Goal: Task Accomplishment & Management: Complete application form

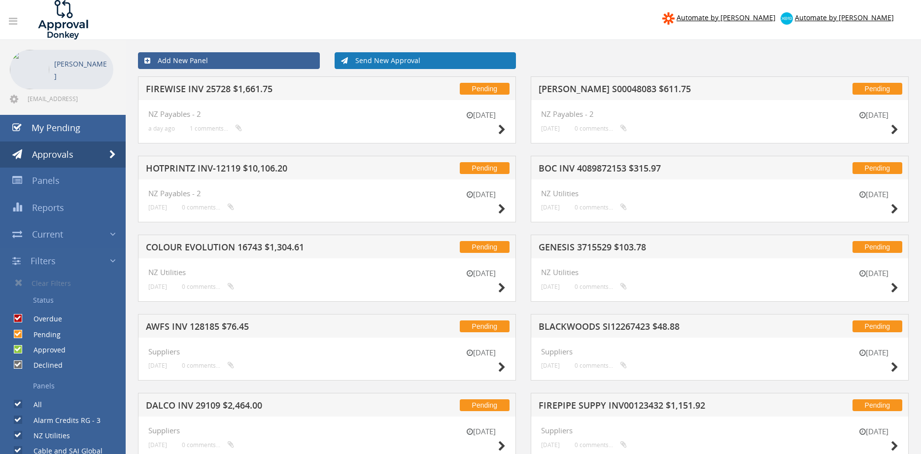
click at [396, 63] on link "Send New Approval" at bounding box center [426, 60] width 182 height 17
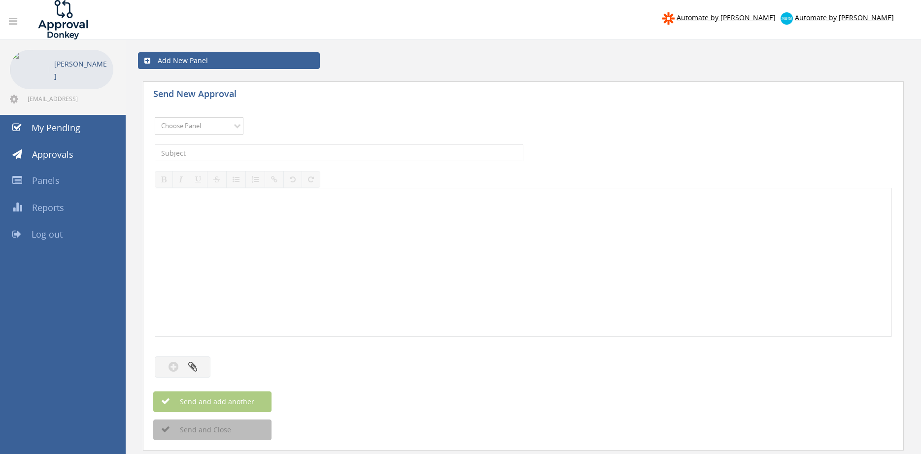
select select "9744"
click option "Flamestop Utilities" at bounding box center [0, 0] width 0 height 0
click at [252, 148] on input "text" at bounding box center [339, 152] width 369 height 17
type input "OFFICEWORKS SA INV 624108305 $288.38"
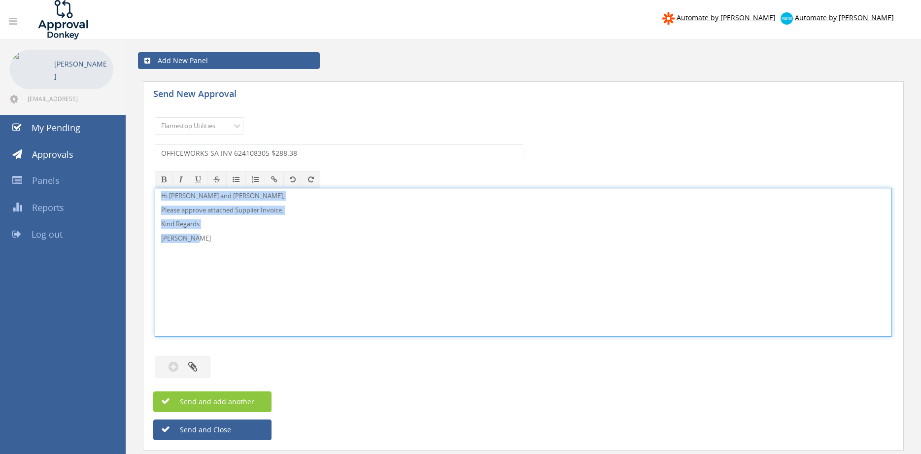
drag, startPoint x: 196, startPoint y: 241, endPoint x: 129, endPoint y: 182, distance: 89.3
click at [155, 188] on div "Hi [PERSON_NAME] and [PERSON_NAME], Please approve attached Supplier Invoice. K…" at bounding box center [523, 262] width 737 height 149
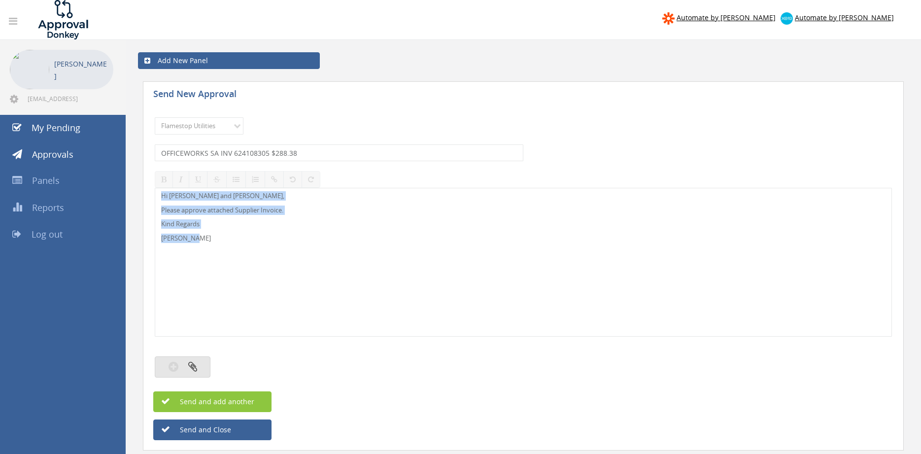
click at [193, 366] on icon "button" at bounding box center [192, 366] width 9 height 11
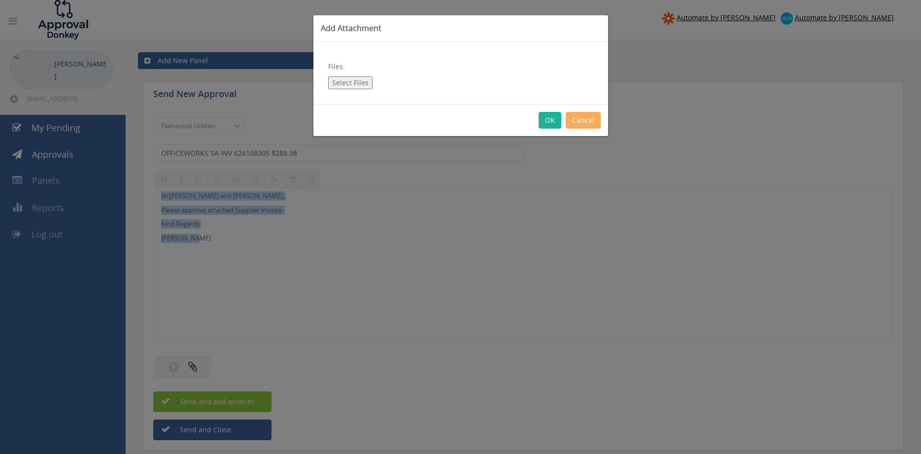
click at [358, 83] on button "Select Files" at bounding box center [350, 82] width 44 height 13
type input "C:\fakepath\Officeworks SA Invoice 624108305 [DATE].pdf"
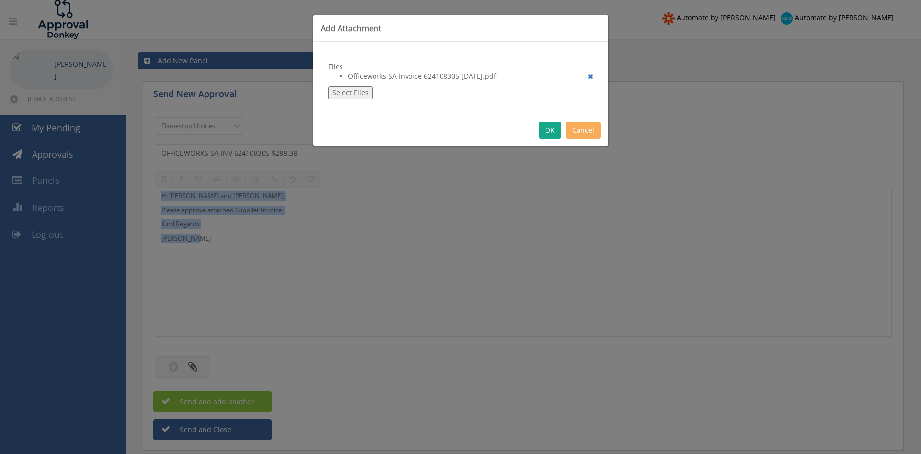
click at [549, 128] on button "OK" at bounding box center [550, 130] width 23 height 17
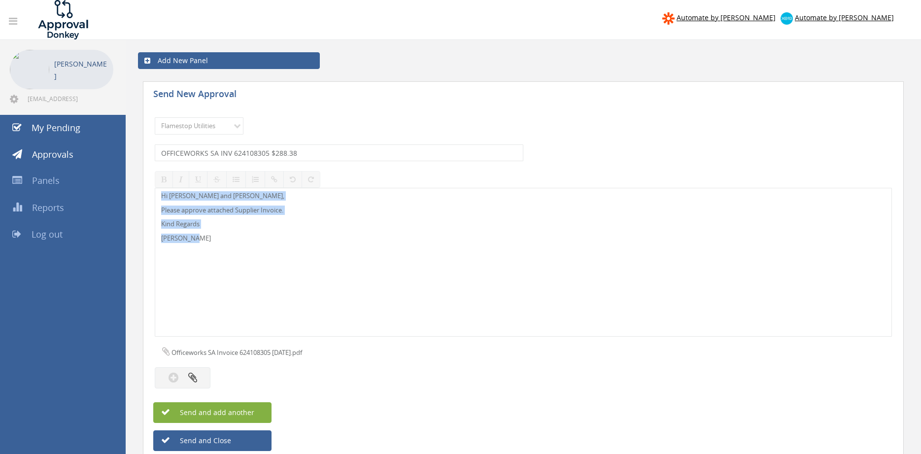
click at [259, 411] on button "Send and add another" at bounding box center [212, 412] width 118 height 21
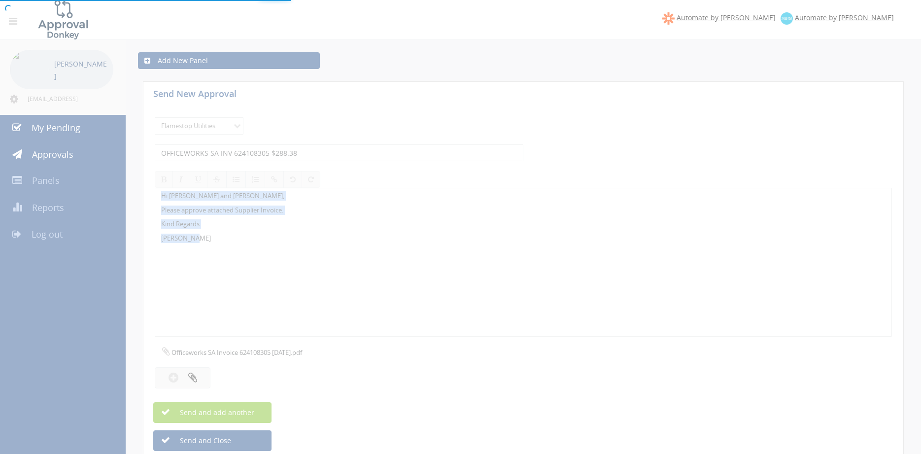
select select
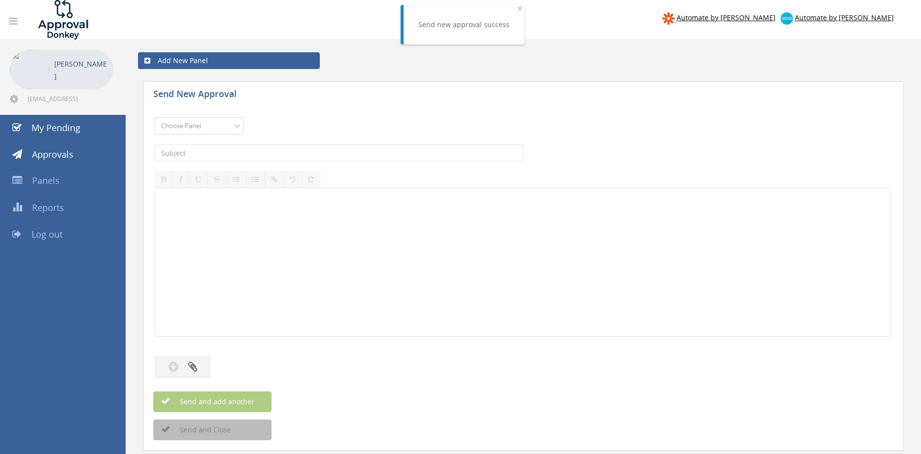
click at [155, 117] on select "Choose Panel Alarm Credits RG - 3 NZ Utilities Cable and SAI Global NZ Alarms-1…" at bounding box center [199, 125] width 89 height 17
select select "9744"
click option "Flamestop Utilities" at bounding box center [0, 0] width 0 height 0
click at [275, 155] on input "text" at bounding box center [339, 152] width 369 height 17
type input "OFFICEWORKS 624158603 $292.00"
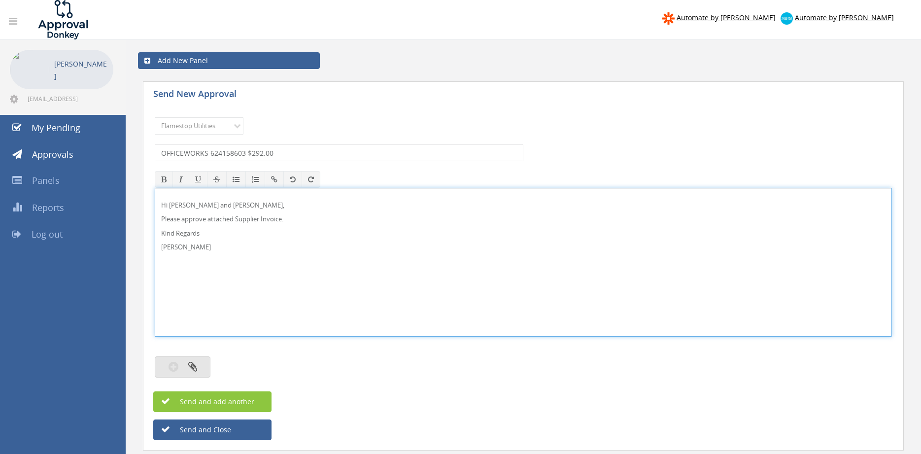
click at [198, 364] on button "button" at bounding box center [183, 366] width 56 height 21
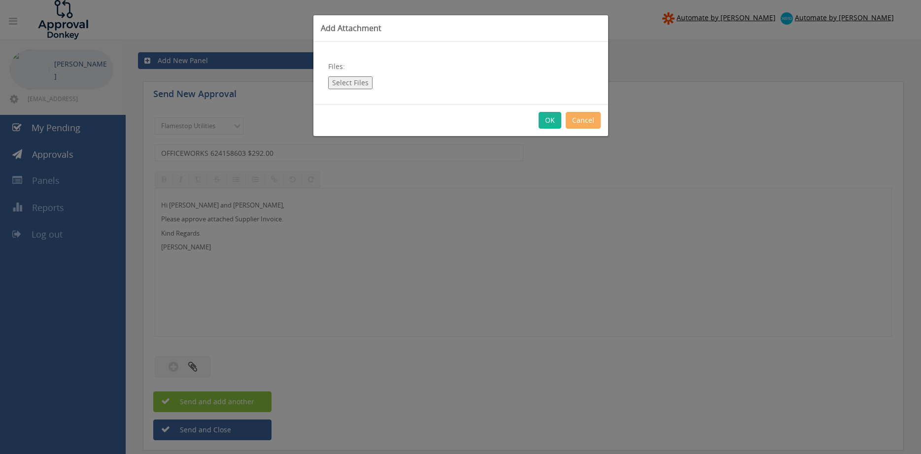
click at [357, 83] on button "Select Files" at bounding box center [350, 82] width 44 height 13
type input "C:\fakepath\Officeworks Invoice 624158603 [DATE].pdf"
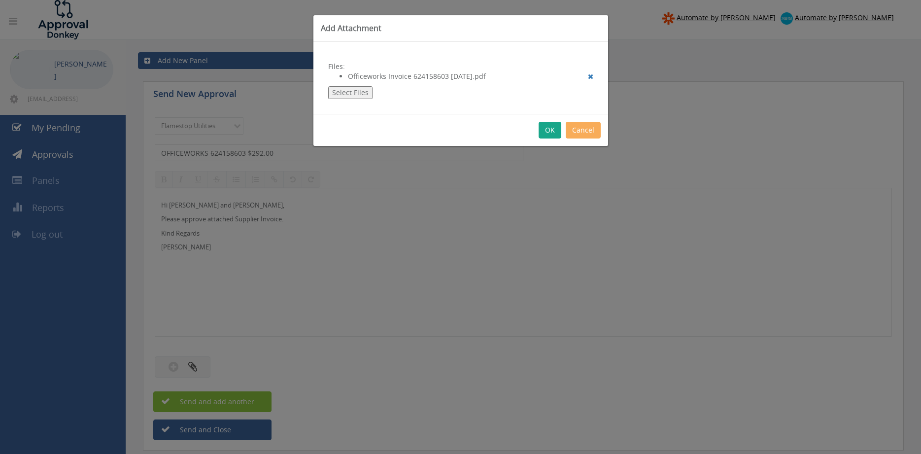
click at [550, 127] on button "OK" at bounding box center [550, 130] width 23 height 17
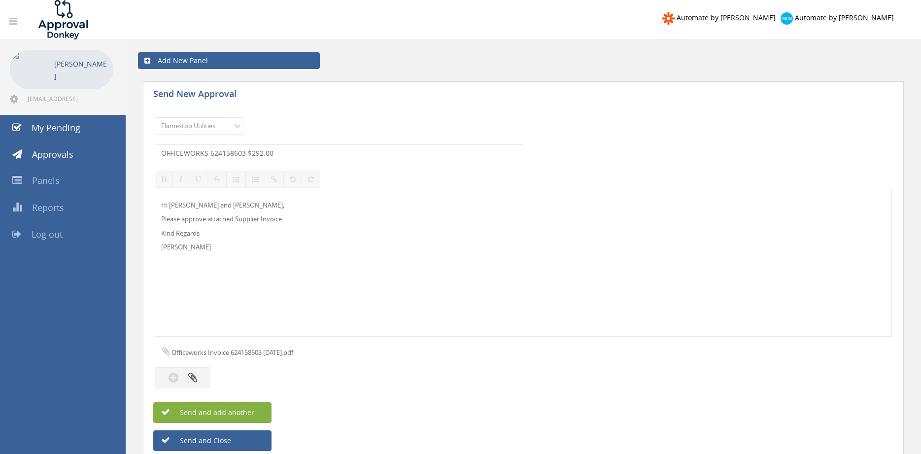
click at [245, 412] on span "Send and add another" at bounding box center [207, 412] width 96 height 9
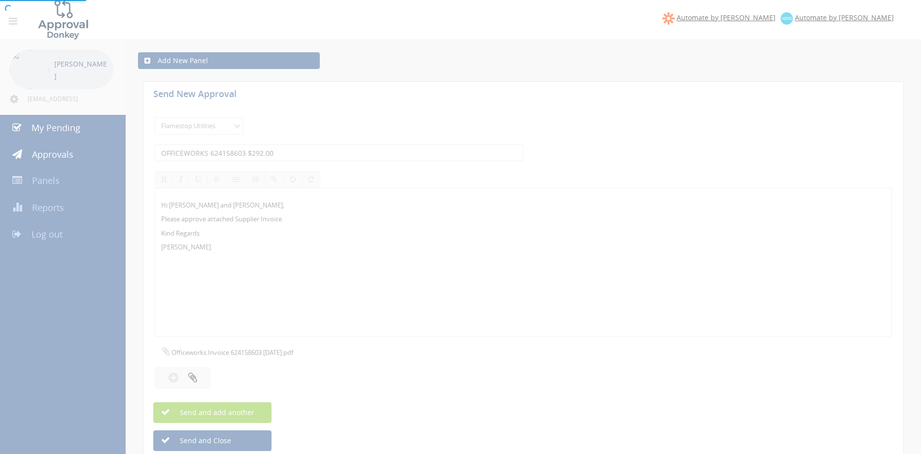
select select
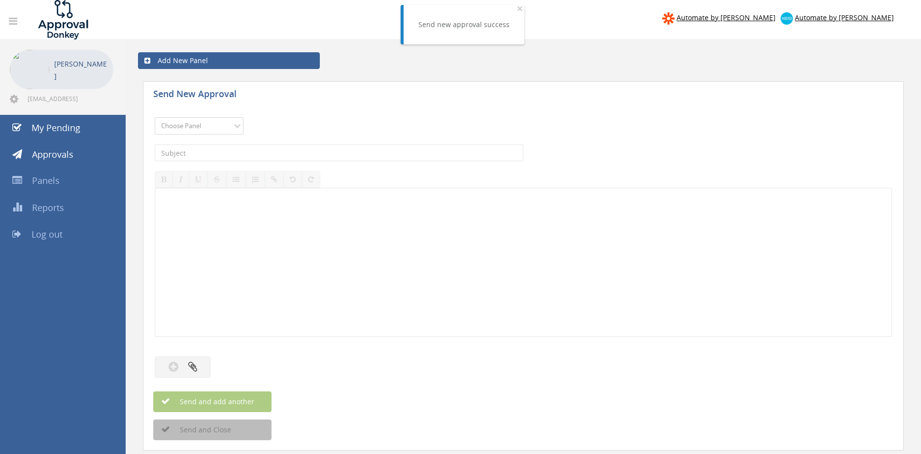
click at [155, 117] on select "Choose Panel Alarm Credits RG - 3 NZ Utilities Cable and SAI Global NZ Alarms-1…" at bounding box center [199, 125] width 89 height 17
select select "9744"
click option "Flamestop Utilities" at bounding box center [0, 0] width 0 height 0
click at [290, 154] on input "text" at bounding box center [339, 152] width 369 height 17
type input "NT WATER FILTERS S113886 $66.00"
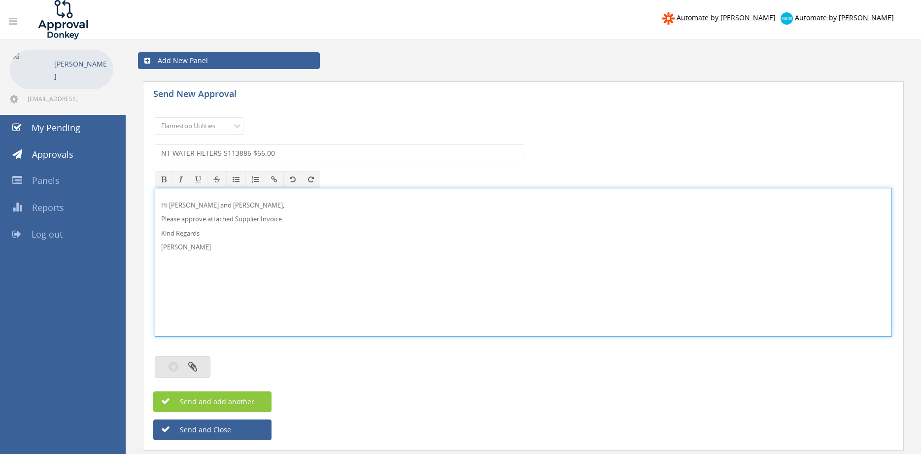
click at [194, 367] on icon "button" at bounding box center [192, 366] width 9 height 11
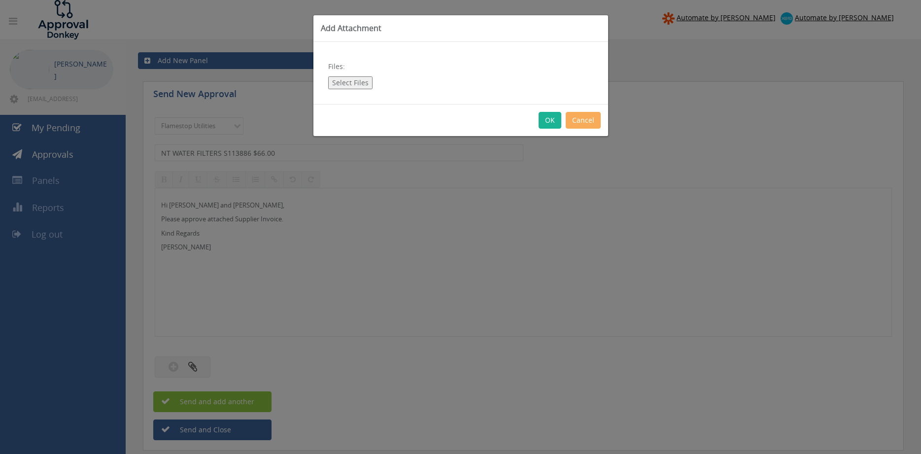
click at [354, 80] on button "Select Files" at bounding box center [350, 82] width 44 height 13
type input "C:\fakepath\NT WATER FILTERS S113886 [DATE].pdf"
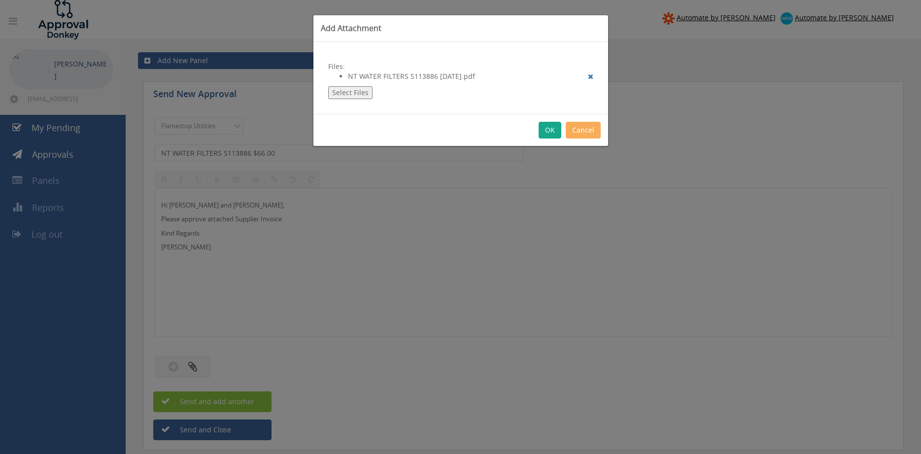
click at [554, 131] on button "OK" at bounding box center [550, 130] width 23 height 17
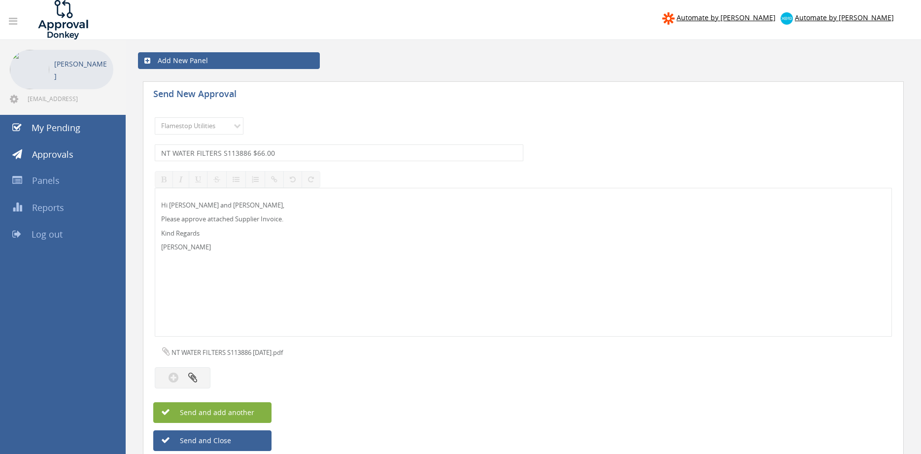
click at [251, 406] on button "Send and add another" at bounding box center [212, 412] width 118 height 21
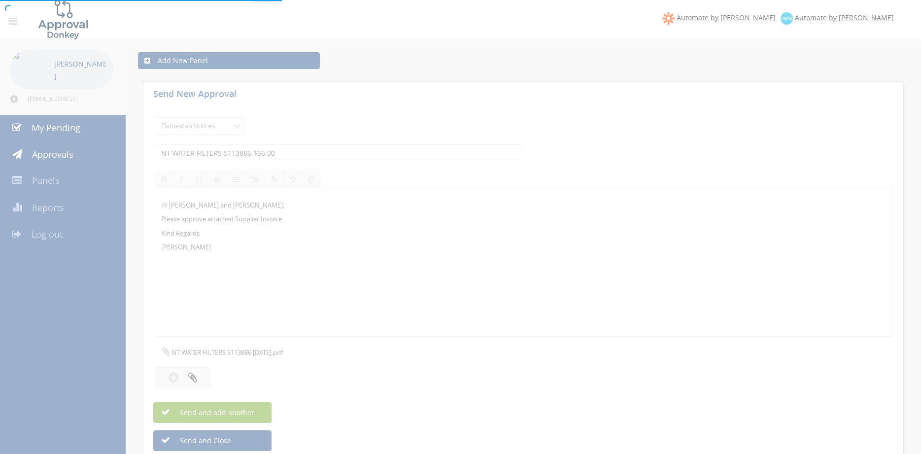
select select
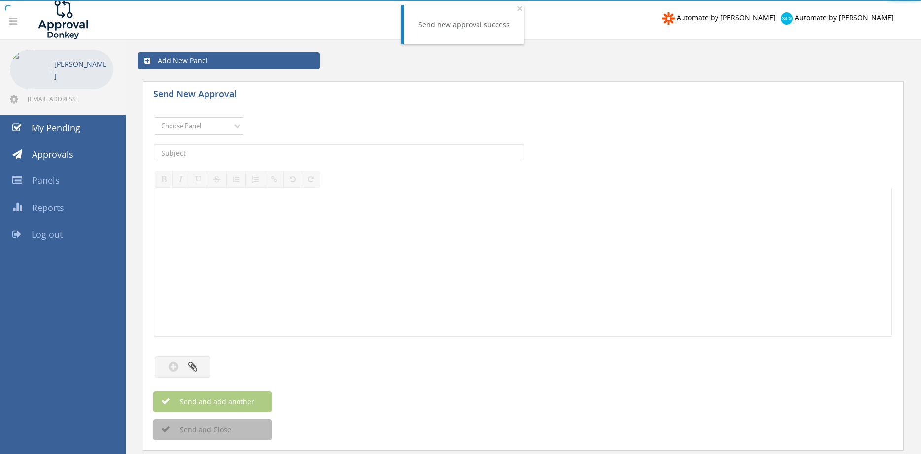
click at [155, 117] on select "Choose Panel Alarm Credits RG - 3 NZ Utilities Cable and SAI Global NZ Alarms-1…" at bounding box center [199, 125] width 89 height 17
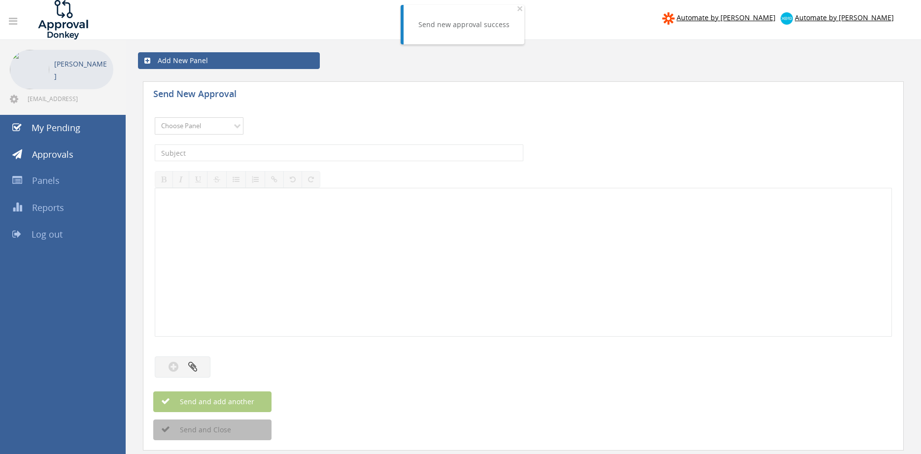
select select "9744"
click option "Flamestop Utilities" at bounding box center [0, 0] width 0 height 0
click at [276, 153] on input "text" at bounding box center [339, 152] width 369 height 17
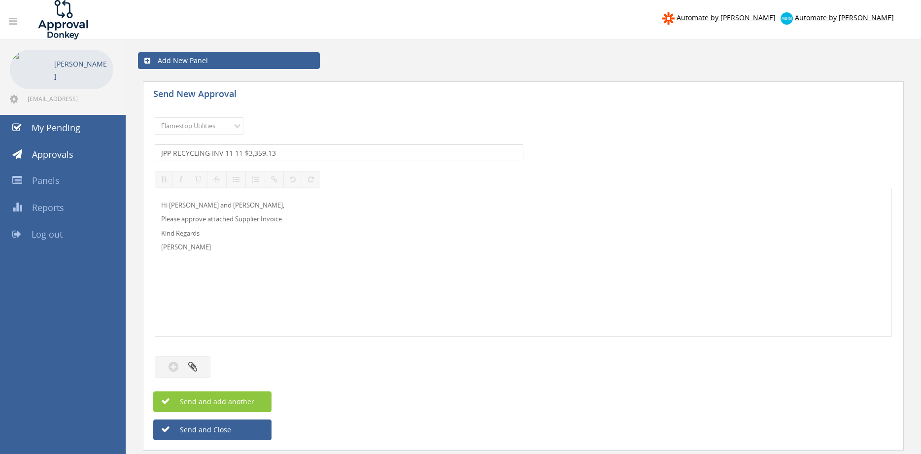
click at [230, 149] on input "JPP RECYCLING INV 11 11 $3,359.13" at bounding box center [339, 152] width 369 height 17
type input "JPP RECYCLING INV 1111 $3,359.13"
click at [199, 364] on button "button" at bounding box center [183, 366] width 56 height 21
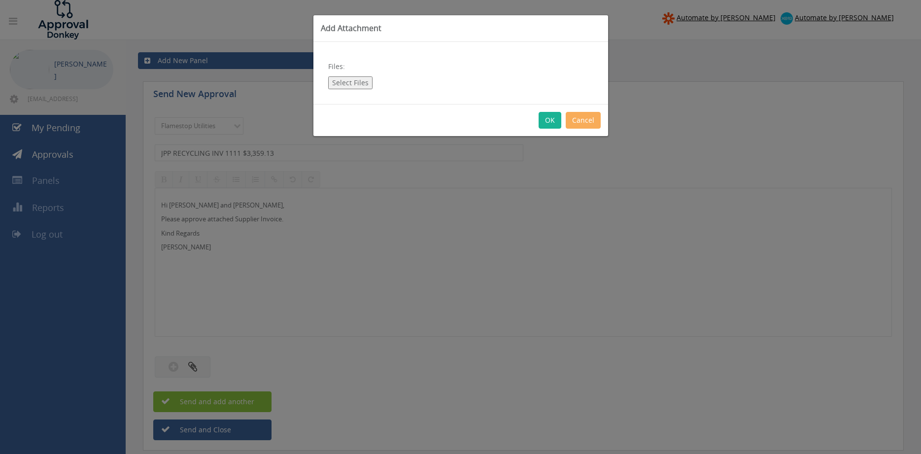
click at [347, 81] on button "Select Files" at bounding box center [350, 82] width 44 height 13
type input "C:\fakepath\JPP RECYCLING-1111 [DATE].pdf"
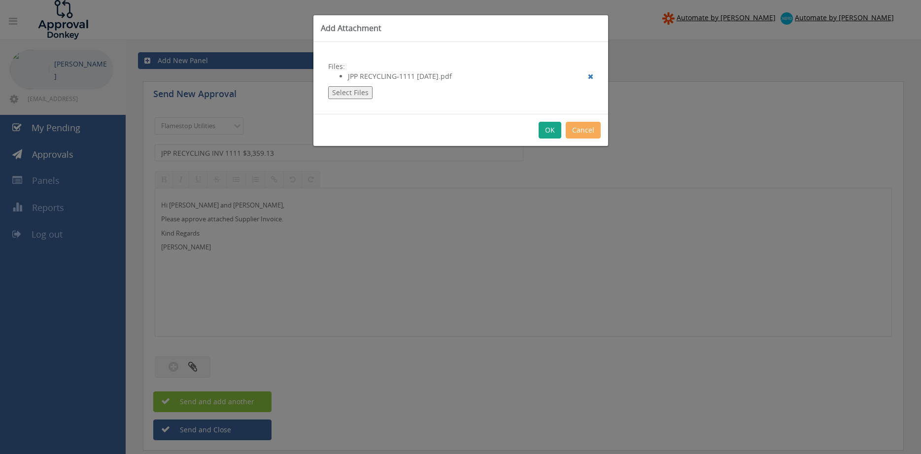
click at [554, 130] on button "OK" at bounding box center [550, 130] width 23 height 17
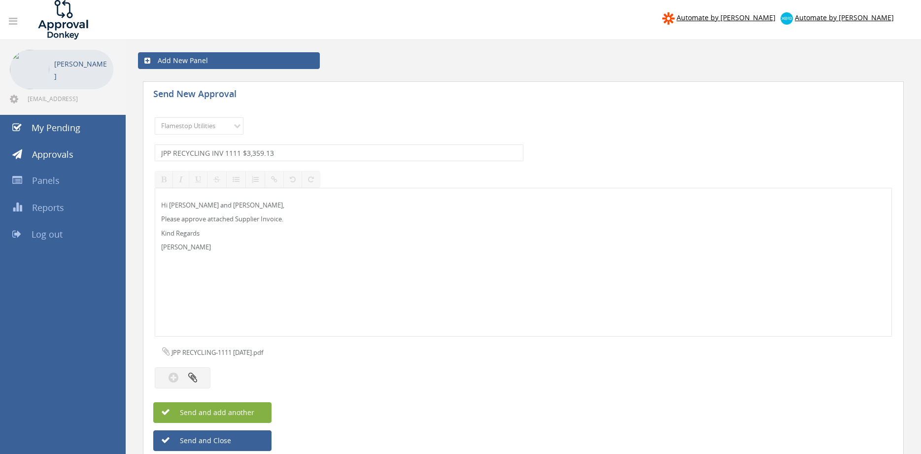
click at [260, 405] on button "Send and add another" at bounding box center [212, 412] width 118 height 21
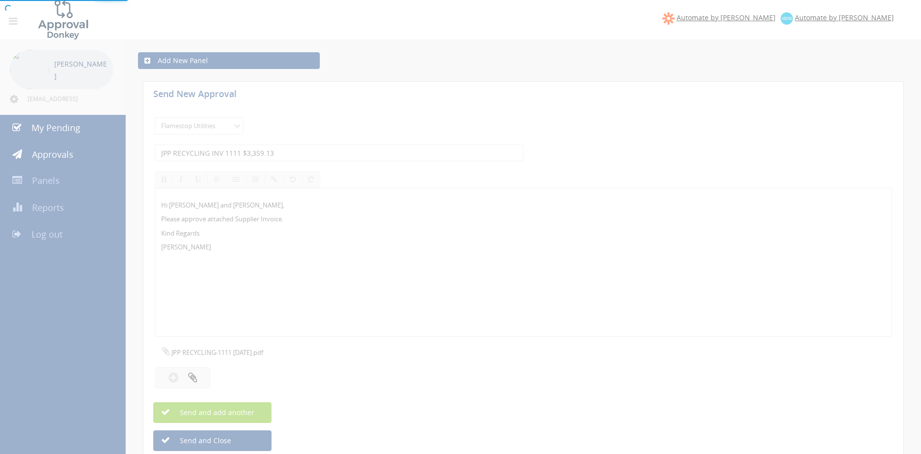
select select
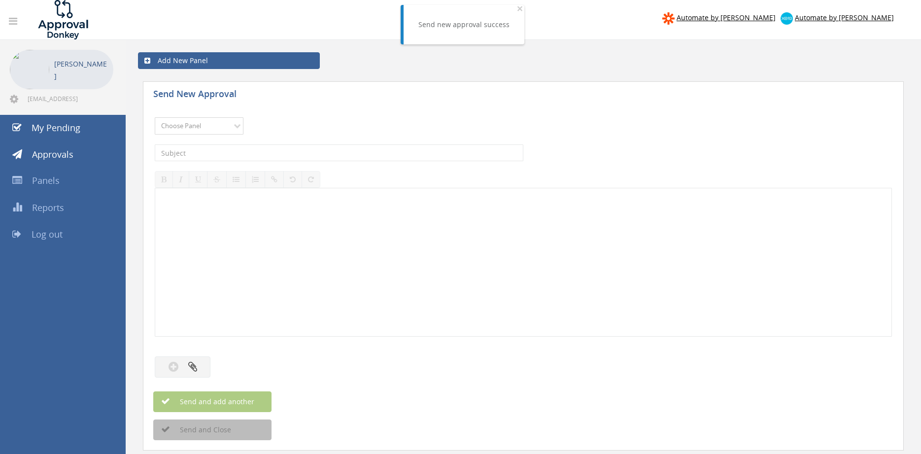
click at [155, 117] on select "Choose Panel Alarm Credits RG - 3 NZ Utilities Cable and SAI Global NZ Alarms-1…" at bounding box center [199, 125] width 89 height 17
select select "9744"
click option "Flamestop Utilities" at bounding box center [0, 0] width 0 height 0
click at [268, 156] on input "text" at bounding box center [339, 152] width 369 height 17
type input "HUBSPOT INV 658132620 $20,495.54"
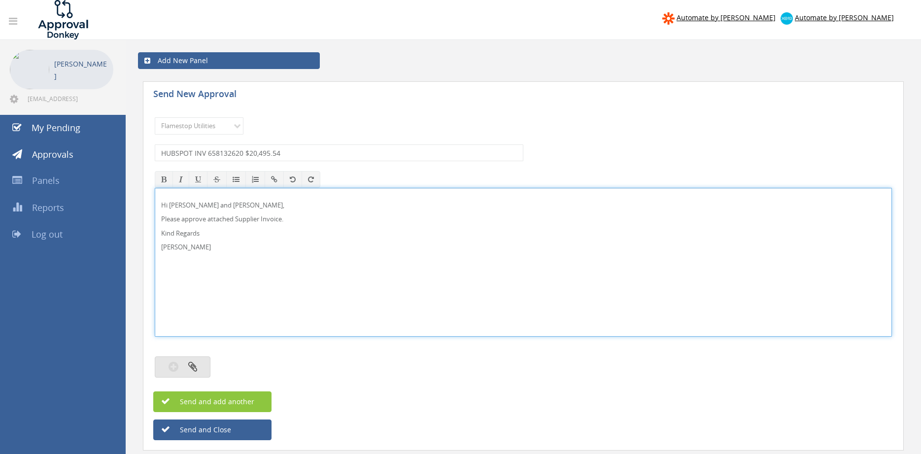
click at [195, 360] on button "button" at bounding box center [183, 366] width 56 height 21
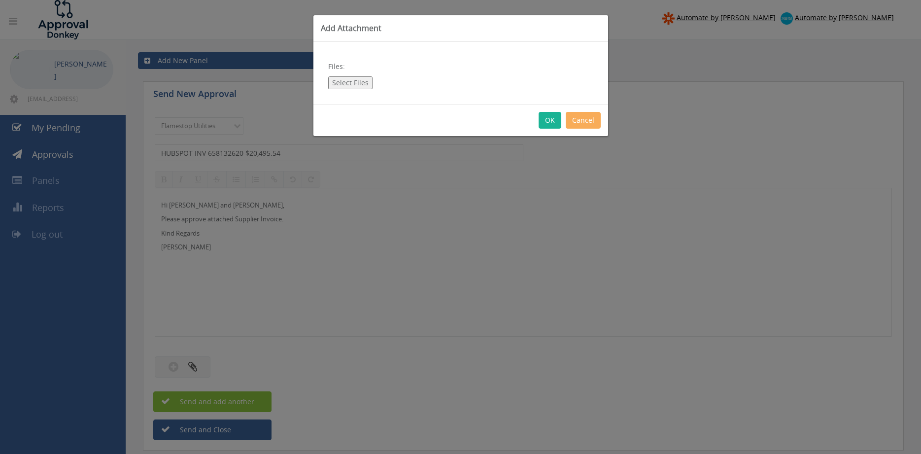
click at [356, 83] on button "Select Files" at bounding box center [350, 82] width 44 height 13
type input "C:\fakepath\HUBSPOT-658132620 [DATE].pdf"
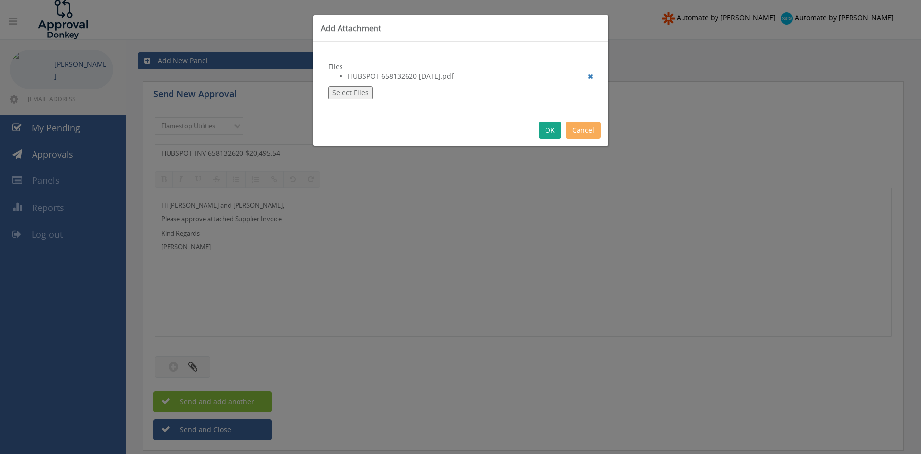
click at [550, 130] on button "OK" at bounding box center [550, 130] width 23 height 17
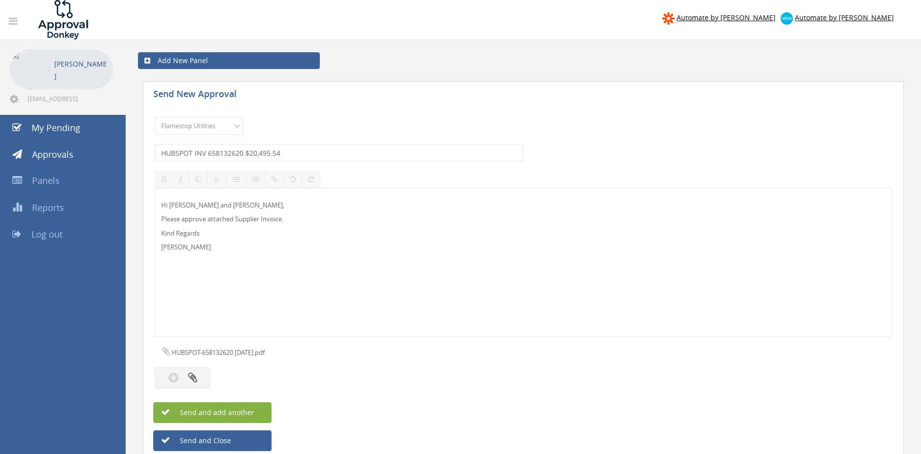
click at [258, 412] on button "Send and add another" at bounding box center [212, 412] width 118 height 21
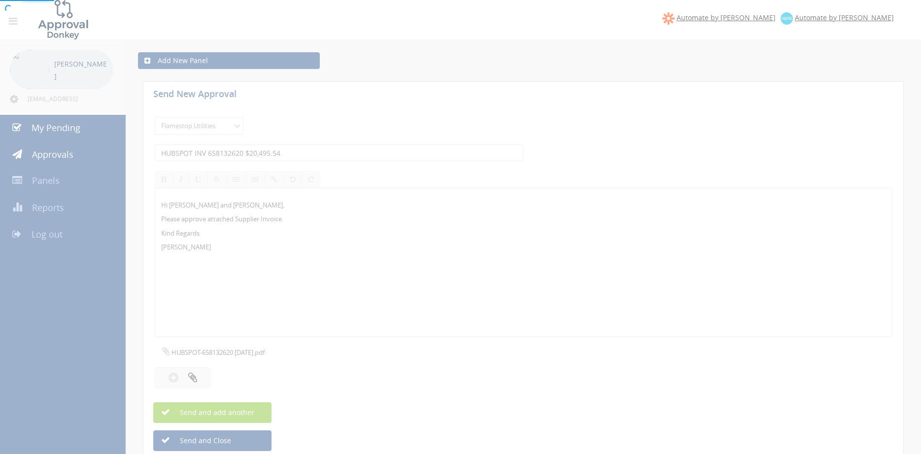
select select
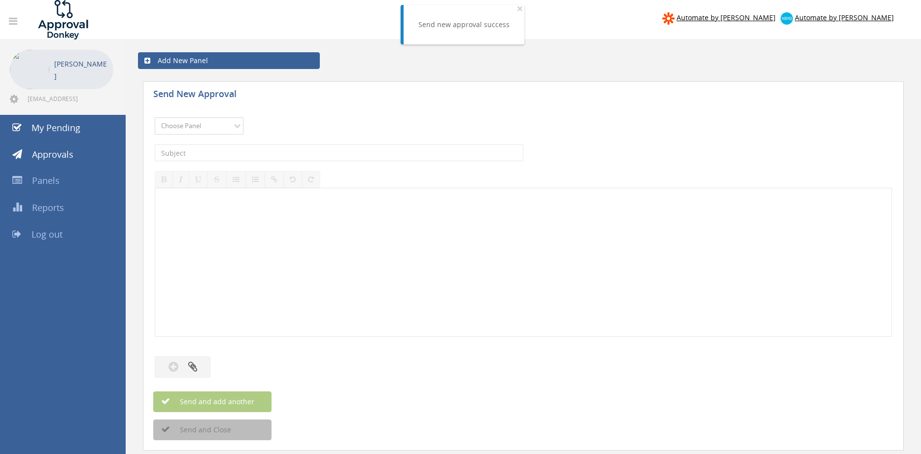
click at [155, 117] on select "Choose Panel Alarm Credits RG - 3 NZ Utilities Cable and SAI Global NZ Alarms-1…" at bounding box center [199, 125] width 89 height 17
select select "9744"
click option "Flamestop Utilities" at bounding box center [0, 0] width 0 height 0
click at [285, 151] on input "text" at bounding box center [339, 152] width 369 height 17
type input "GRAPHIC ART MART GSSI1276333 $279.84"
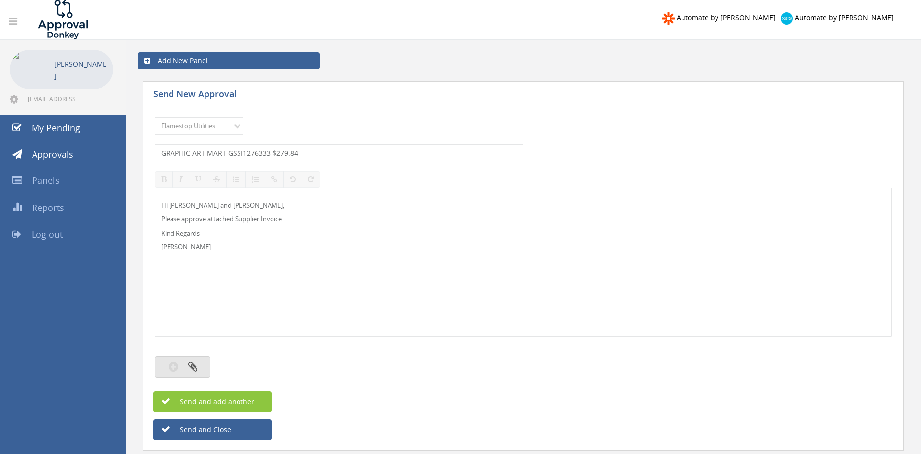
click at [199, 360] on button "button" at bounding box center [183, 366] width 56 height 21
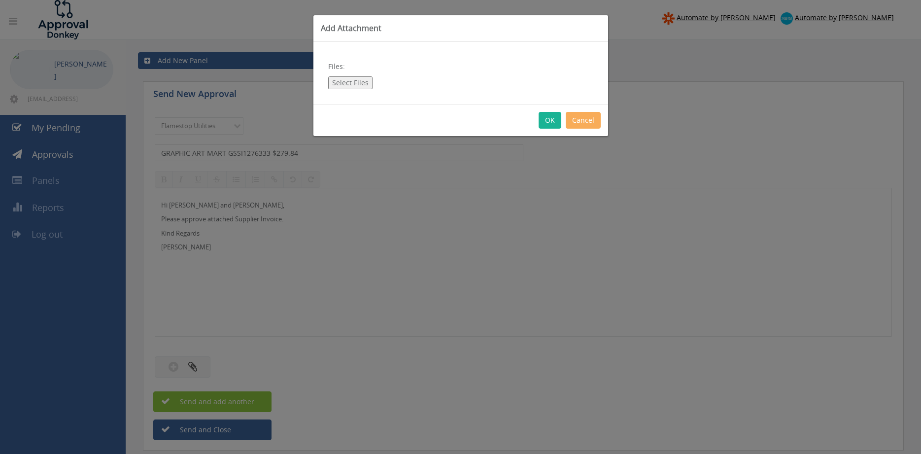
click at [362, 82] on button "Select Files" at bounding box center [350, 82] width 44 height 13
type input "C:\fakepath\GRAPHIC ART MART GSSI1276333 [DATE].pdf"
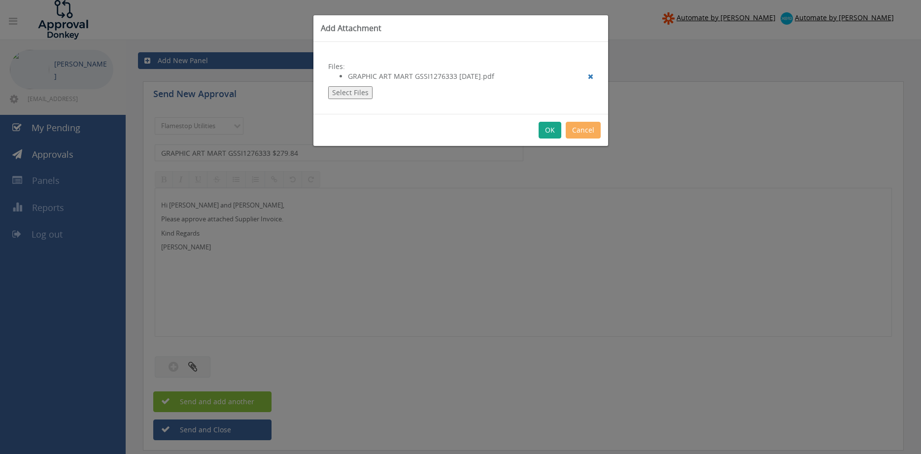
click at [549, 127] on button "OK" at bounding box center [550, 130] width 23 height 17
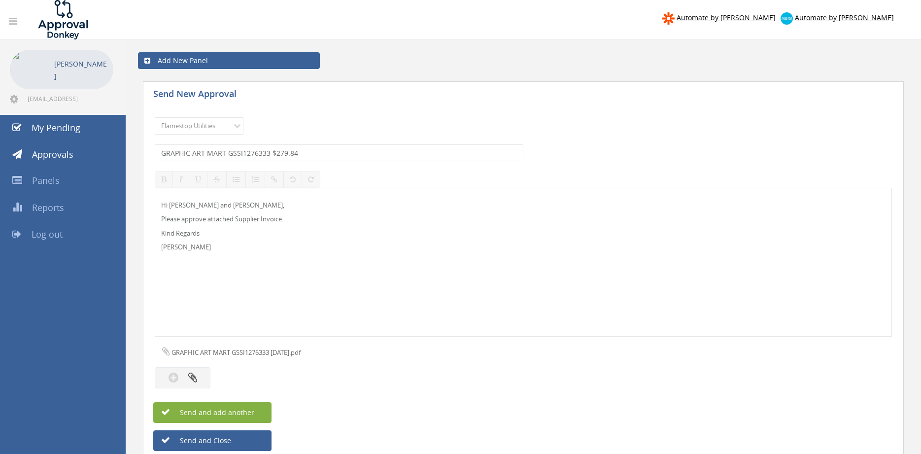
click at [255, 412] on button "Send and add another" at bounding box center [212, 412] width 118 height 21
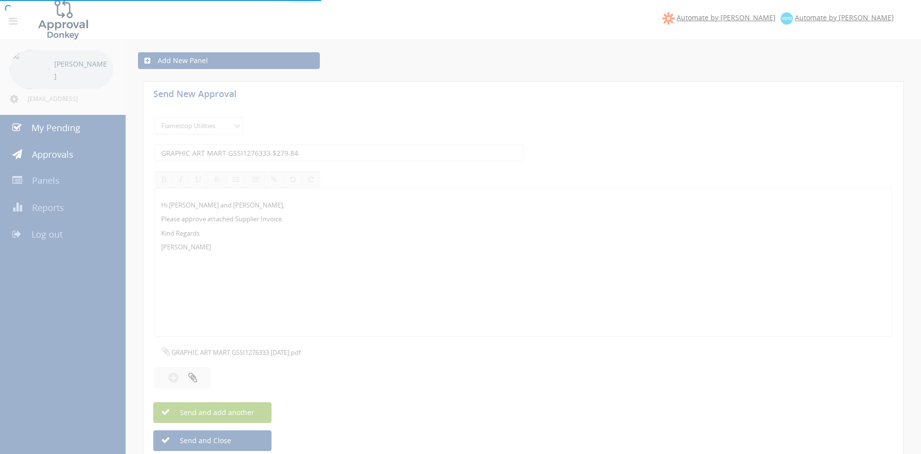
select select
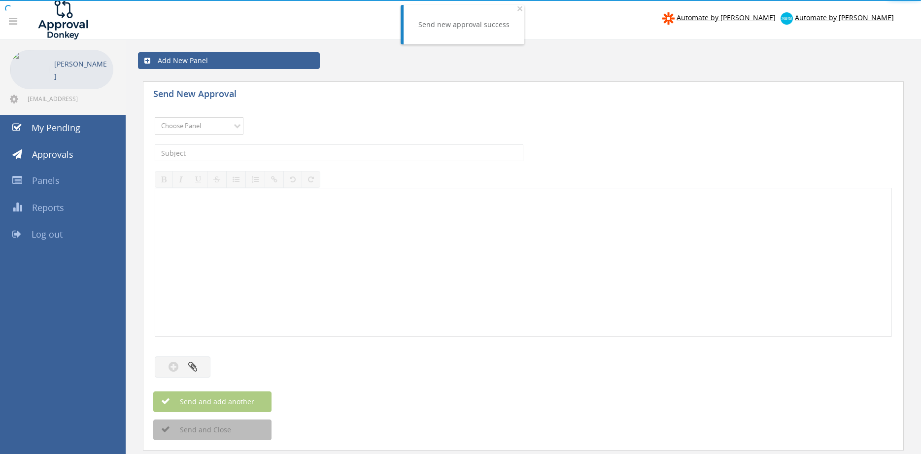
click at [155, 117] on select "Choose Panel Alarm Credits RG - 3 NZ Utilities Cable and SAI Global NZ Alarms-1…" at bounding box center [199, 125] width 89 height 17
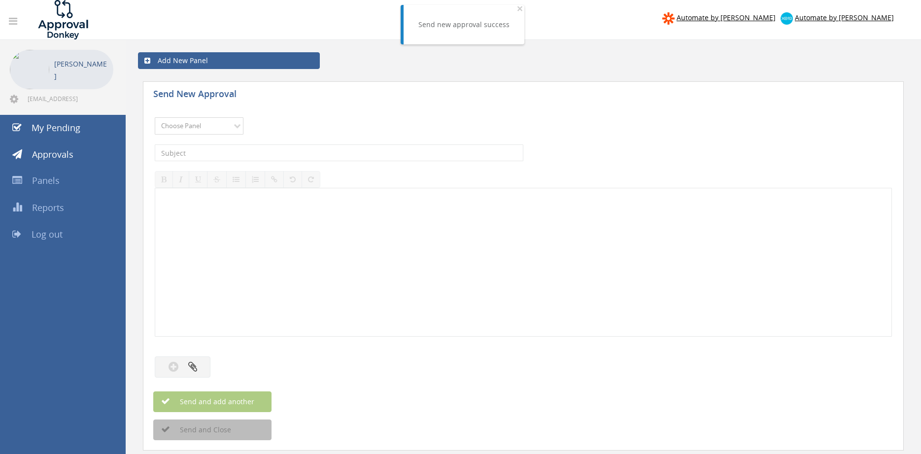
select select "9744"
click option "Flamestop Utilities" at bounding box center [0, 0] width 0 height 0
click at [287, 157] on input "text" at bounding box center [339, 152] width 369 height 17
type input "FORKHIRE QLD INV00102260 $264.00"
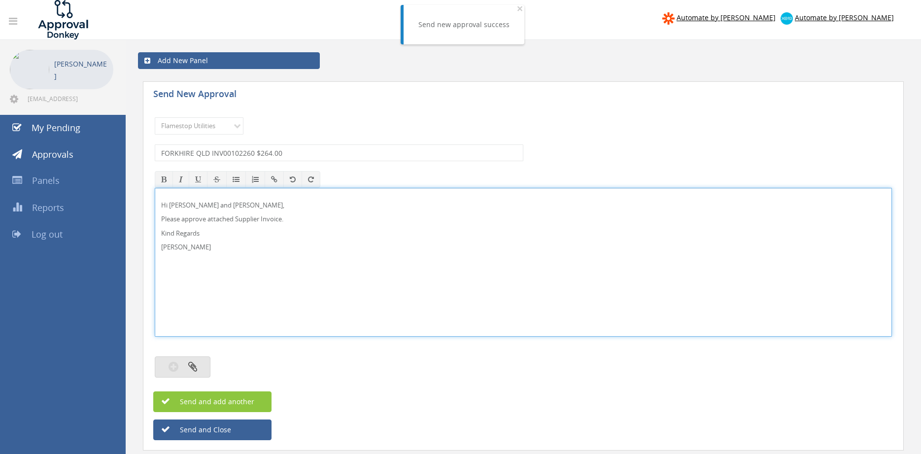
click at [197, 368] on icon "button" at bounding box center [192, 366] width 9 height 11
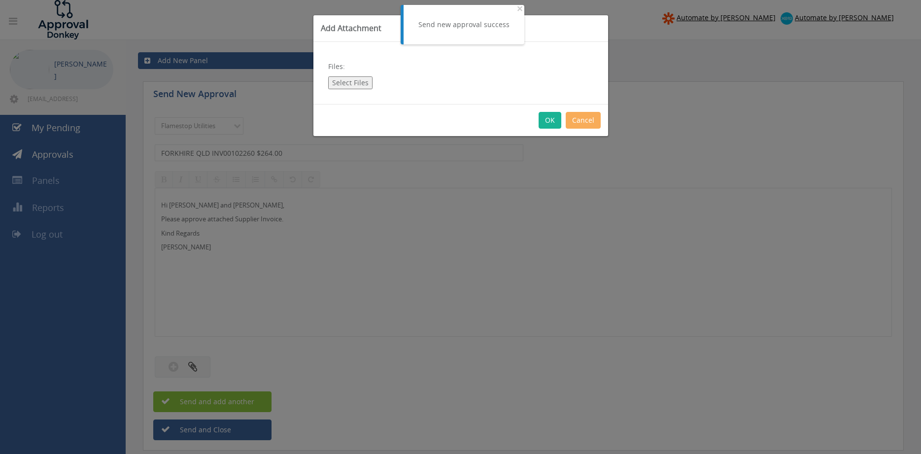
click at [353, 85] on button "Select Files" at bounding box center [350, 82] width 44 height 13
type input "C:\fakepath\FORKHIRE QLD INV00102260 [DATE].pdf"
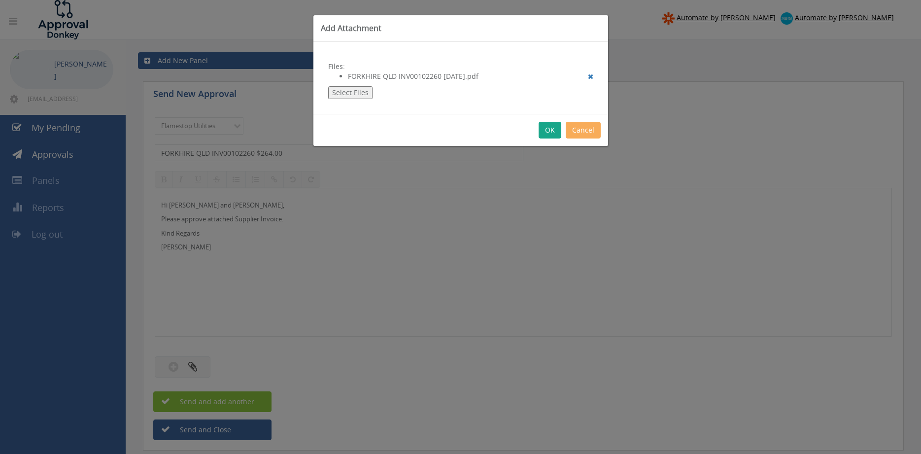
click at [547, 133] on button "OK" at bounding box center [550, 130] width 23 height 17
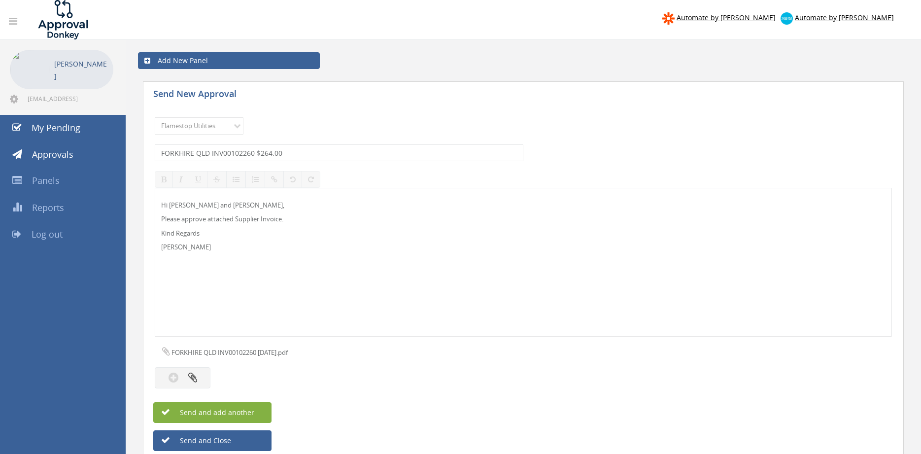
click at [237, 414] on span "Send and add another" at bounding box center [207, 412] width 96 height 9
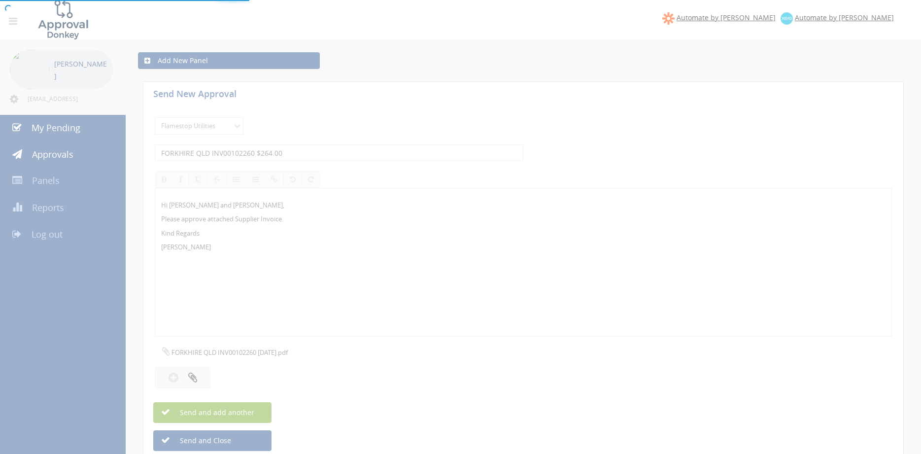
select select
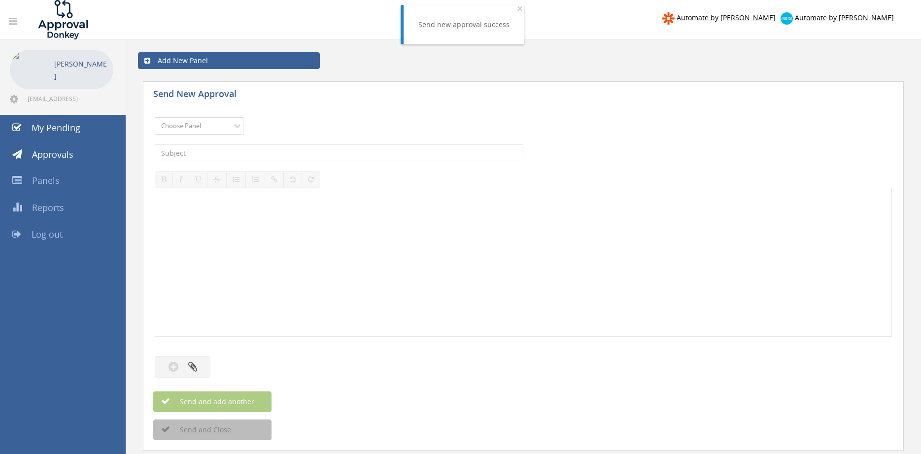
click at [155, 117] on select "Choose Panel Alarm Credits RG - 3 NZ Utilities Cable and SAI Global NZ Alarms-1…" at bounding box center [199, 125] width 89 height 17
select select "9744"
click option "Flamestop Utilities" at bounding box center [0, 0] width 0 height 0
click at [259, 156] on input "text" at bounding box center [339, 152] width 369 height 17
type input "CLEANSTREAM VIC INV 9283 $660.00"
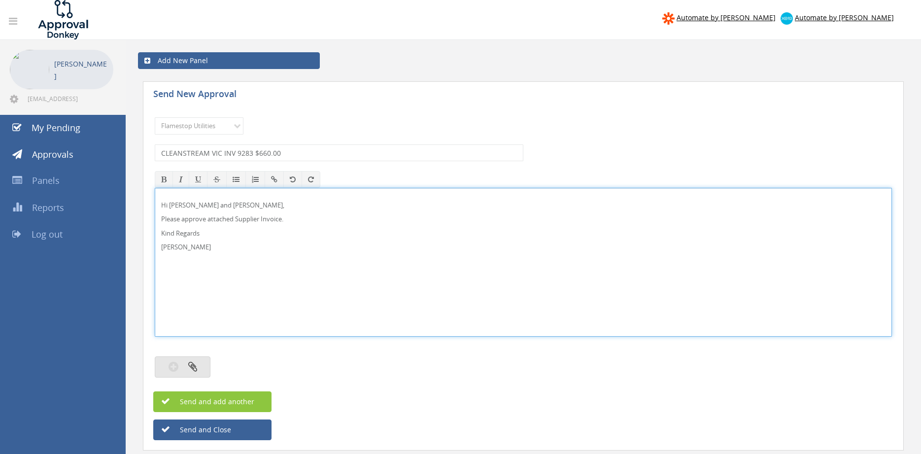
click at [191, 363] on icon "button" at bounding box center [192, 366] width 9 height 11
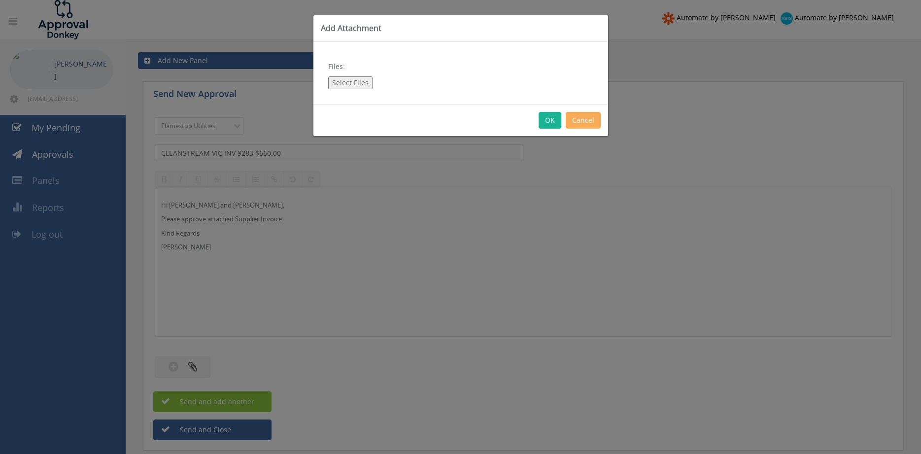
click at [362, 79] on button "Select Files" at bounding box center [350, 82] width 44 height 13
type input "C:\fakepath\CLEANSTREAM VIC Inv_[PHONE_NUMBER][DATE].pdf"
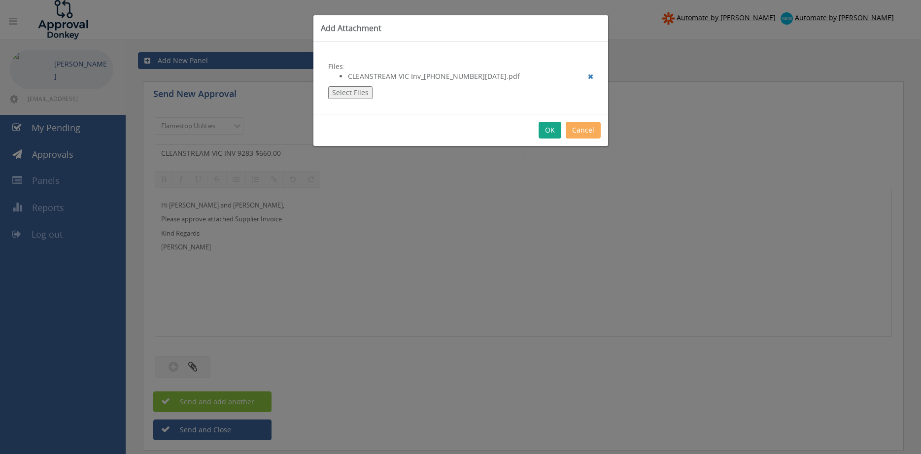
click at [549, 132] on button "OK" at bounding box center [550, 130] width 23 height 17
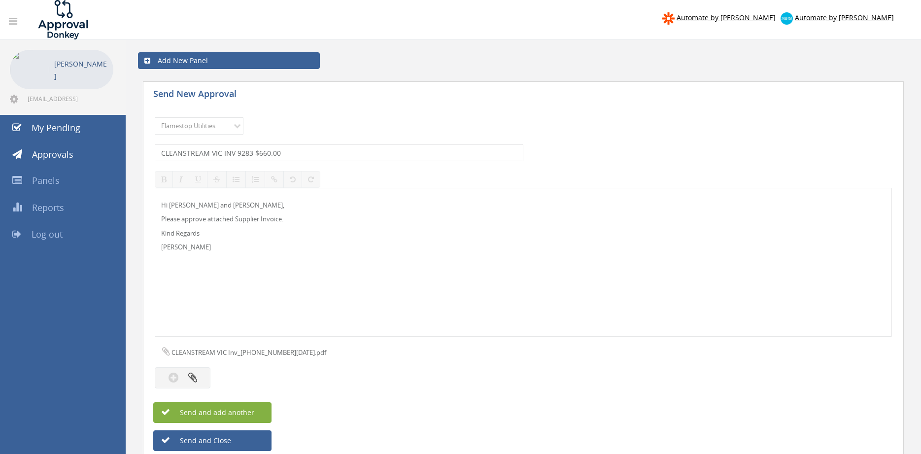
click at [249, 412] on span "Send and add another" at bounding box center [207, 412] width 96 height 9
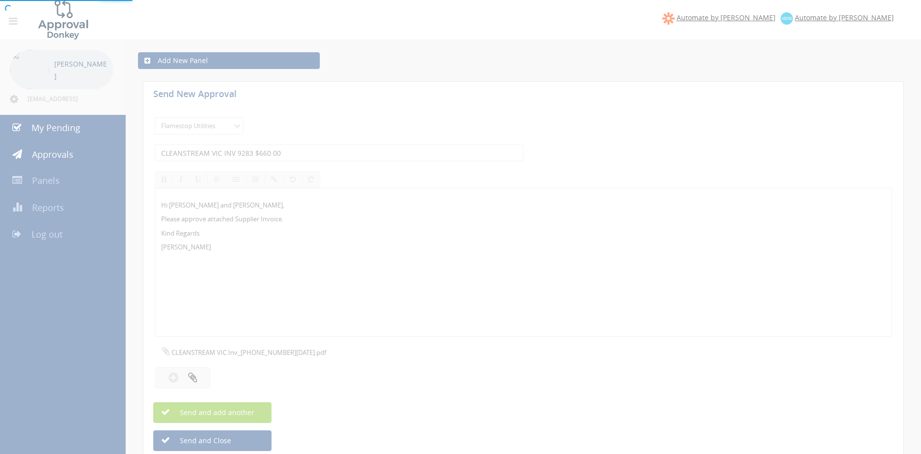
select select
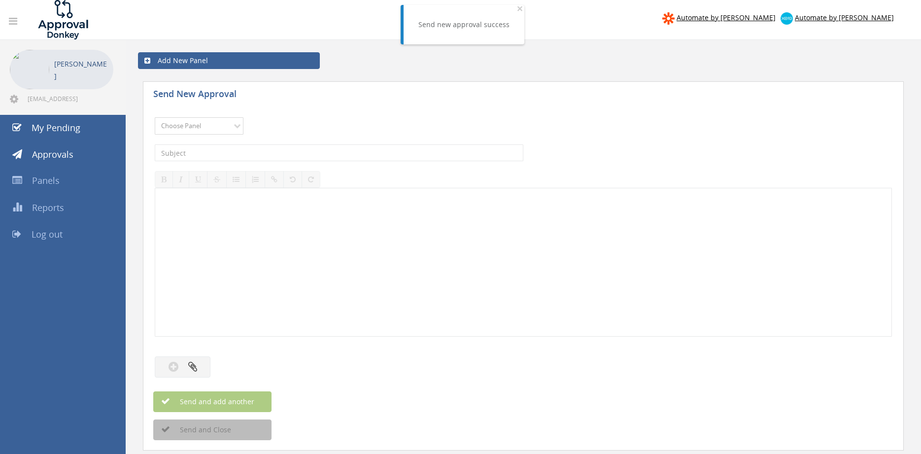
click at [155, 117] on select "Choose Panel Alarm Credits RG - 3 NZ Utilities Cable and SAI Global NZ Alarms-1…" at bounding box center [199, 125] width 89 height 17
select select "9744"
click option "Flamestop Utilities" at bounding box center [0, 0] width 0 height 0
click at [274, 154] on input "text" at bounding box center [339, 152] width 369 height 17
type input "CLEAN GROUP WPK INV-17671 $550.00"
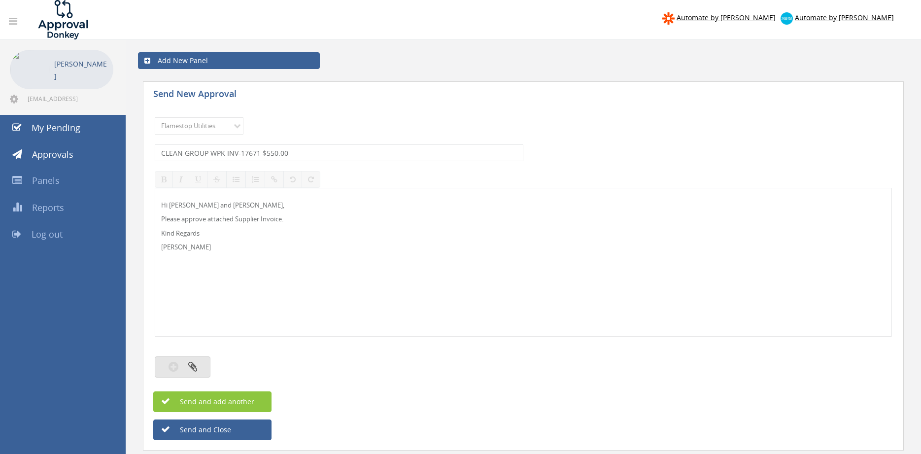
click at [202, 366] on button "button" at bounding box center [183, 366] width 56 height 21
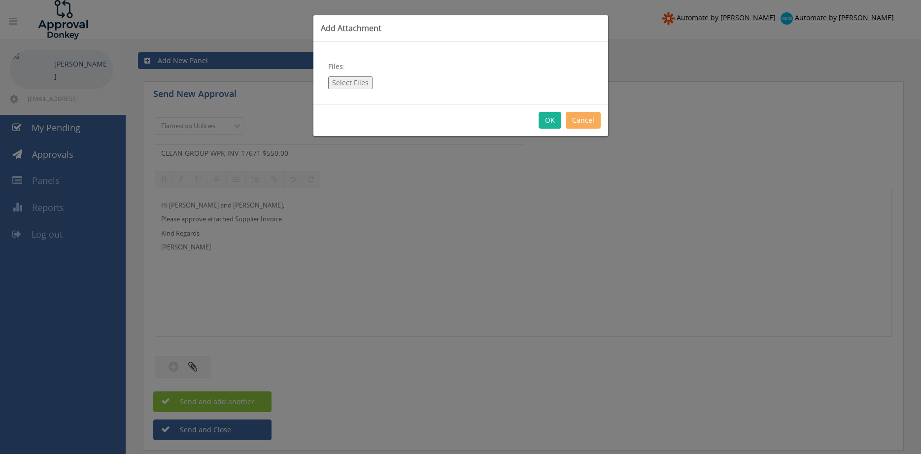
click at [358, 82] on button "Select Files" at bounding box center [350, 82] width 44 height 13
type input "C:\fakepath\CLEAN GROUP WPK INV-17671 [DATE].pdf"
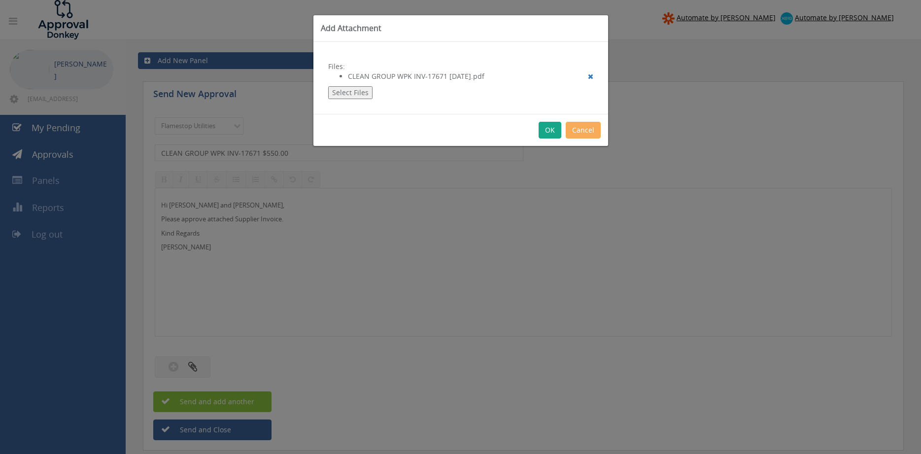
click at [552, 130] on button "OK" at bounding box center [550, 130] width 23 height 17
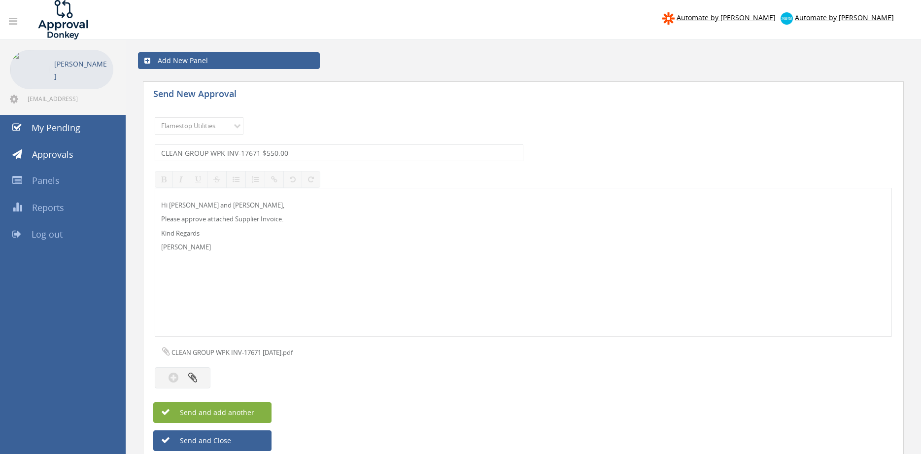
click at [255, 404] on button "Send and add another" at bounding box center [212, 412] width 118 height 21
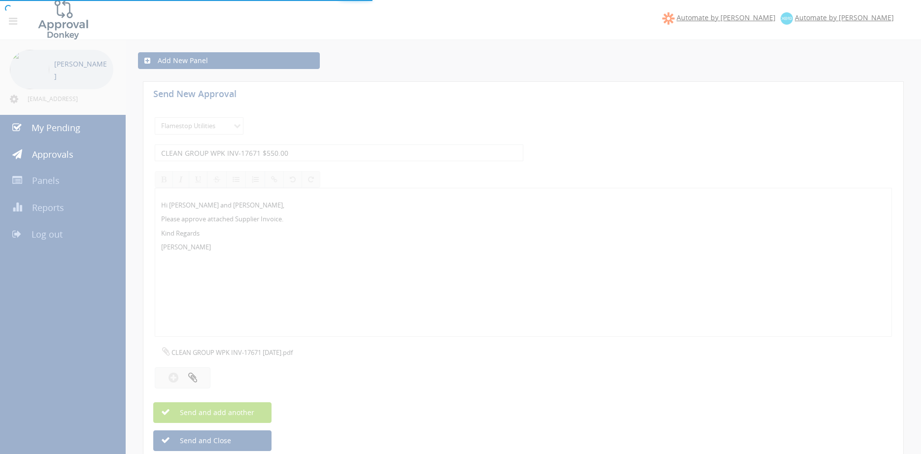
select select
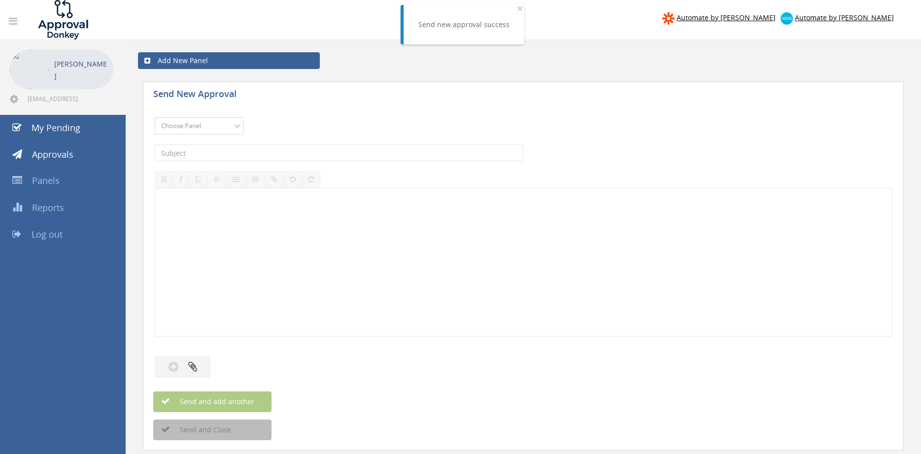
select select "9744"
click option "Flamestop Utilities" at bounding box center [0, 0] width 0 height 0
click at [272, 149] on input "text" at bounding box center [339, 152] width 369 height 17
type input "CGPROCLEAN INV 1047 $616.00"
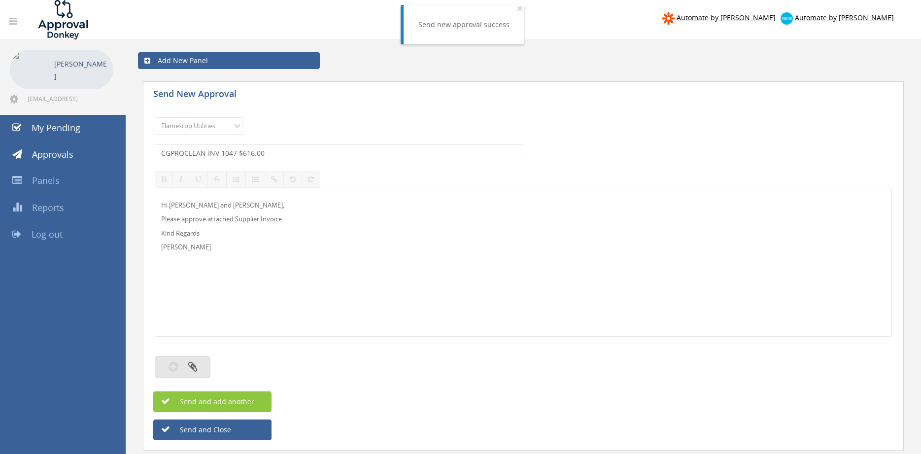
click at [197, 361] on button "button" at bounding box center [183, 366] width 56 height 21
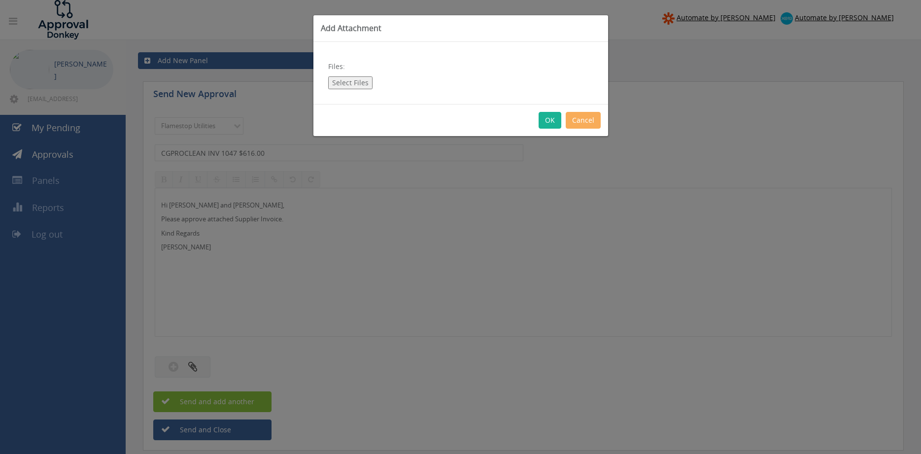
click at [363, 84] on button "Select Files" at bounding box center [350, 82] width 44 height 13
type input "C:\fakepath\CGPRO LANE COVE_Inv1047 [DATE].pdf"
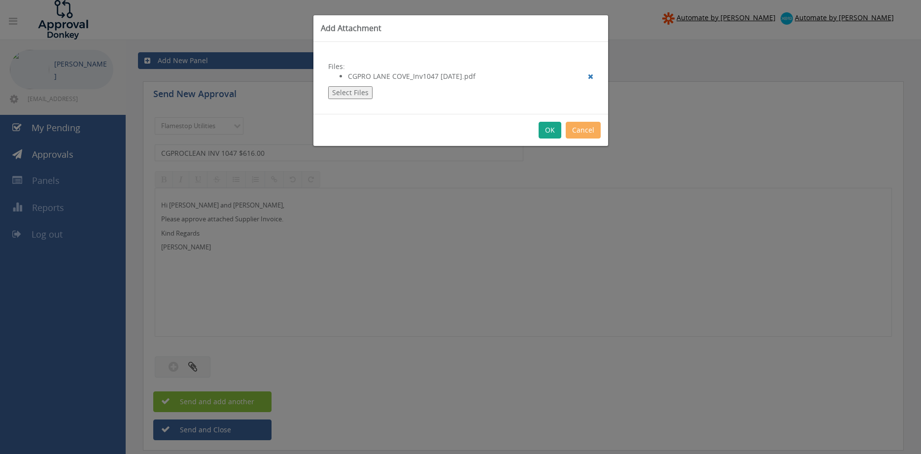
click at [551, 128] on button "OK" at bounding box center [550, 130] width 23 height 17
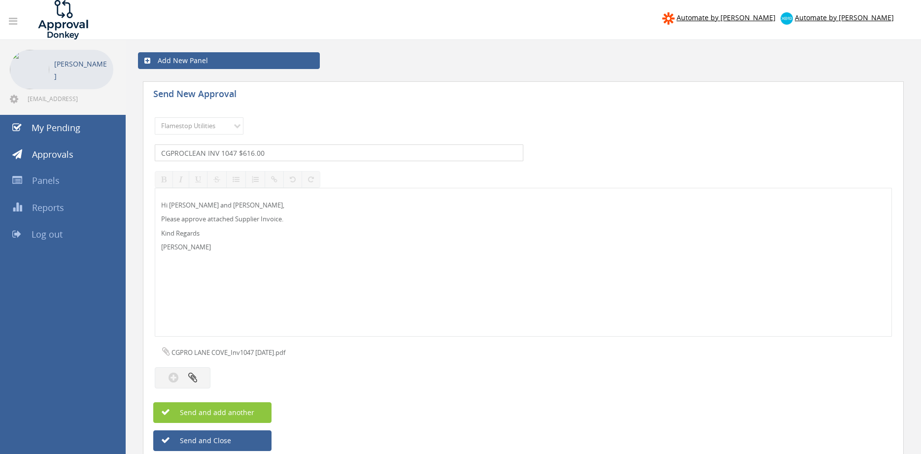
click at [206, 155] on input "CGPROCLEAN INV 1047 $616.00" at bounding box center [339, 152] width 369 height 17
type input "[GEOGRAPHIC_DATA] INV 1047 $616.00"
click at [255, 411] on button "Send and add another" at bounding box center [212, 412] width 118 height 21
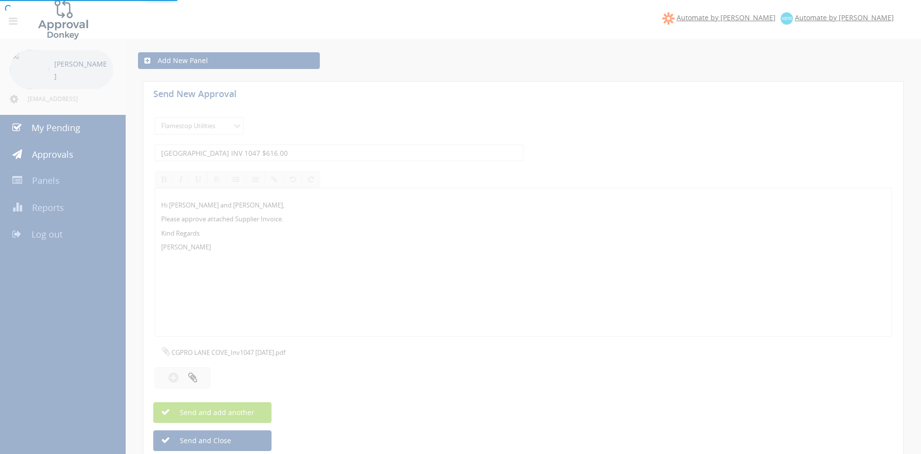
select select
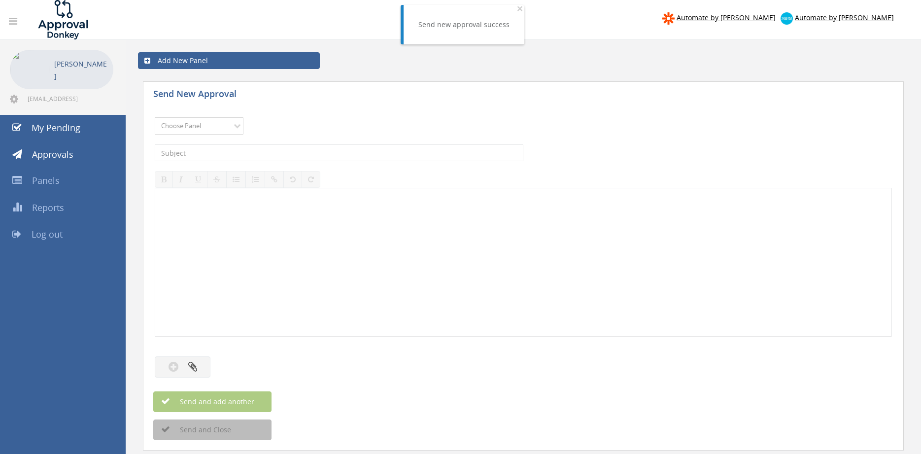
click at [155, 117] on select "Choose Panel Alarm Credits RG - 3 NZ Utilities Cable and SAI Global NZ Alarms-1…" at bounding box center [199, 125] width 89 height 17
select select "9744"
click option "Flamestop Utilities" at bounding box center [0, 0] width 0 height 0
click at [262, 154] on input "text" at bounding box center [339, 152] width 369 height 17
type input "CCG INV-5373 $104.50"
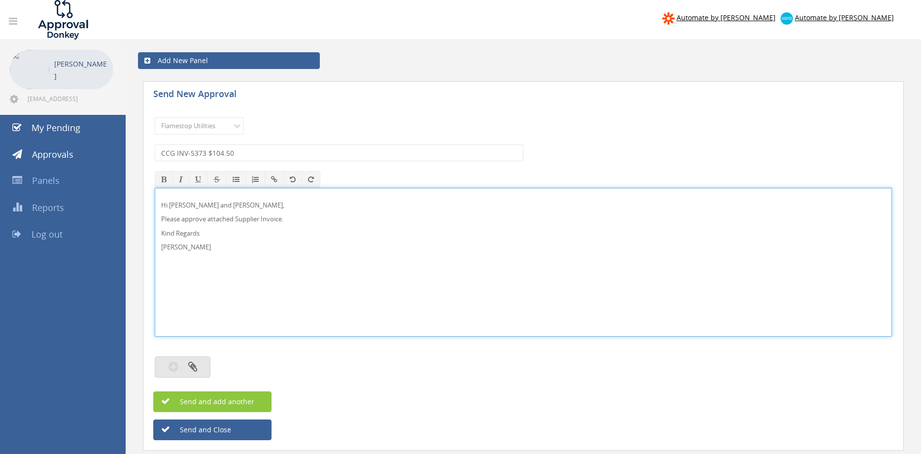
click at [195, 363] on icon "button" at bounding box center [192, 366] width 9 height 11
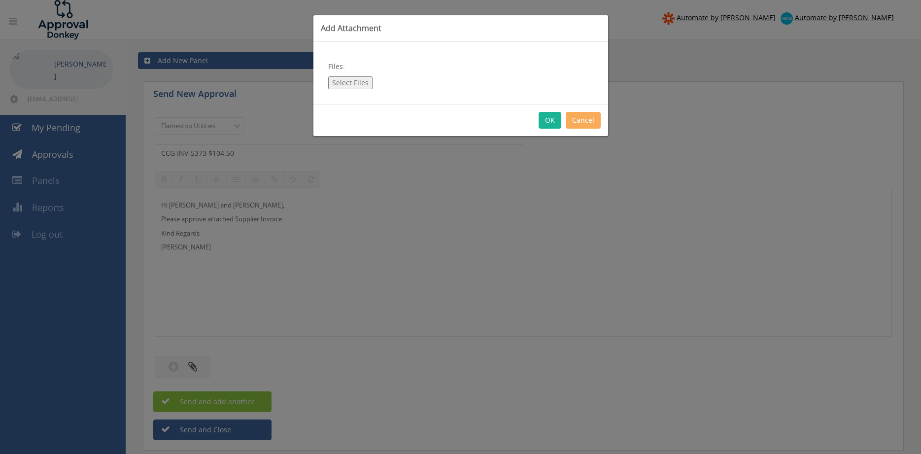
click at [359, 86] on button "Select Files" at bounding box center [350, 82] width 44 height 13
type input "C:\fakepath\CCG INV-5373 [DATE].pdf"
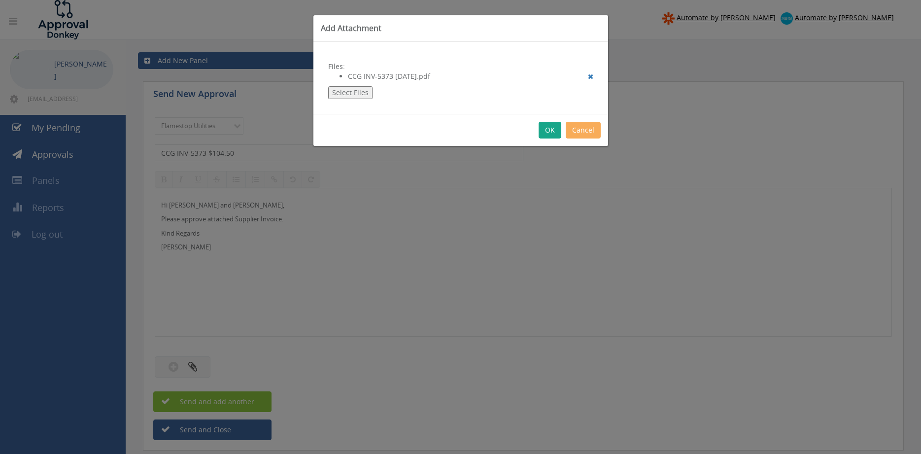
click at [554, 128] on button "OK" at bounding box center [550, 130] width 23 height 17
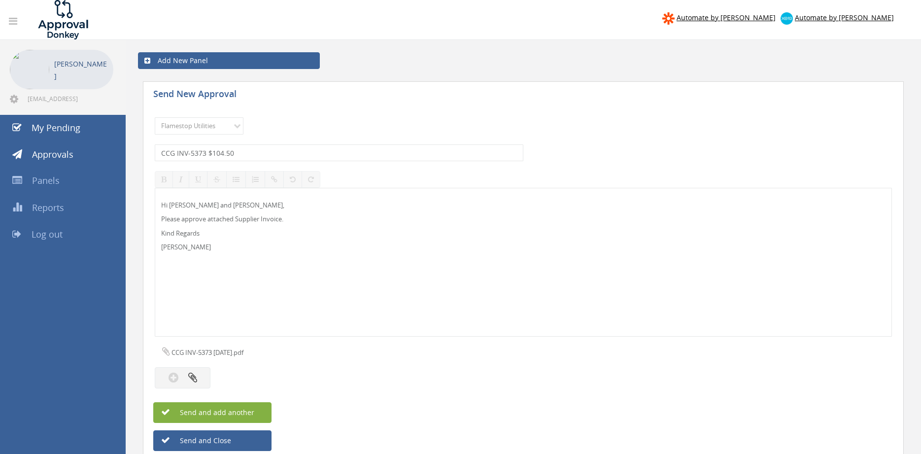
click at [259, 412] on button "Send and add another" at bounding box center [212, 412] width 118 height 21
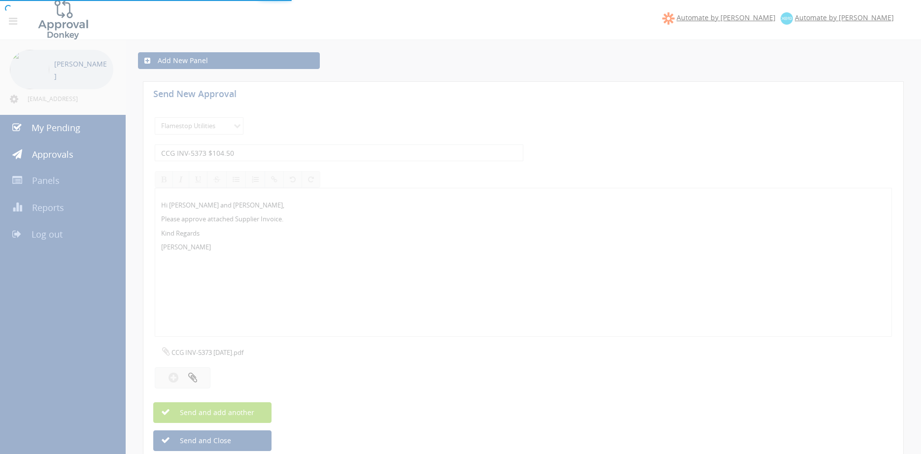
select select
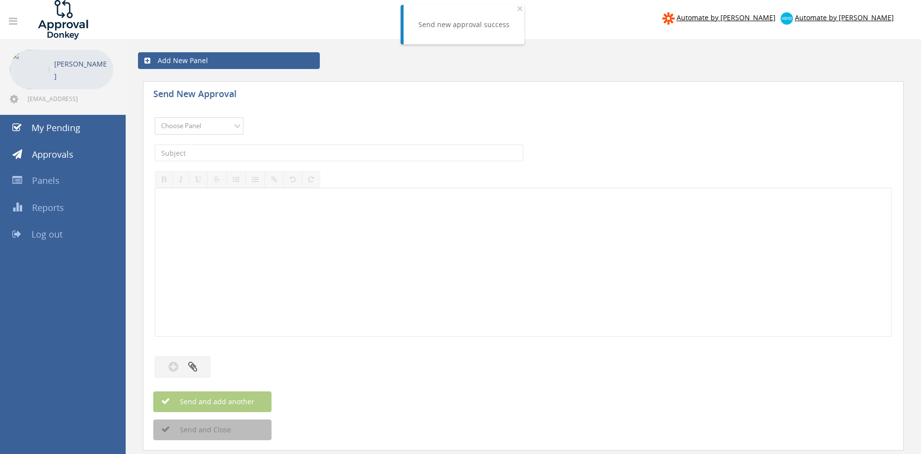
click at [155, 117] on select "Choose Panel Alarm Credits RG - 3 NZ Utilities Cable and SAI Global NZ Alarms-1…" at bounding box center [199, 125] width 89 height 17
select select "9744"
click option "Flamestop Utilities" at bounding box center [0, 0] width 0 height 0
click at [280, 158] on input "text" at bounding box center [339, 152] width 369 height 17
type input "BUNNINGS 8201/90040010 $60.85"
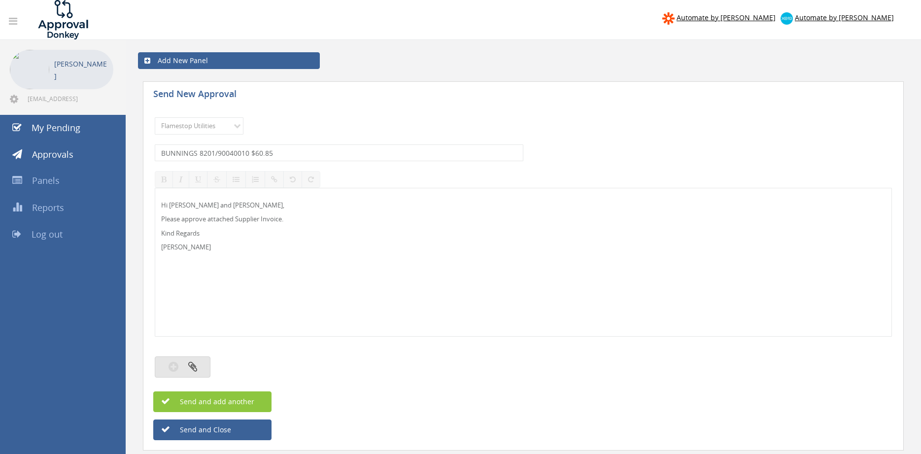
click at [197, 366] on button "button" at bounding box center [183, 366] width 56 height 21
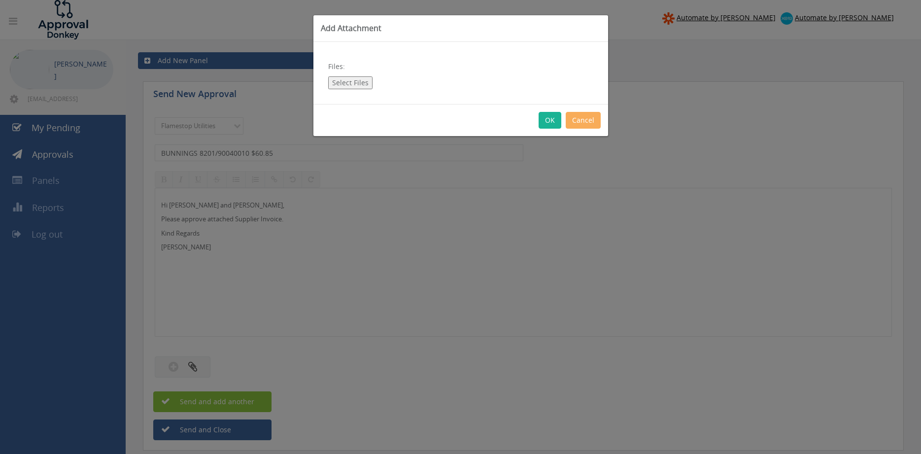
click at [363, 84] on button "Select Files" at bounding box center [350, 82] width 44 height 13
type input "C:\fakepath\BUNNINGS 8201-90040010 [DATE].pdf"
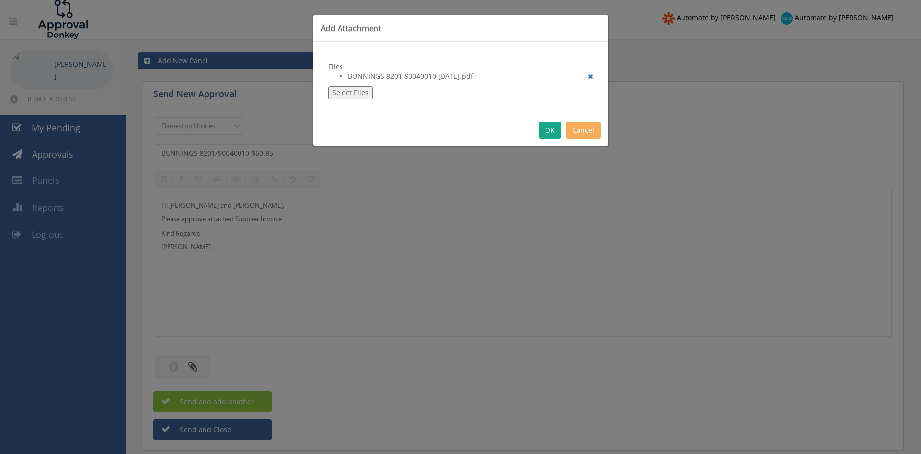
click at [553, 125] on button "OK" at bounding box center [550, 130] width 23 height 17
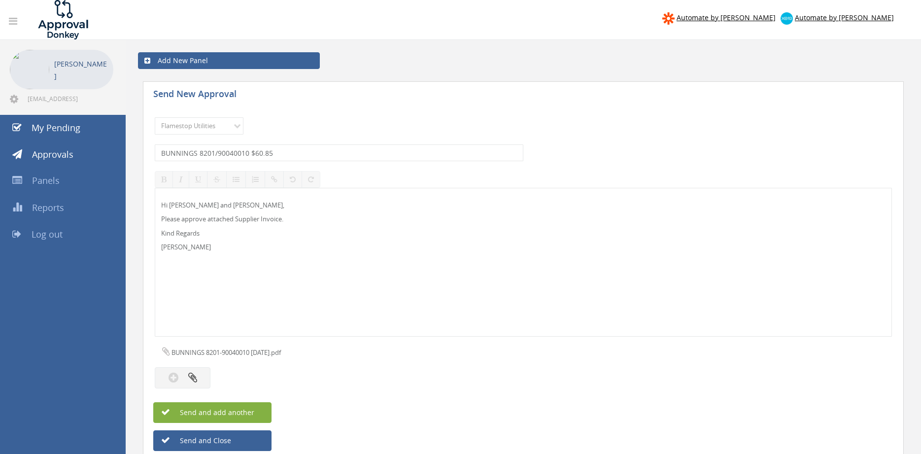
click at [256, 416] on button "Send and add another" at bounding box center [212, 412] width 118 height 21
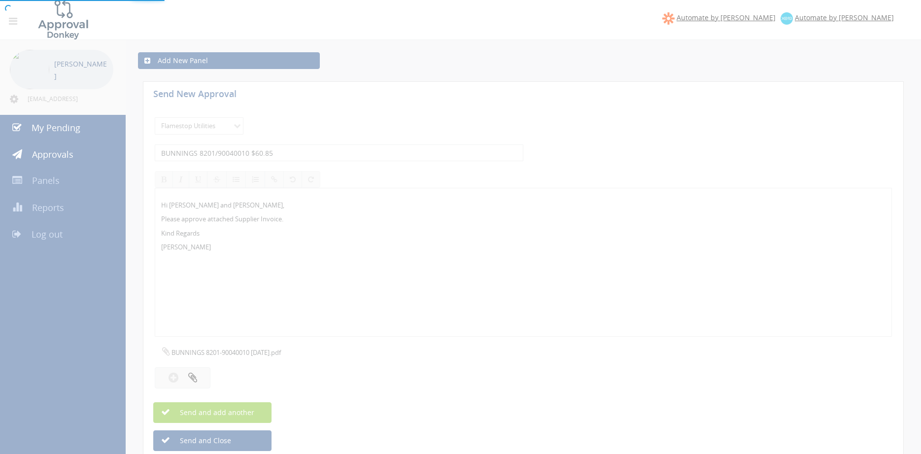
select select
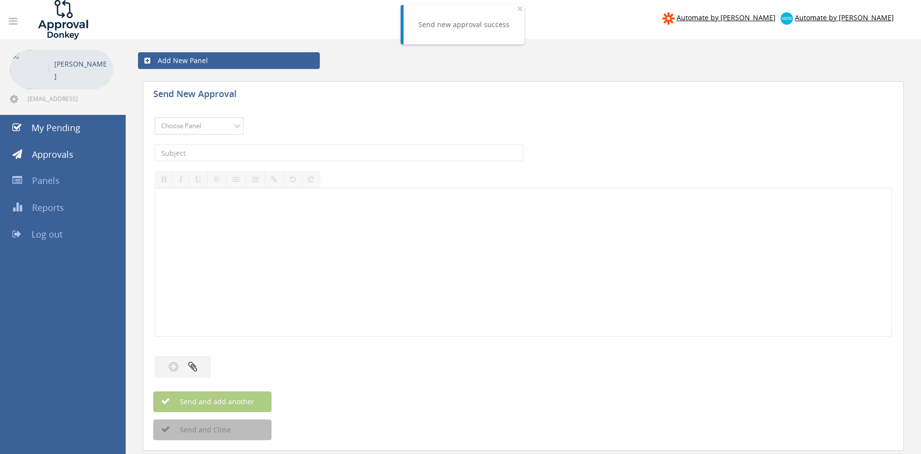
click at [155, 117] on select "Choose Panel Alarm Credits RG - 3 NZ Utilities Cable and SAI Global NZ Alarms-1…" at bounding box center [199, 125] width 89 height 17
select select "9744"
click option "Flamestop Utilities" at bounding box center [0, 0] width 0 height 0
click at [262, 158] on input "text" at bounding box center [339, 152] width 369 height 17
type input "BUNNINGS 8201/00545961 $22.62"
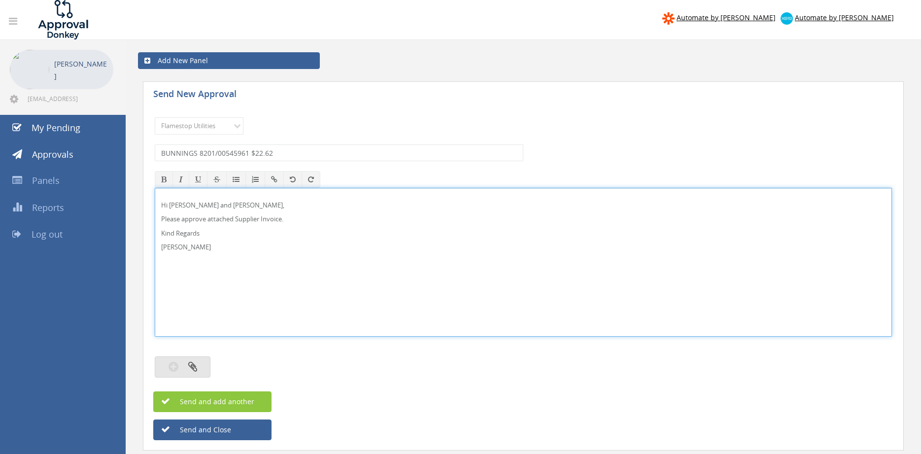
click at [201, 361] on button "button" at bounding box center [183, 366] width 56 height 21
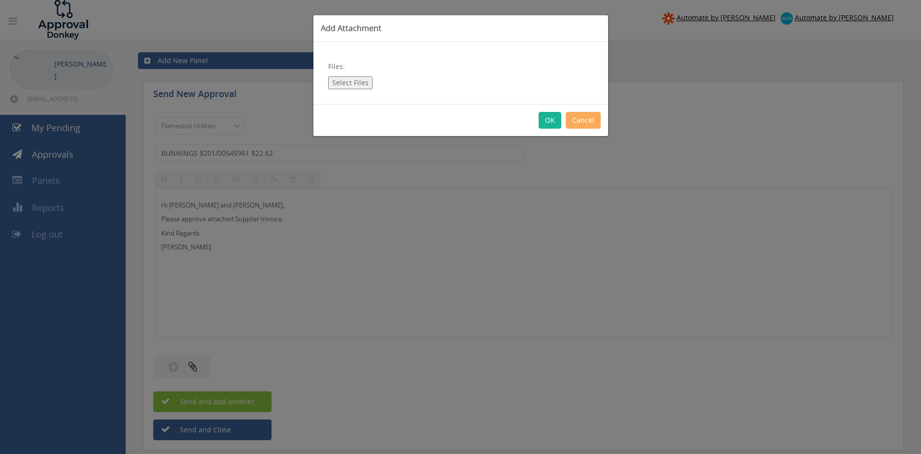
click at [360, 83] on button "Select Files" at bounding box center [350, 82] width 44 height 13
type input "C:\fakepath\BUNNINGS 8201-00545961 [DATE].pdf"
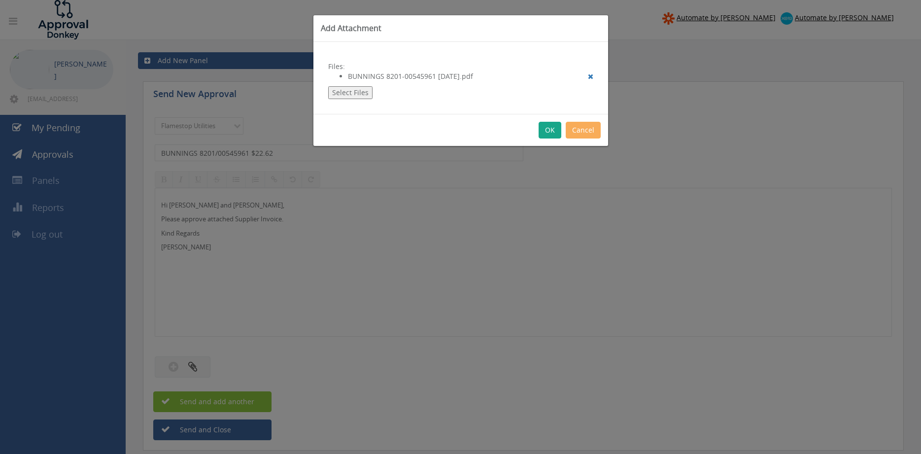
click at [549, 132] on button "OK" at bounding box center [550, 130] width 23 height 17
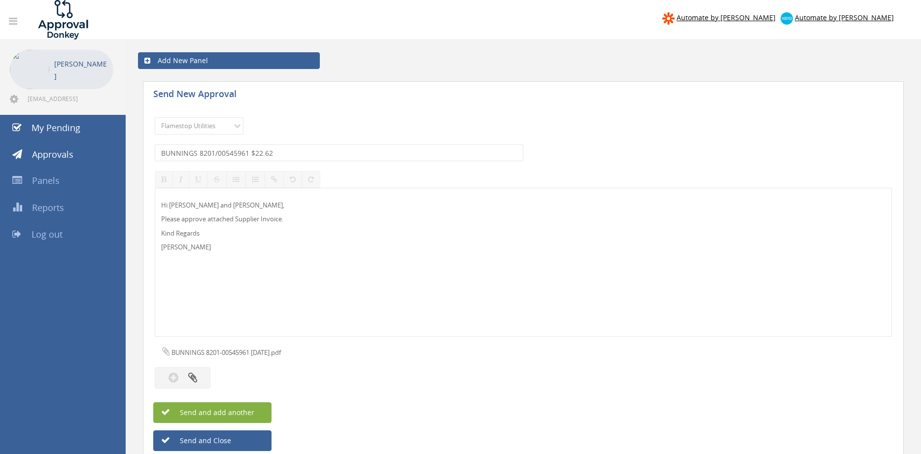
click at [259, 414] on button "Send and add another" at bounding box center [212, 412] width 118 height 21
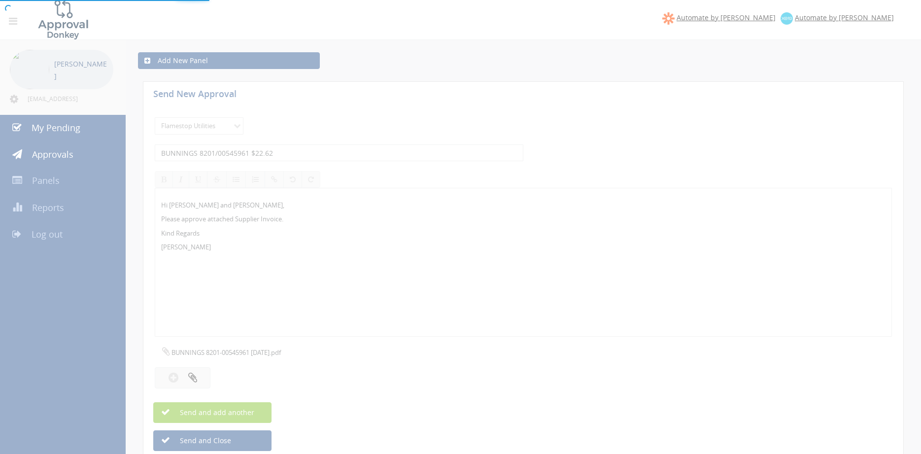
select select
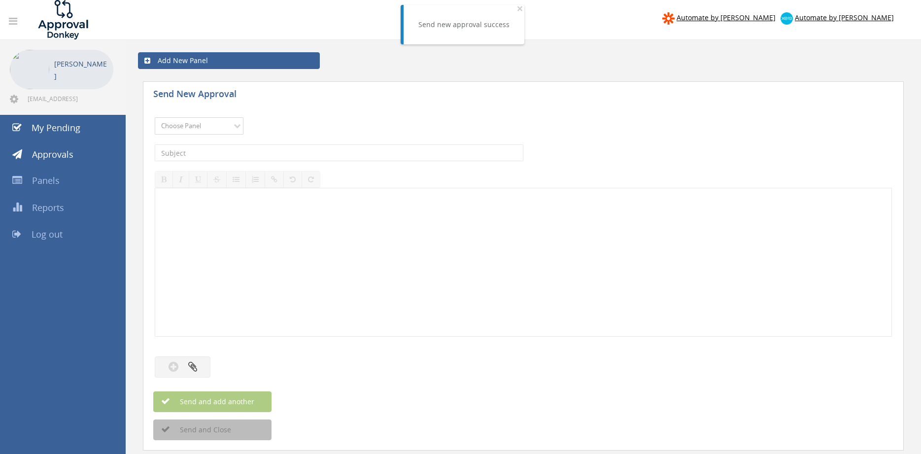
click at [155, 117] on select "Choose Panel Alarm Credits RG - 3 NZ Utilities Cable and SAI Global NZ Alarms-1…" at bounding box center [199, 125] width 89 height 17
select select "9744"
click option "Flamestop Utilities" at bounding box center [0, 0] width 0 height 0
click at [265, 155] on input "text" at bounding box center [339, 152] width 369 height 17
type input "BUNNINGS 8109/90001517 $44.32"
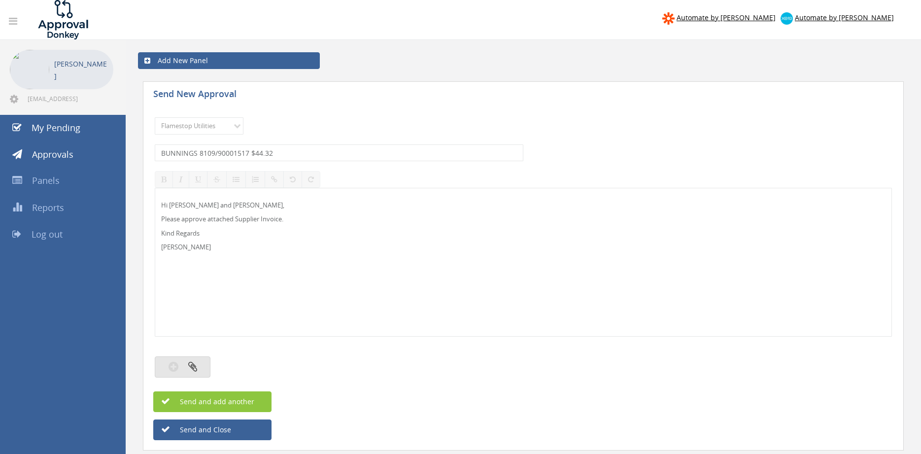
click at [201, 364] on button "button" at bounding box center [183, 366] width 56 height 21
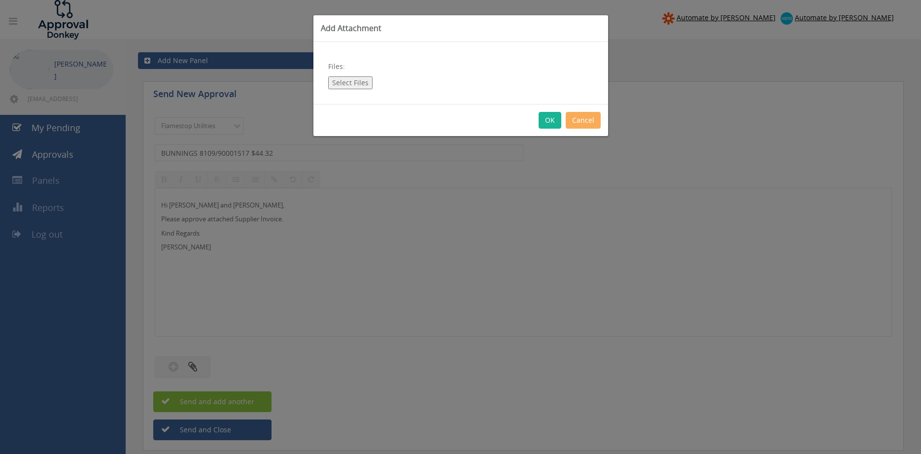
click at [359, 84] on button "Select Files" at bounding box center [350, 82] width 44 height 13
type input "C:\fakepath\BUNNINGS 8109-90001517 [DATE].pdf"
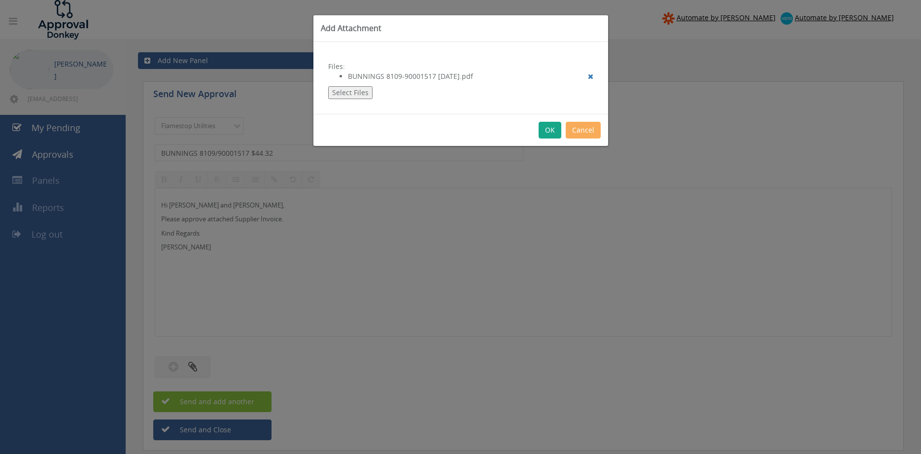
click at [551, 127] on button "OK" at bounding box center [550, 130] width 23 height 17
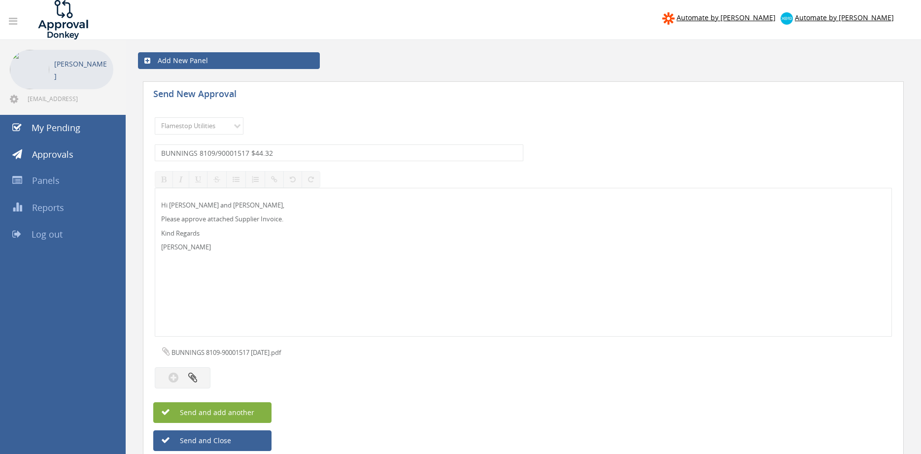
click at [254, 410] on button "Send and add another" at bounding box center [212, 412] width 118 height 21
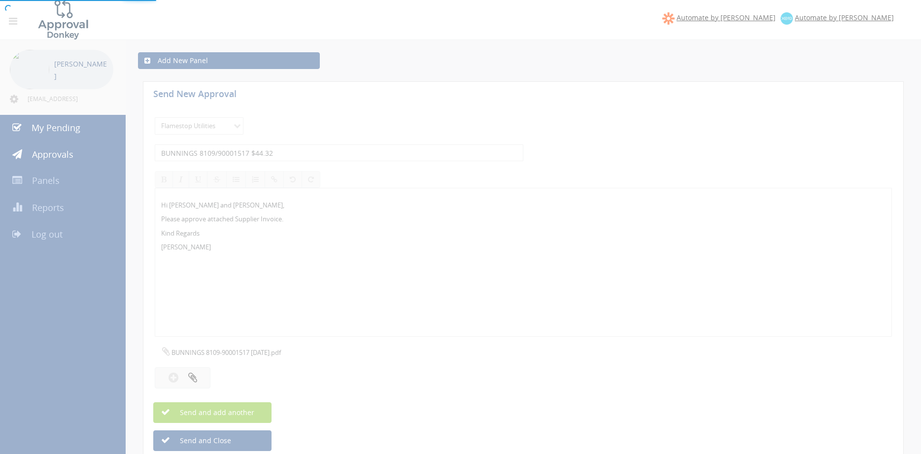
select select
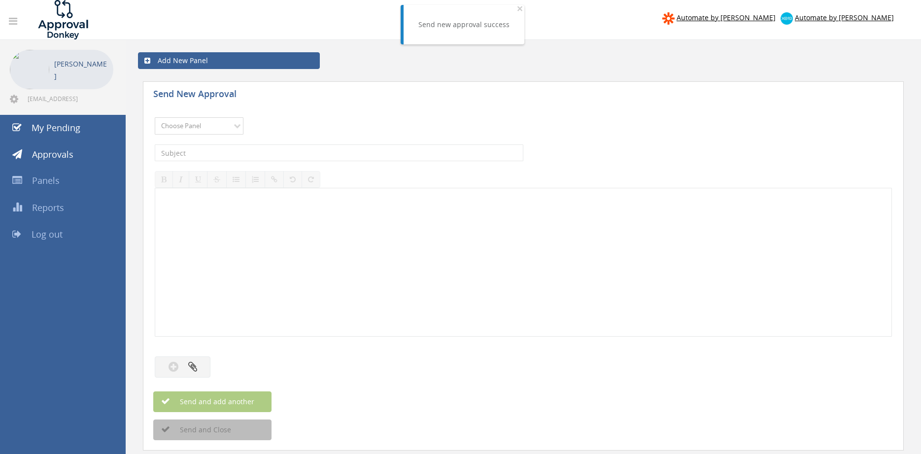
click at [155, 117] on select "Choose Panel Alarm Credits RG - 3 NZ Utilities Cable and SAI Global NZ Alarms-1…" at bounding box center [199, 125] width 89 height 17
select select "9744"
click option "Flamestop Utilities" at bounding box center [0, 0] width 0 height 0
click at [281, 151] on input "text" at bounding box center [339, 152] width 369 height 17
type input "BUNNINGS 7216/99873168 $536.80"
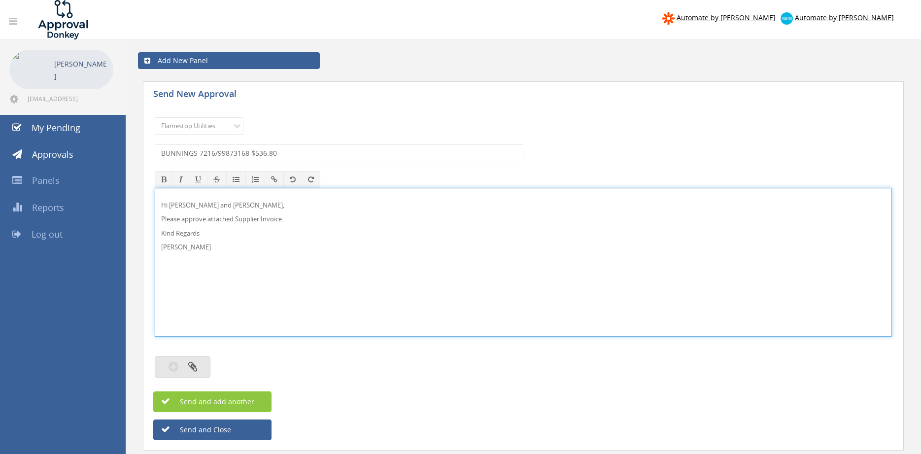
click at [198, 369] on button "button" at bounding box center [183, 366] width 56 height 21
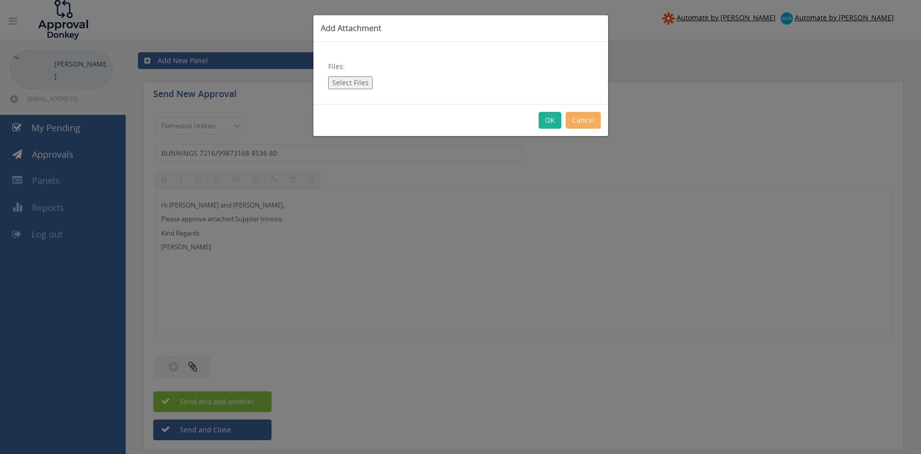
click at [356, 86] on button "Select Files" at bounding box center [350, 82] width 44 height 13
type input "C:\fakepath\BUNNINGS 7216-99873168 [DATE] PO 43007.pdf"
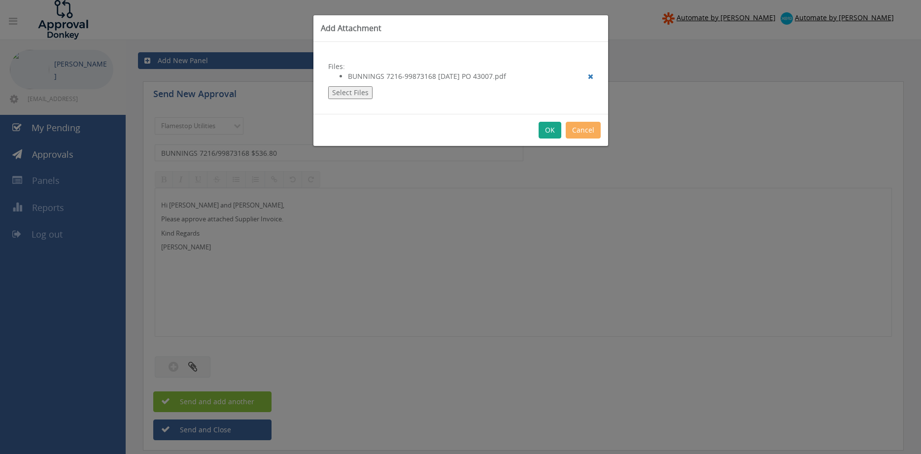
click at [549, 132] on button "OK" at bounding box center [550, 130] width 23 height 17
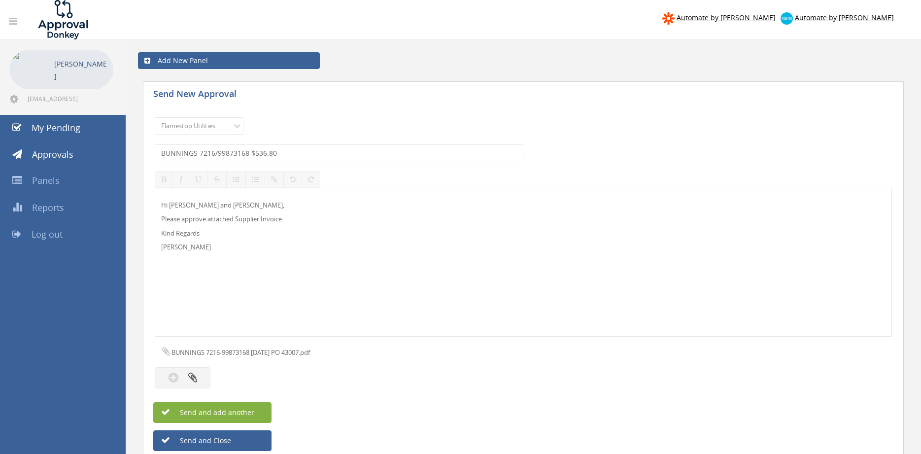
click at [251, 407] on button "Send and add another" at bounding box center [212, 412] width 118 height 21
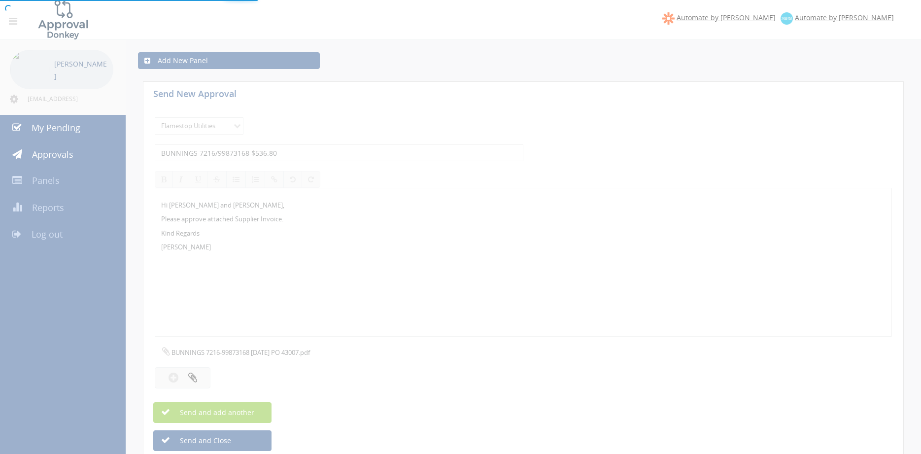
select select
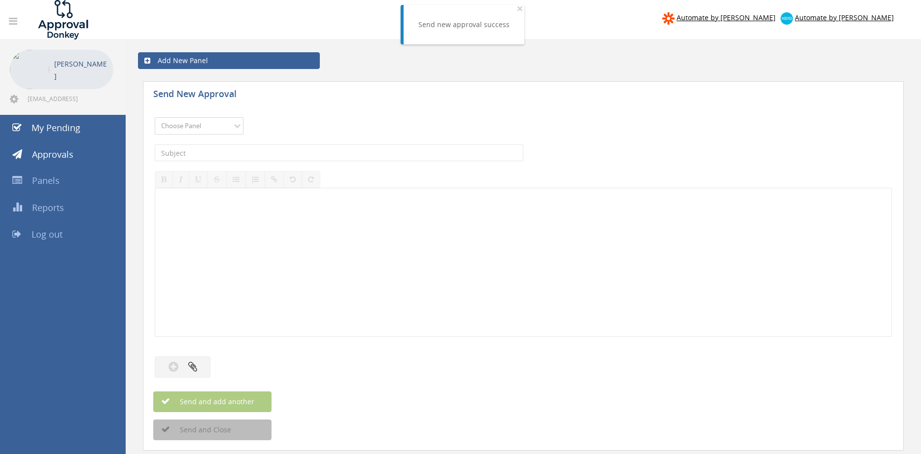
click at [155, 117] on select "Choose Panel Alarm Credits RG - 3 NZ Utilities Cable and SAI Global NZ Alarms-1…" at bounding box center [199, 125] width 89 height 17
select select "9744"
click option "Flamestop Utilities" at bounding box center [0, 0] width 0 height 0
click at [286, 157] on input "text" at bounding box center [339, 152] width 369 height 17
type input "BUNNINGS 7216/99873167 $536.80"
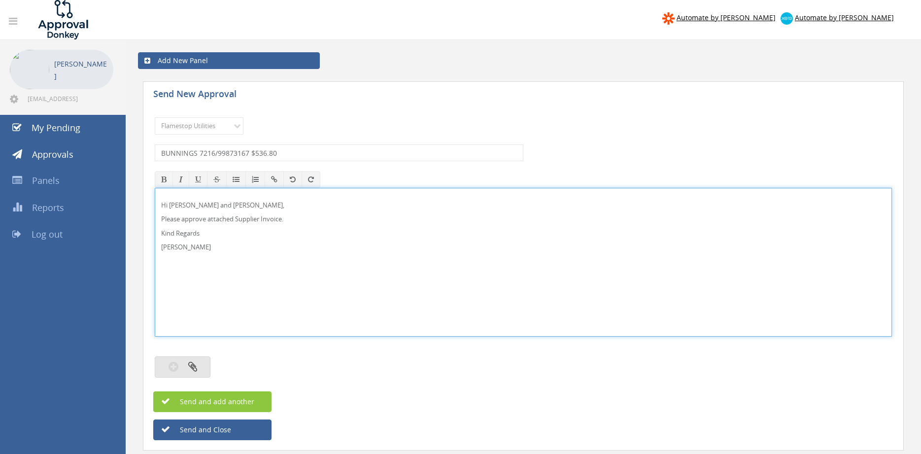
click at [197, 361] on icon "button" at bounding box center [192, 366] width 9 height 11
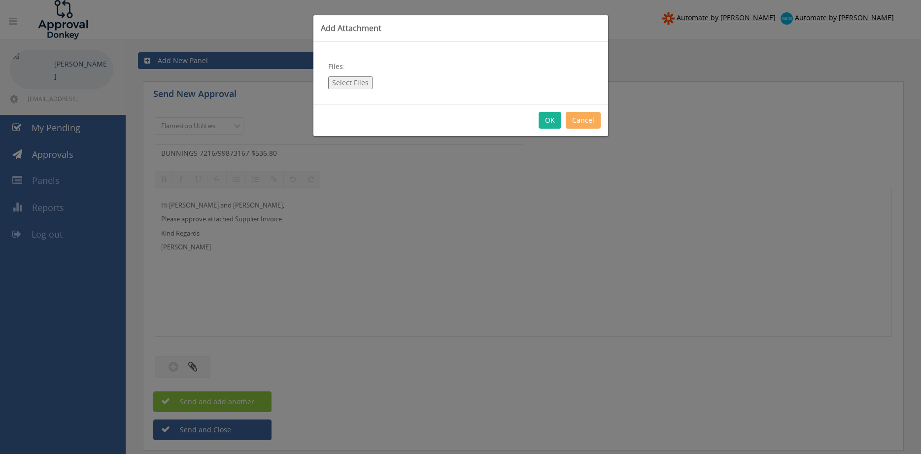
click at [357, 86] on button "Select Files" at bounding box center [350, 82] width 44 height 13
type input "C:\fakepath\BUNNINGS 7216-99873167 [DATE] PO 43008.pdf"
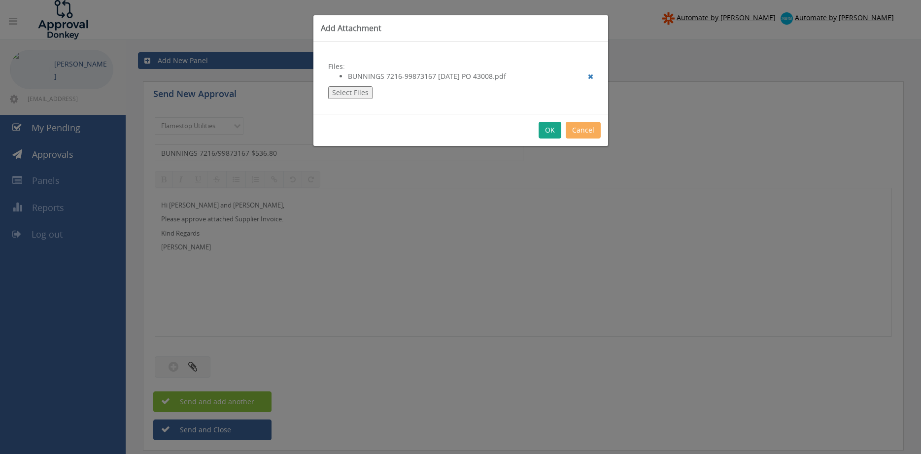
drag, startPoint x: 550, startPoint y: 133, endPoint x: 557, endPoint y: 139, distance: 9.8
click at [550, 132] on button "OK" at bounding box center [550, 130] width 23 height 17
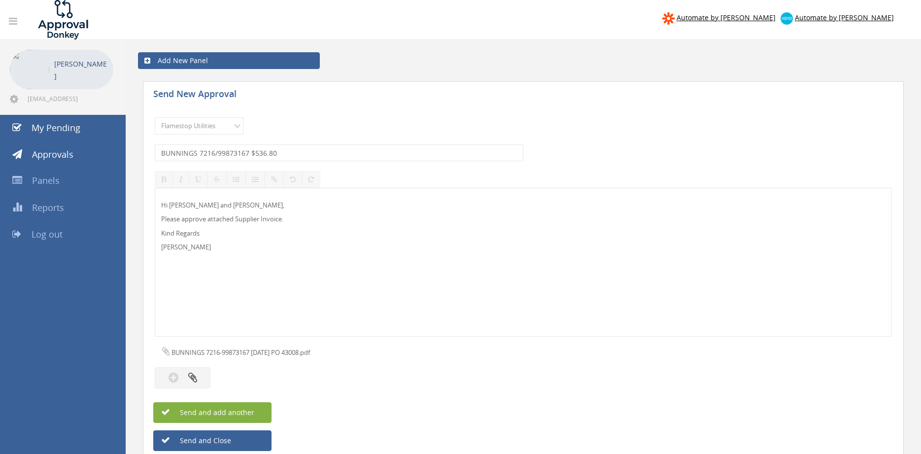
click at [259, 409] on button "Send and add another" at bounding box center [212, 412] width 118 height 21
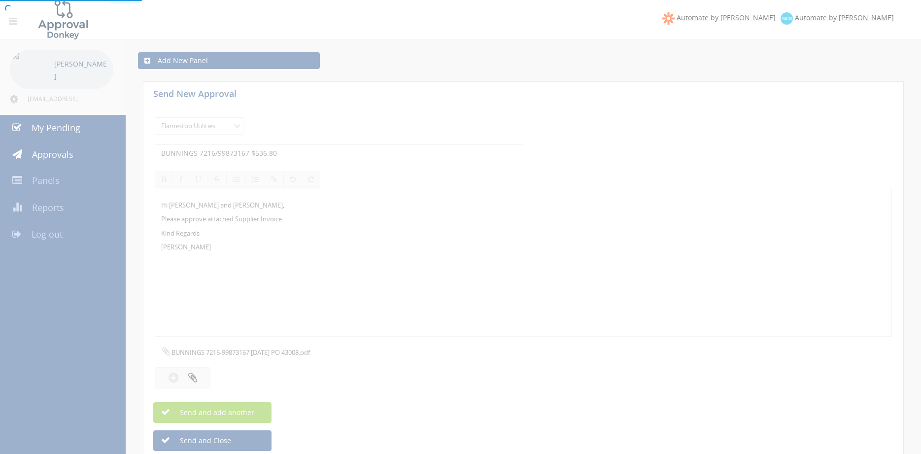
select select
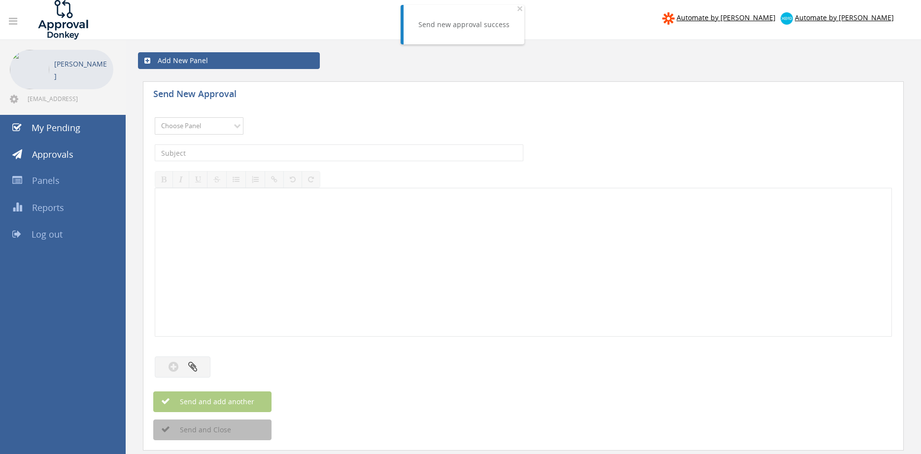
click at [155, 117] on select "Choose Panel Alarm Credits RG - 3 NZ Utilities Cable and SAI Global NZ Alarms-1…" at bounding box center [199, 125] width 89 height 17
select select "9744"
click option "Flamestop Utilities" at bounding box center [0, 0] width 0 height 0
click at [255, 147] on input "text" at bounding box center [339, 152] width 369 height 17
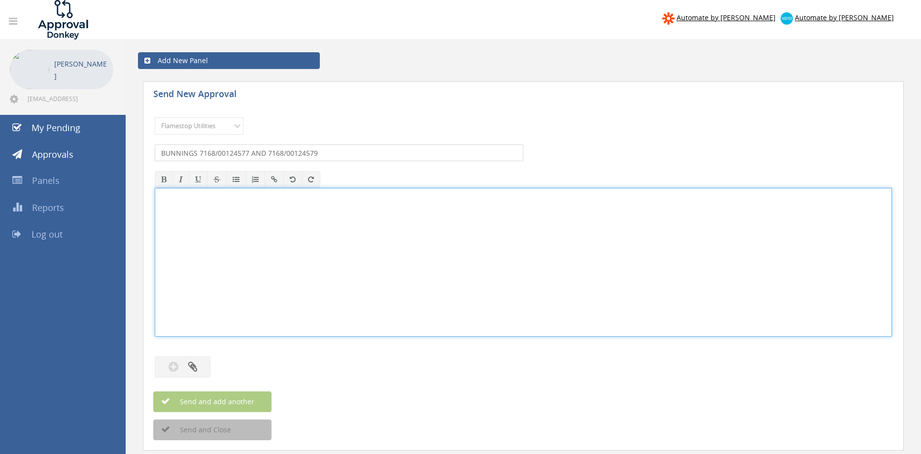
click at [341, 152] on input "BUNNINGS 7168/00124577 AND 7168/00124579" at bounding box center [339, 152] width 369 height 17
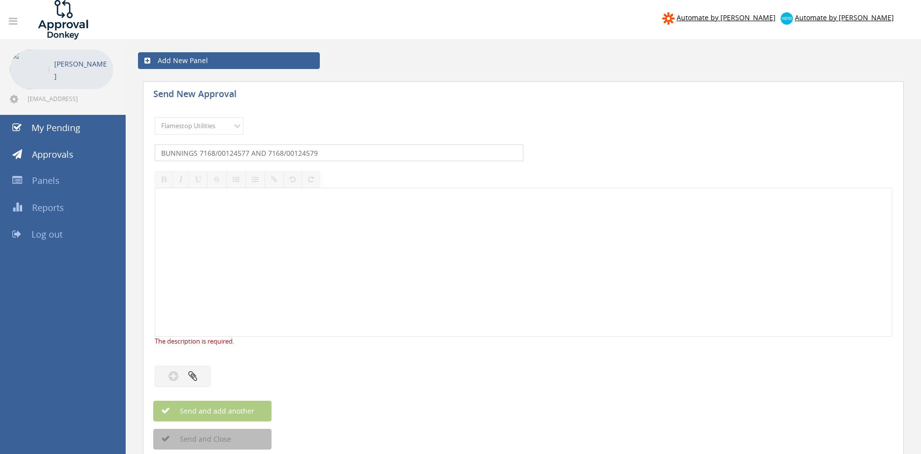
click at [251, 150] on input "BUNNINGS 7168/00124577 AND 7168/00124579" at bounding box center [339, 152] width 369 height 17
type input "BUNNINGS 7168/00124577 $38.76 AND 7168/00124579 $17.97"
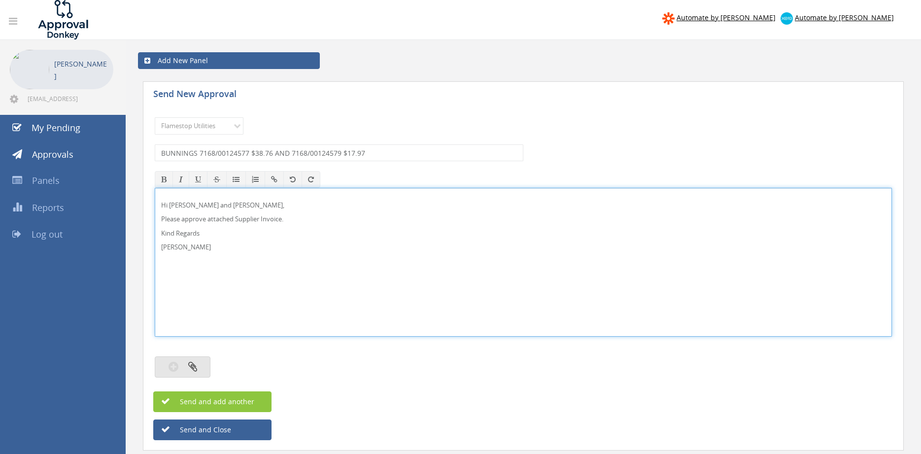
click at [203, 357] on button "button" at bounding box center [183, 366] width 56 height 21
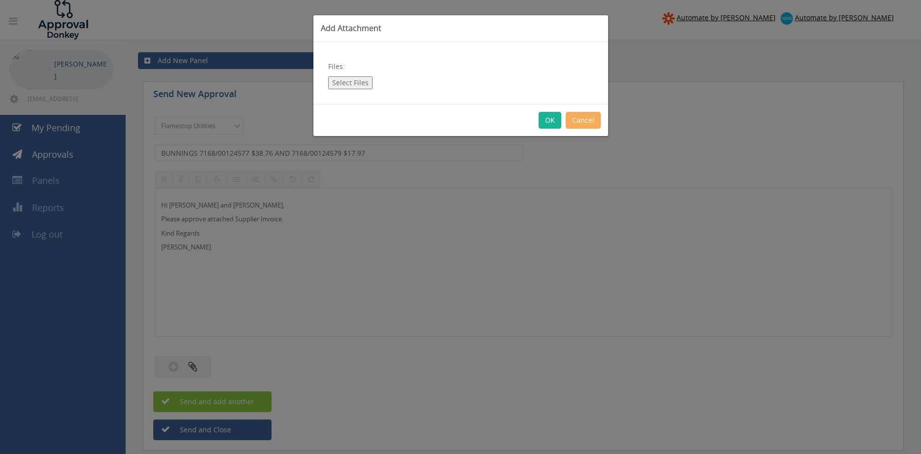
click at [362, 86] on button "Select Files" at bounding box center [350, 82] width 44 height 13
type input "C:\fakepath\BUNNINGS 7168-00124577 & 7168-00124579 [DATE].pdf"
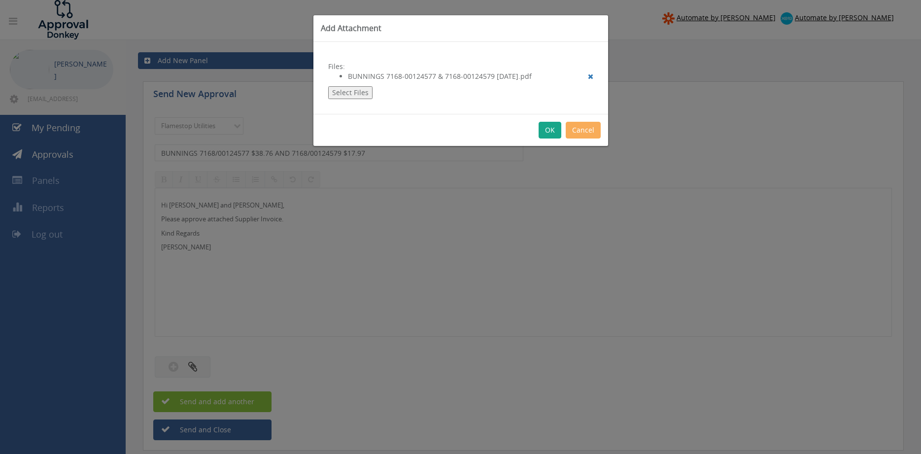
click at [551, 129] on button "OK" at bounding box center [550, 130] width 23 height 17
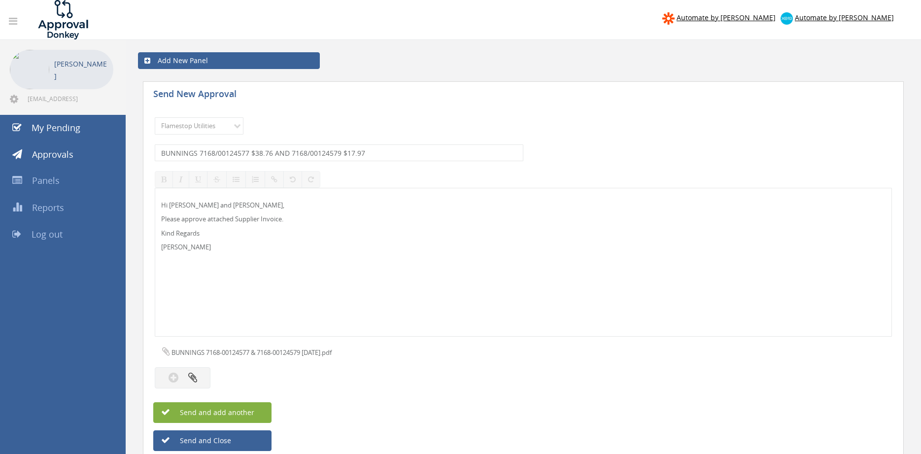
click at [258, 408] on button "Send and add another" at bounding box center [212, 412] width 118 height 21
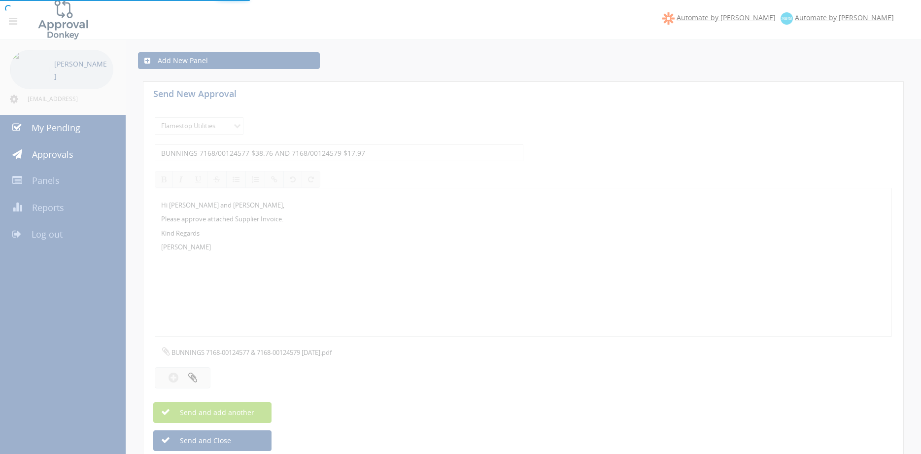
select select
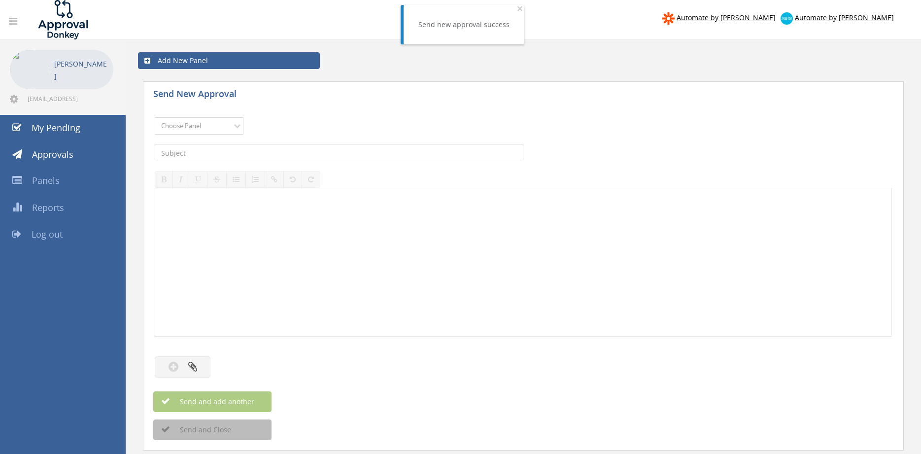
click at [155, 117] on select "Choose Panel Alarm Credits RG - 3 NZ Utilities Cable and SAI Global NZ Alarms-1…" at bounding box center [199, 125] width 89 height 17
select select "9744"
click option "Flamestop Utilities" at bounding box center [0, 0] width 0 height 0
click at [261, 153] on input "text" at bounding box center [339, 152] width 369 height 17
type input "BUNNINGS 7088/90061957 $215.49"
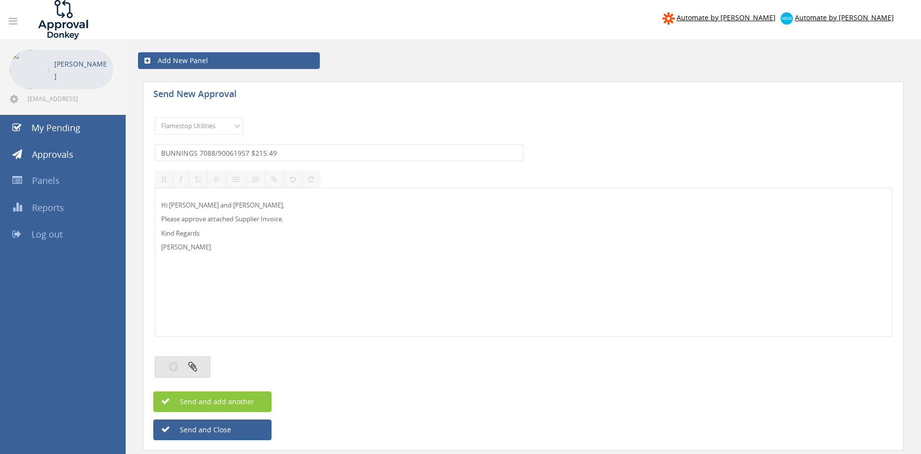
click at [197, 360] on button "button" at bounding box center [183, 366] width 56 height 21
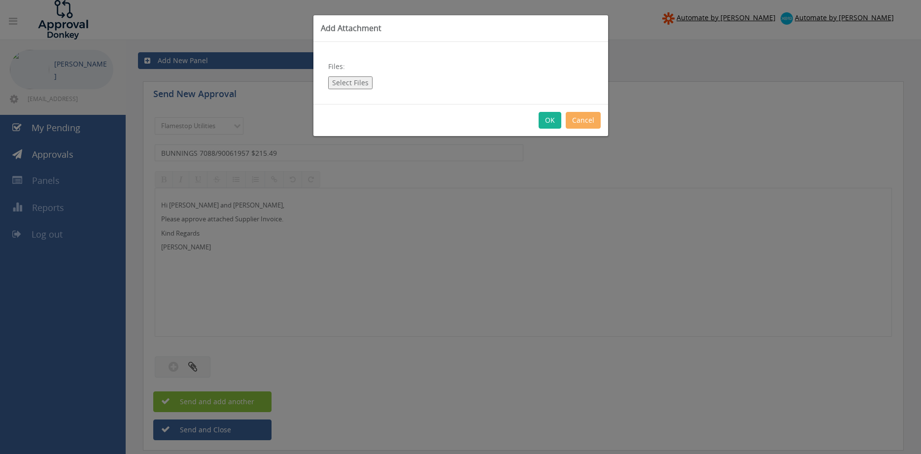
click at [346, 81] on button "Select Files" at bounding box center [350, 82] width 44 height 13
type input "C:\fakepath\BUNNINGS 7088-90061957 [DATE].pdf"
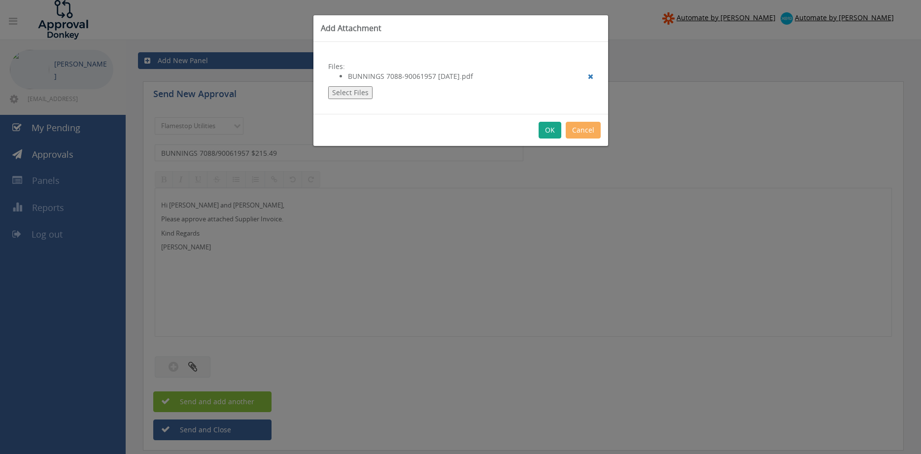
click at [550, 133] on button "OK" at bounding box center [550, 130] width 23 height 17
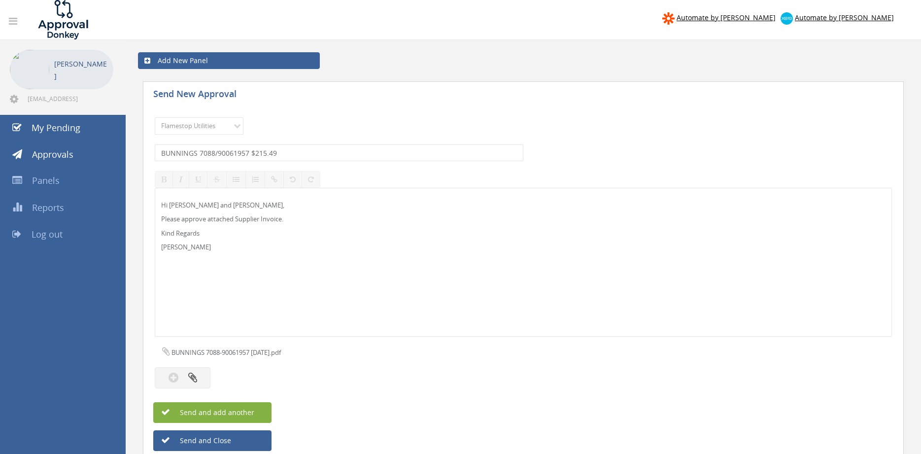
click at [258, 407] on button "Send and add another" at bounding box center [212, 412] width 118 height 21
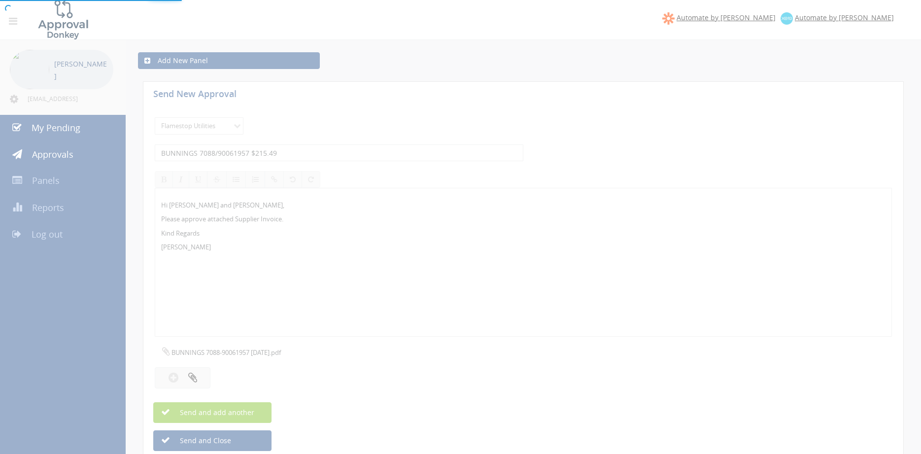
select select
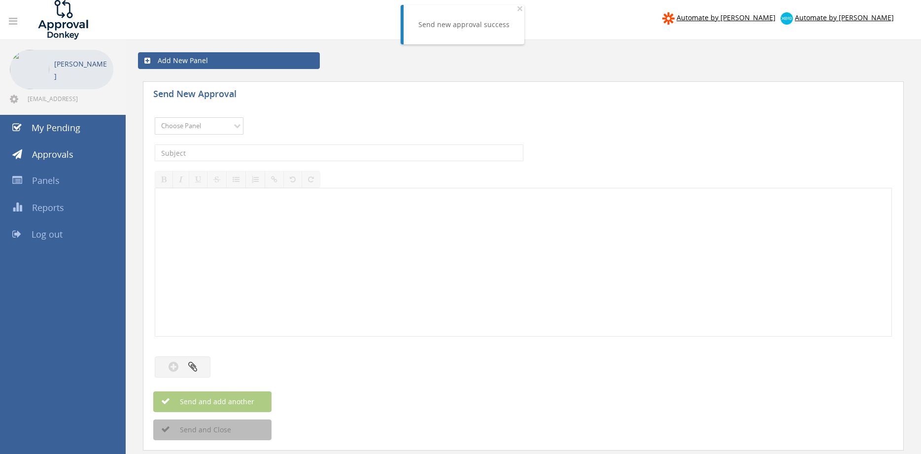
click at [155, 117] on select "Choose Panel Alarm Credits RG - 3 NZ Utilities Cable and SAI Global NZ Alarms-1…" at bounding box center [199, 125] width 89 height 17
select select "9744"
click option "Flamestop Utilities" at bounding box center [0, 0] width 0 height 0
drag, startPoint x: 270, startPoint y: 148, endPoint x: 317, endPoint y: 157, distance: 48.1
click at [270, 148] on input "text" at bounding box center [339, 152] width 369 height 17
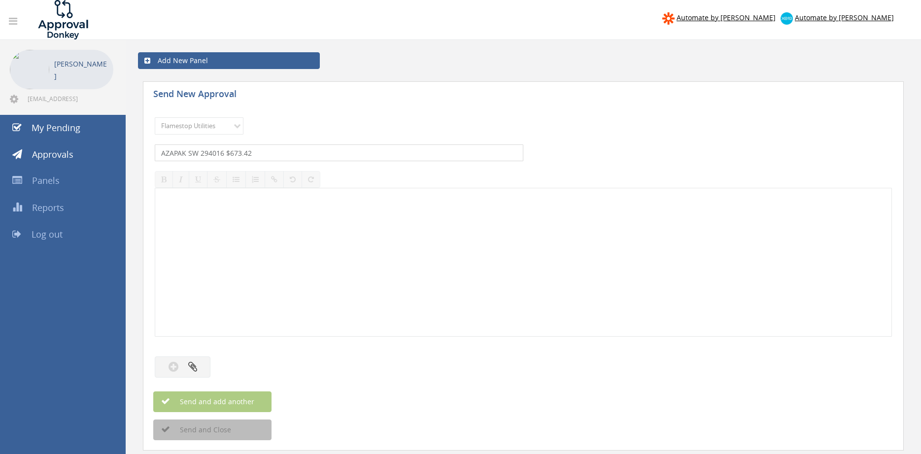
type input "AZAPAK SW 294016 $673.42"
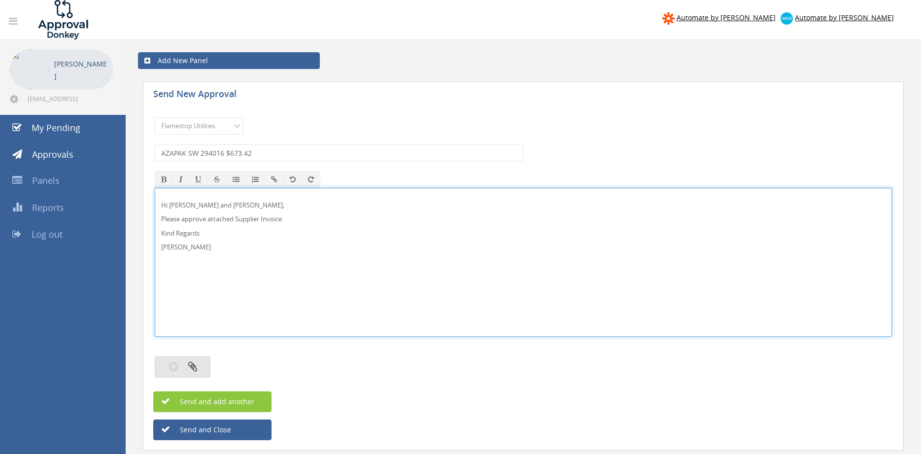
click at [196, 361] on button "button" at bounding box center [183, 366] width 56 height 21
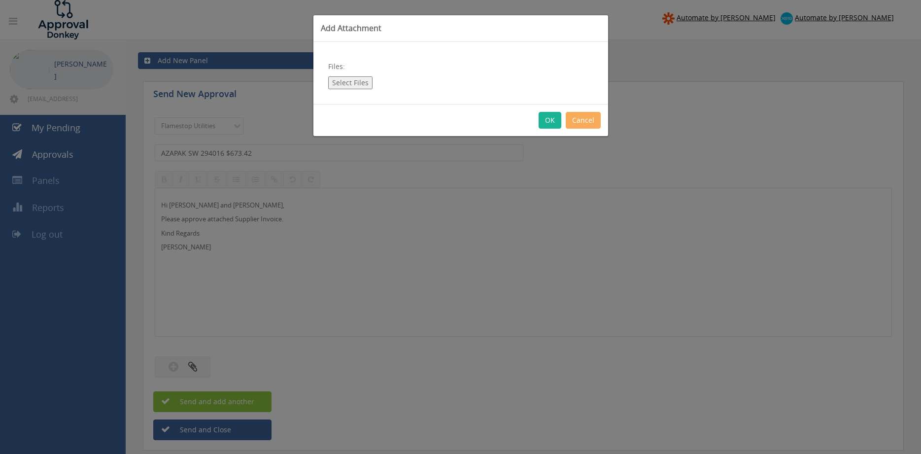
click at [346, 82] on button "Select Files" at bounding box center [350, 82] width 44 height 13
type input "C:\fakepath\AZAPAK SW_294016-01 [DATE].pdf"
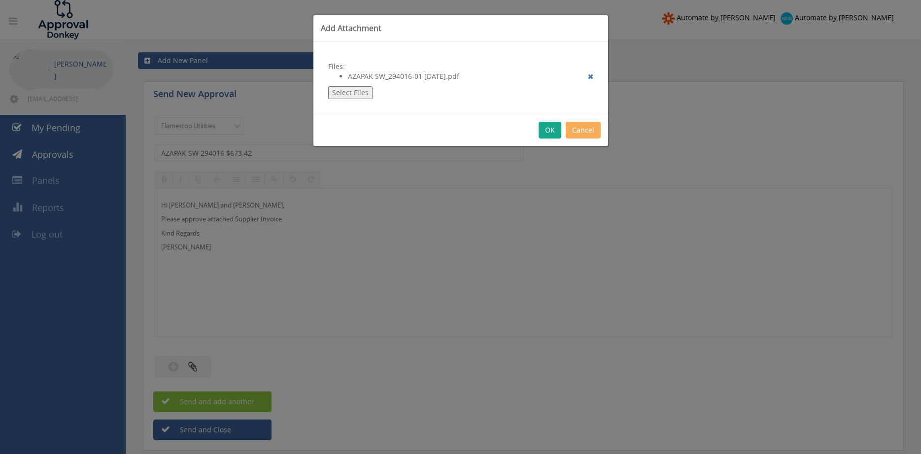
click at [550, 129] on button "OK" at bounding box center [550, 130] width 23 height 17
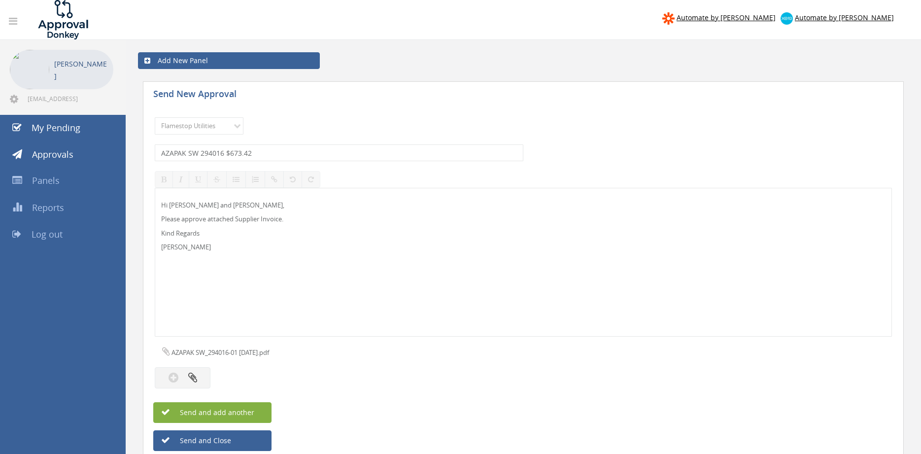
click at [264, 409] on button "Send and add another" at bounding box center [212, 412] width 118 height 21
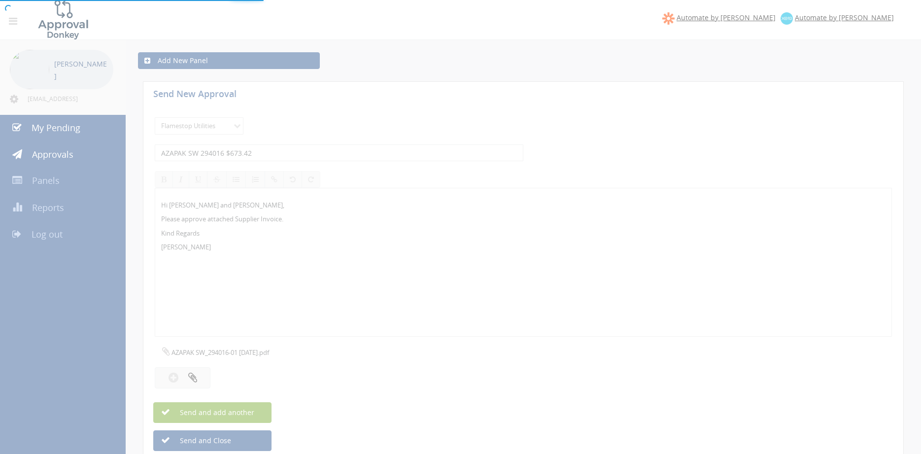
select select
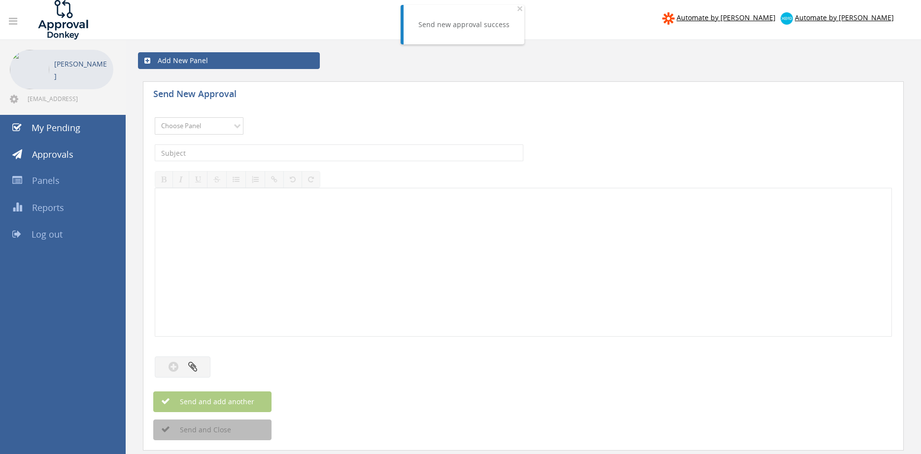
click at [155, 117] on select "Choose Panel Alarm Credits RG - 3 NZ Utilities Cable and SAI Global NZ Alarms-1…" at bounding box center [199, 125] width 89 height 17
select select "9744"
click option "Flamestop Utilities" at bounding box center [0, 0] width 0 height 0
click at [258, 149] on input "text" at bounding box center [339, 152] width 369 height 17
type input "AZAPAK SA 294046 $117.37"
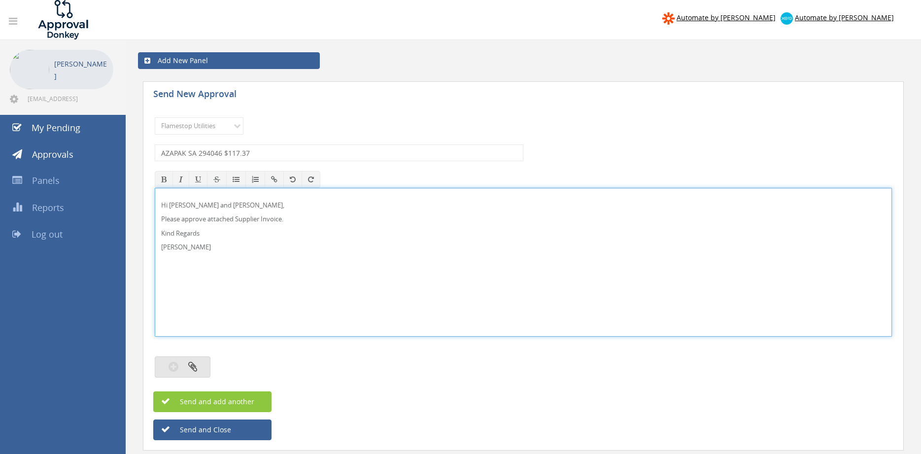
click at [200, 363] on button "button" at bounding box center [183, 366] width 56 height 21
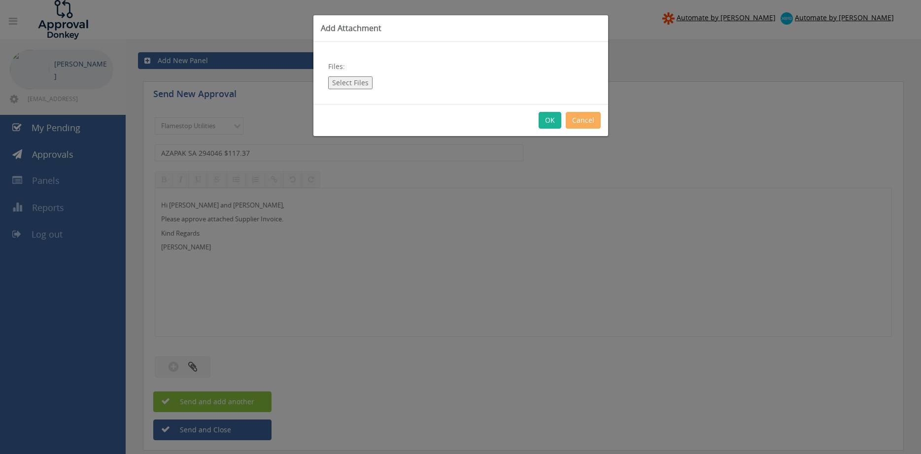
click at [347, 85] on button "Select Files" at bounding box center [350, 82] width 44 height 13
type input "C:\fakepath\AZAPAK SA_294046-02 [DATE].pdf"
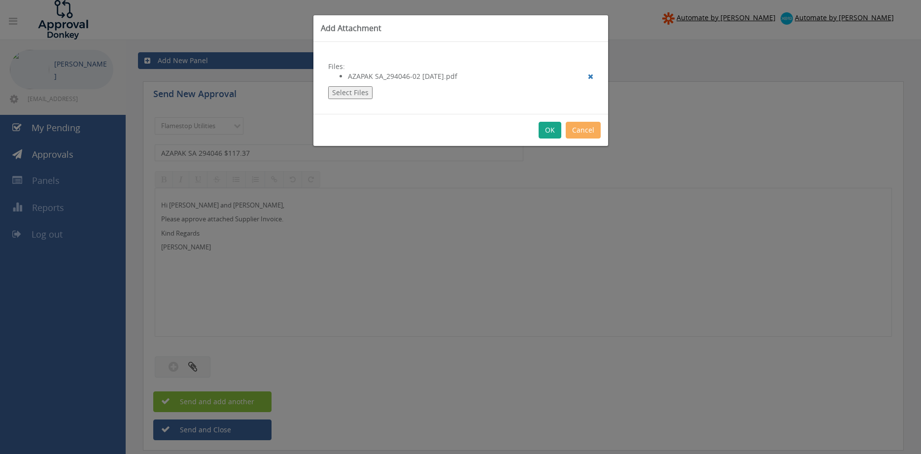
click at [548, 133] on button "OK" at bounding box center [550, 130] width 23 height 17
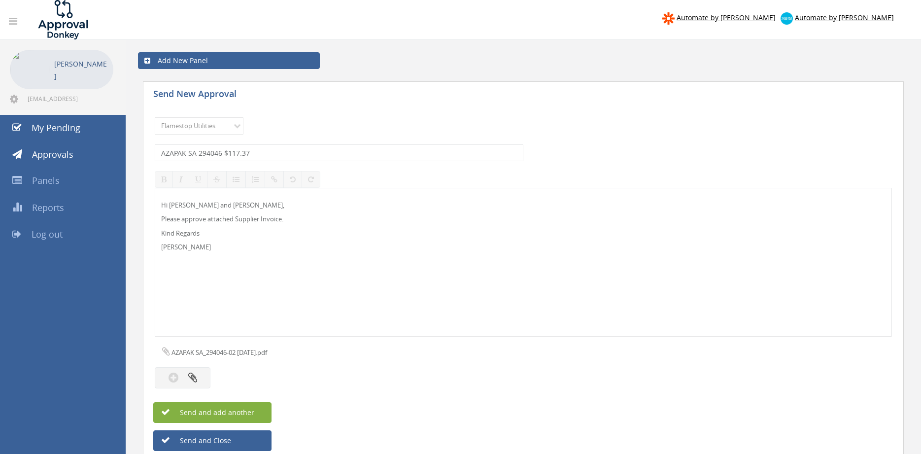
click at [250, 409] on span "Send and add another" at bounding box center [207, 412] width 96 height 9
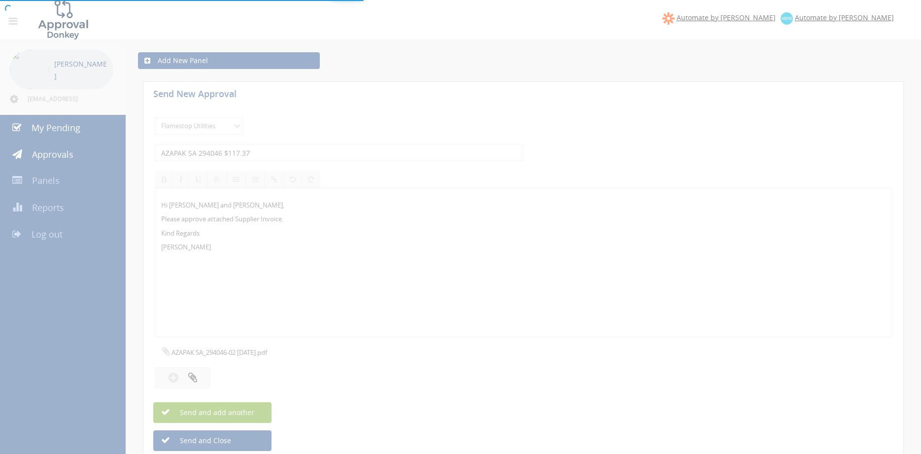
select select
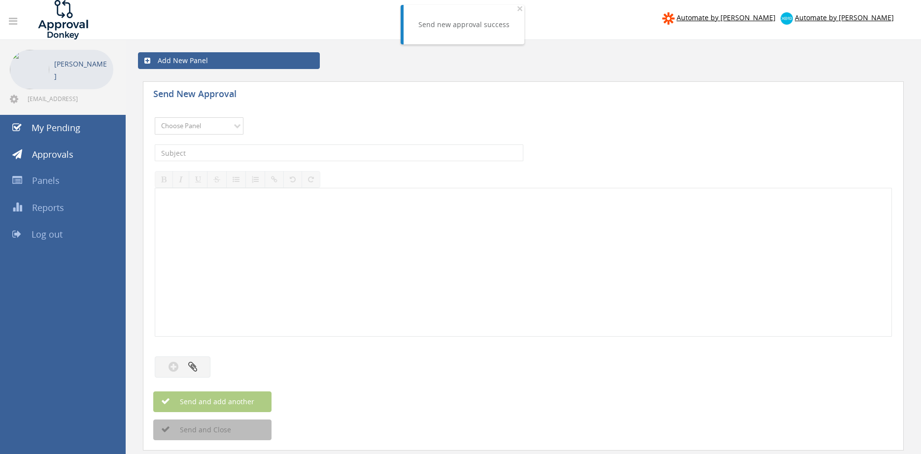
click at [155, 117] on select "Choose Panel Alarm Credits RG - 3 NZ Utilities Cable and SAI Global NZ Alarms-1…" at bounding box center [199, 125] width 89 height 17
select select "9744"
click option "Flamestop Utilities" at bounding box center [0, 0] width 0 height 0
click at [276, 151] on input "text" at bounding box center [339, 152] width 369 height 17
type input "ATTKEY 40441 $220.00"
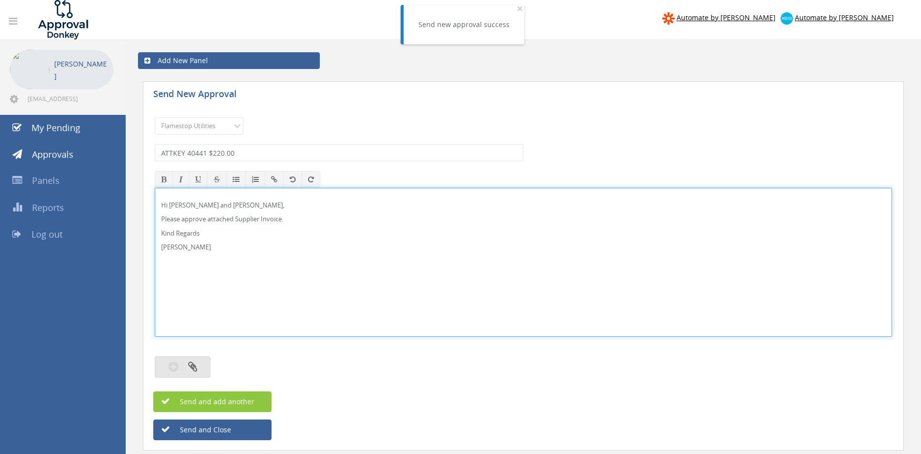
click at [195, 367] on icon "button" at bounding box center [192, 366] width 9 height 11
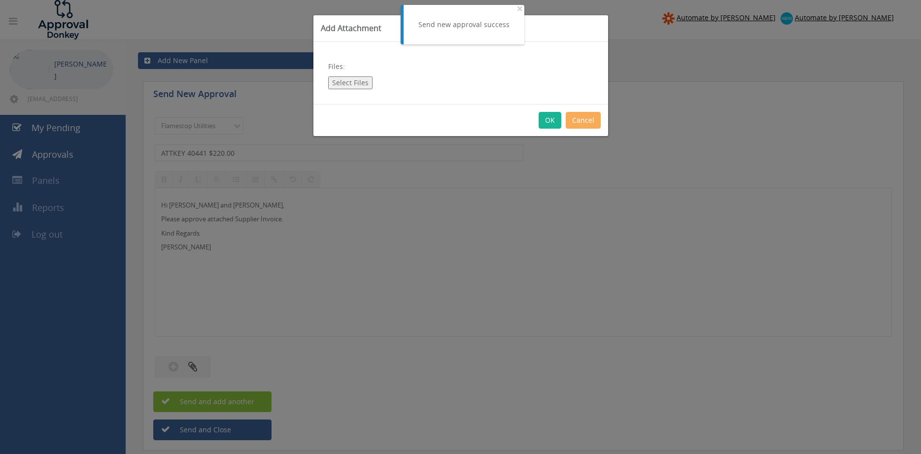
click at [350, 83] on button "Select Files" at bounding box center [350, 82] width 44 height 13
type input "C:\fakepath\ATTKEY 40441 [DATE].pdf"
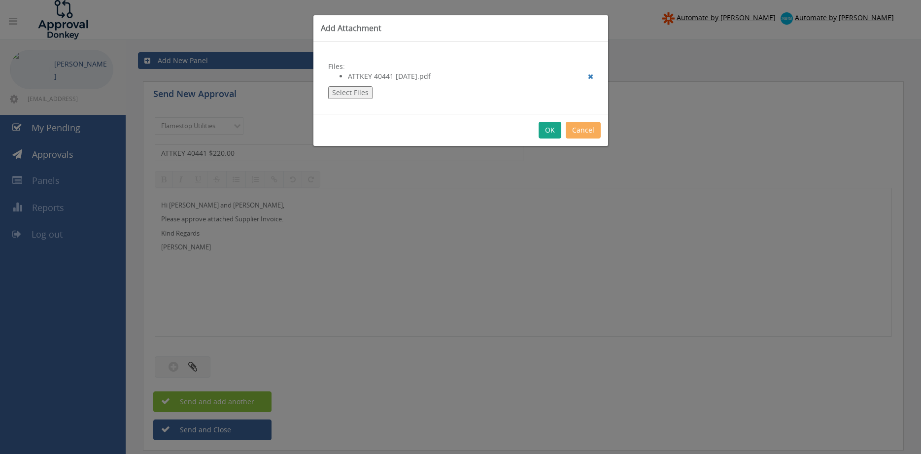
click at [557, 133] on button "OK" at bounding box center [550, 130] width 23 height 17
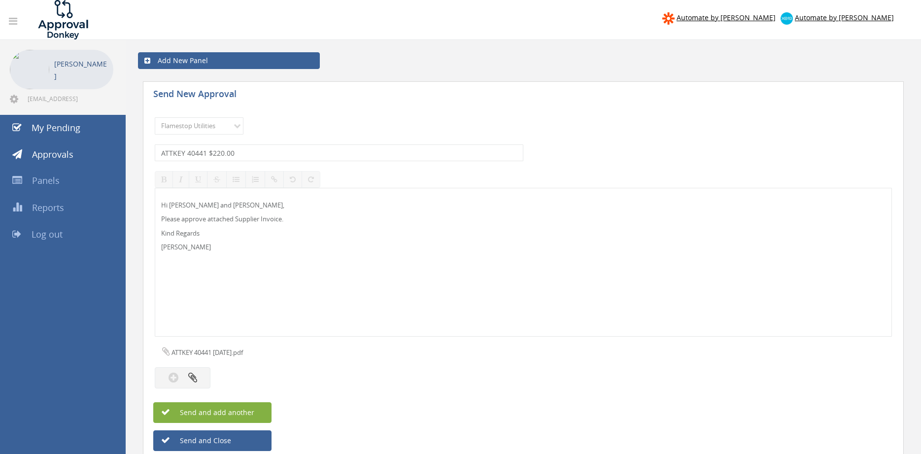
click at [255, 408] on button "Send and add another" at bounding box center [212, 412] width 118 height 21
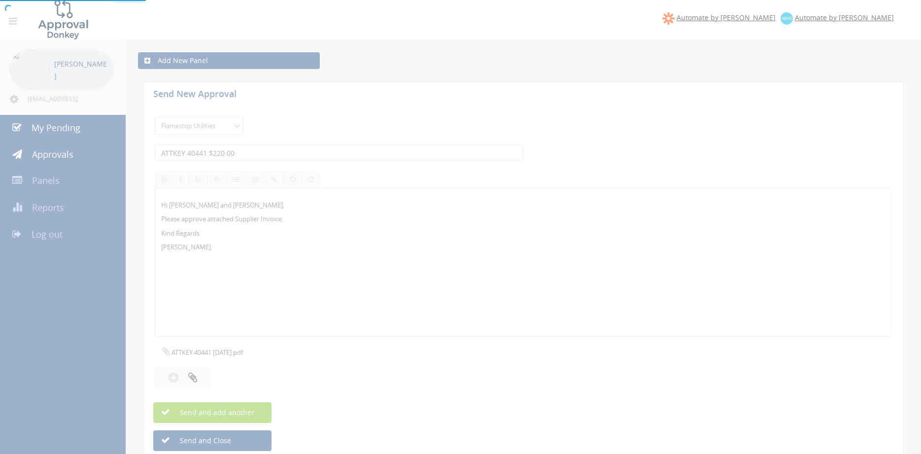
select select
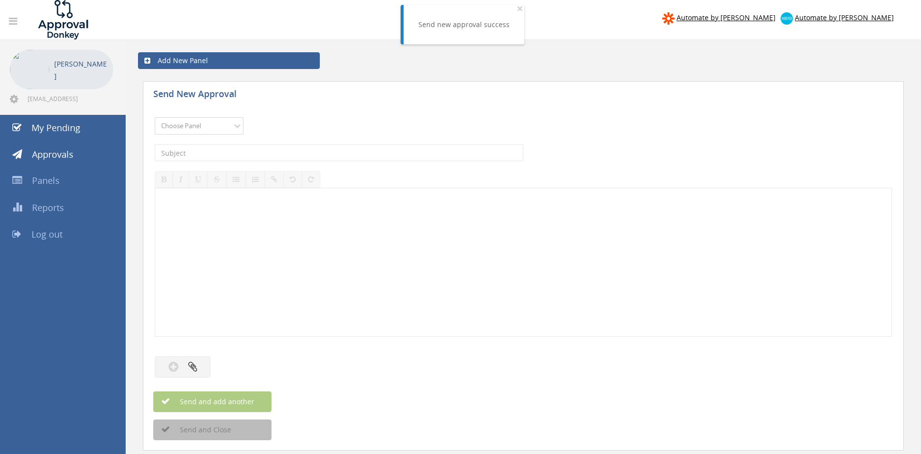
click at [155, 117] on select "Choose Panel Alarm Credits RG - 3 NZ Utilities Cable and SAI Global NZ Alarms-1…" at bounding box center [199, 125] width 89 height 17
select select "9744"
click option "Flamestop Utilities" at bounding box center [0, 0] width 0 height 0
click at [252, 150] on input "text" at bounding box center [339, 152] width 369 height 17
type input "2J INDUSTRIES INV-0521 $6,556.00"
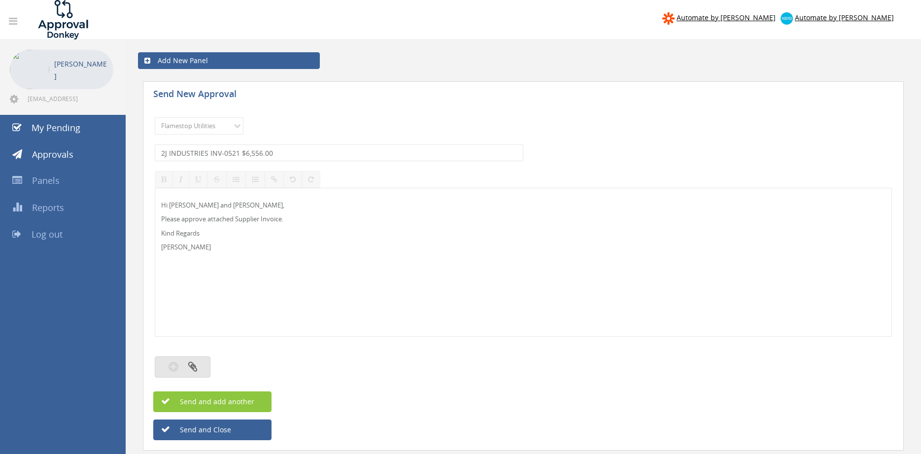
click at [199, 366] on button "button" at bounding box center [183, 366] width 56 height 21
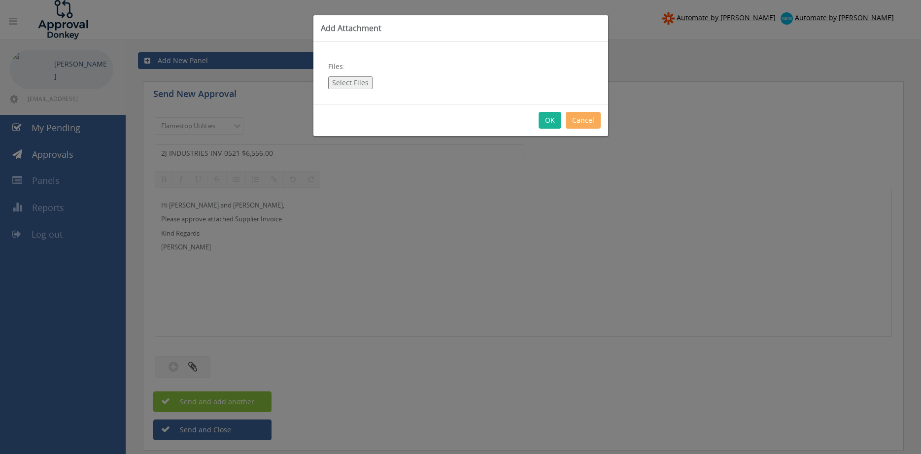
click at [347, 76] on button "Select Files" at bounding box center [350, 82] width 44 height 13
type input "C:\fakepath\2J INDUSTRIES INV-0521 [DATE].pdf"
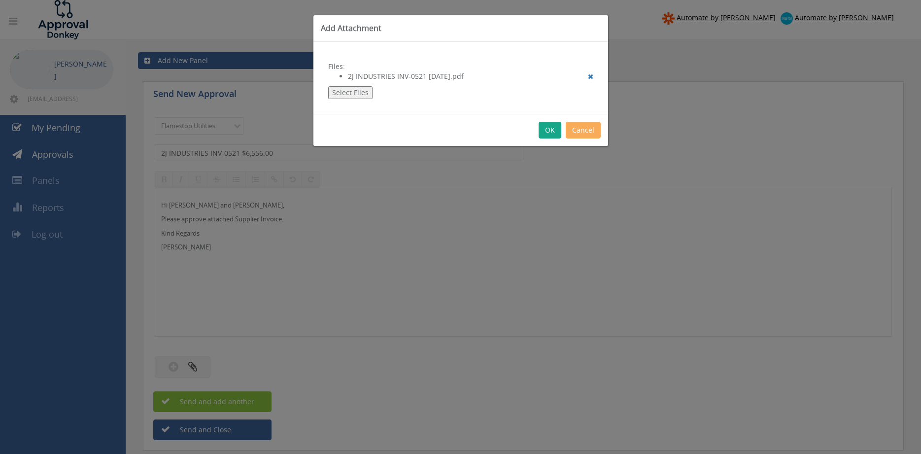
click at [549, 132] on button "OK" at bounding box center [550, 130] width 23 height 17
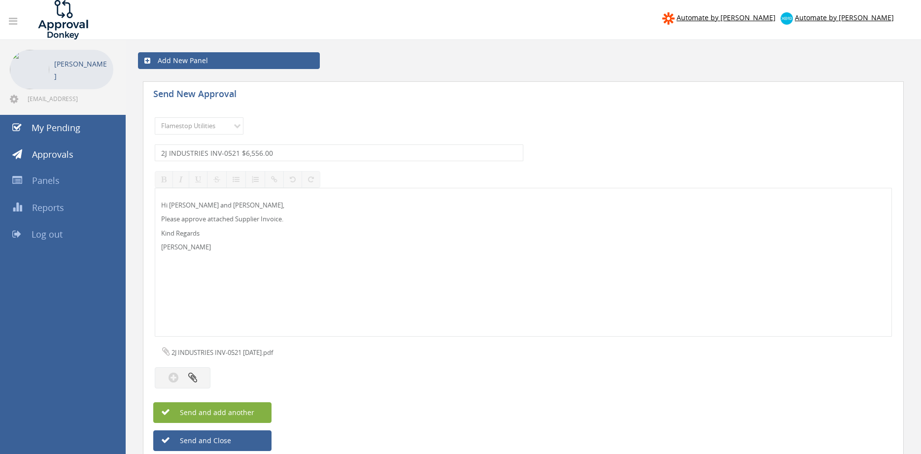
click at [260, 409] on button "Send and add another" at bounding box center [212, 412] width 118 height 21
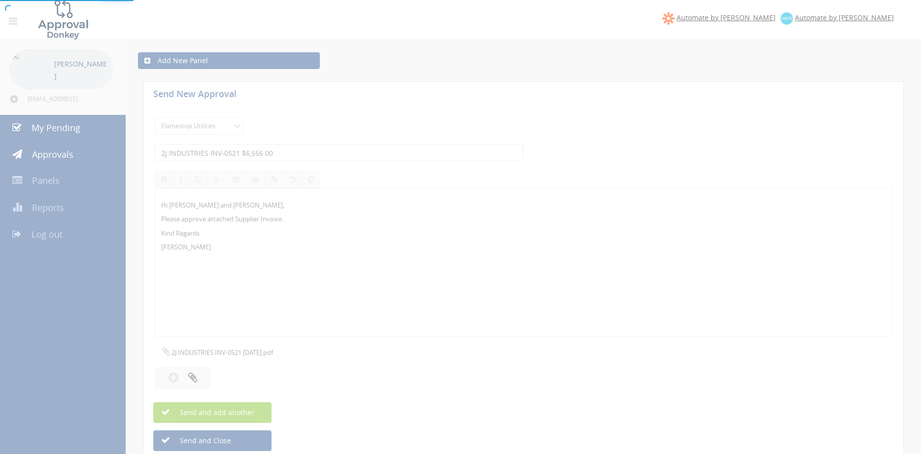
select select
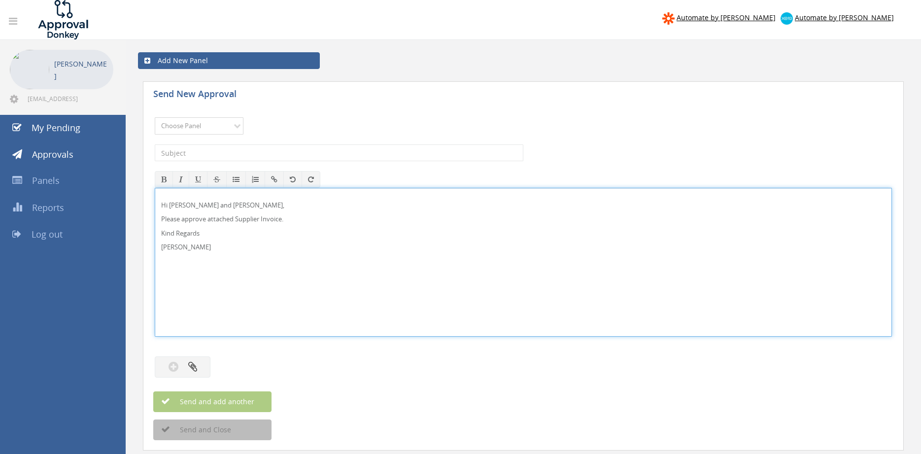
click at [217, 123] on select "Choose Panel Alarm Credits RG - 3 NZ Utilities Cable and SAI Global NZ Alarms-1…" at bounding box center [199, 125] width 89 height 17
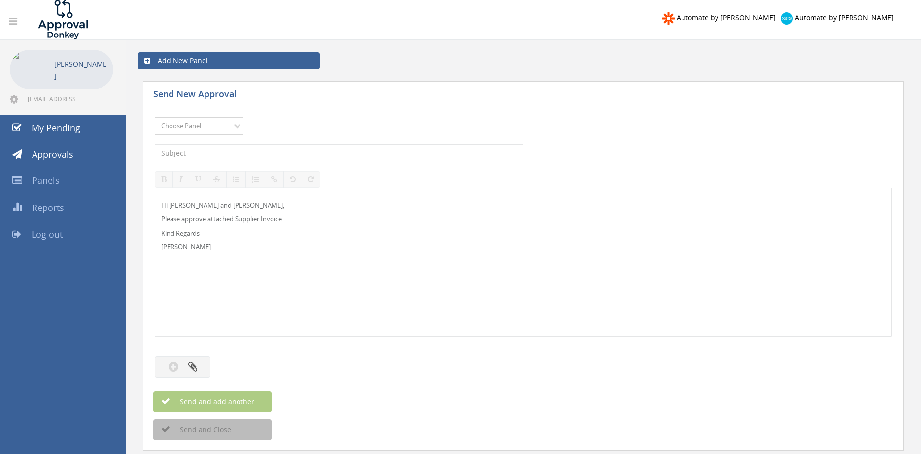
select select "13141"
click option "NZ Utilities" at bounding box center [0, 0] width 0 height 0
click at [213, 151] on input "text" at bounding box center [339, 152] width 369 height 17
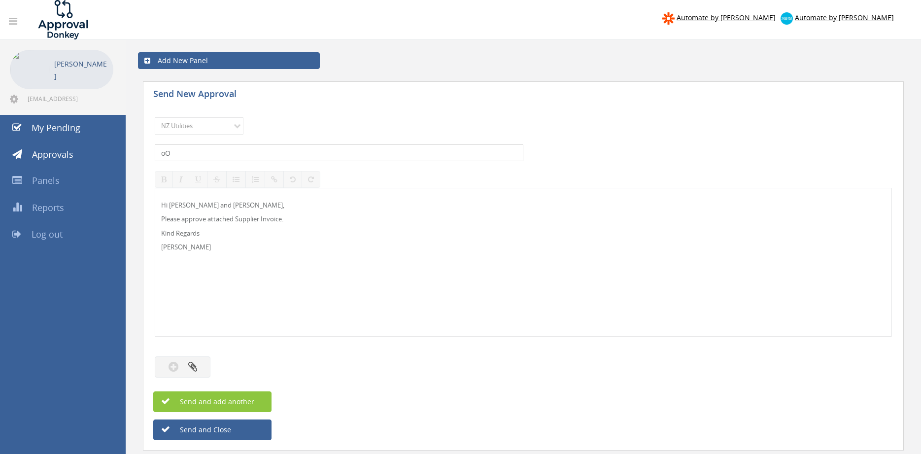
type input "o"
type input "[DOMAIN_NAME] 653803952 $23.00"
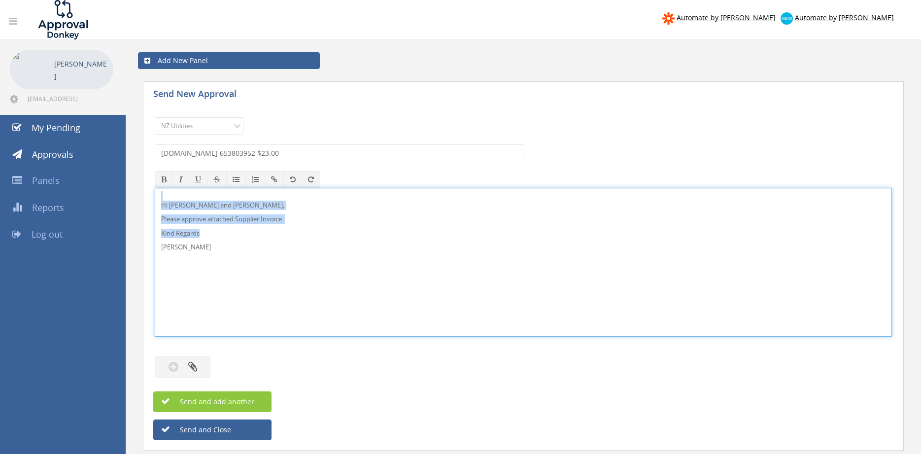
drag, startPoint x: 209, startPoint y: 254, endPoint x: 191, endPoint y: 209, distance: 48.1
click at [155, 192] on div "Hi [PERSON_NAME] and [PERSON_NAME], Please approve attached Supplier Invoice. K…" at bounding box center [523, 262] width 737 height 149
copy div "Hi [PERSON_NAME] and [PERSON_NAME], Please approve attached Supplier Invoice. K…"
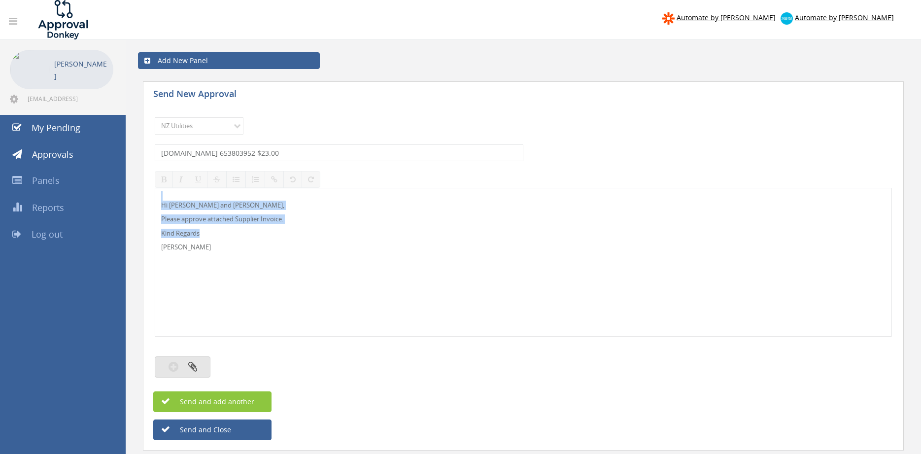
click at [201, 364] on button "button" at bounding box center [183, 366] width 56 height 21
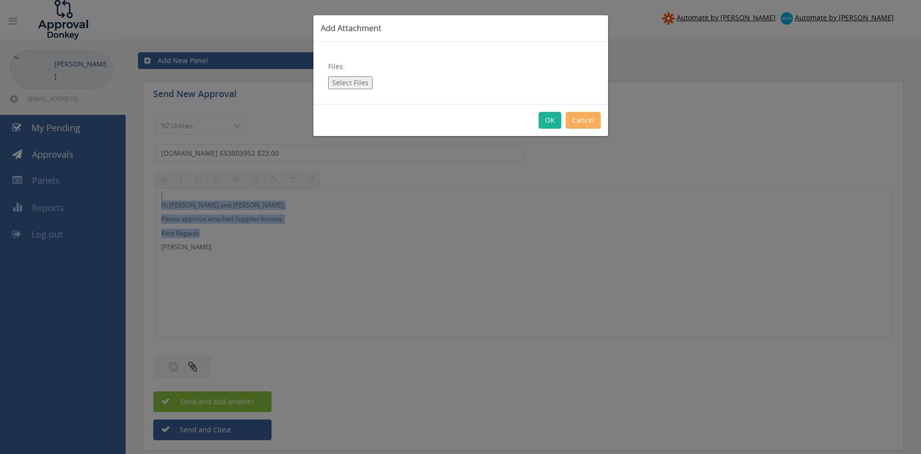
click at [341, 81] on button "Select Files" at bounding box center [350, 82] width 44 height 13
type input "C:\fakepath\[DOMAIN_NAME] 653803952 [DATE].pdf"
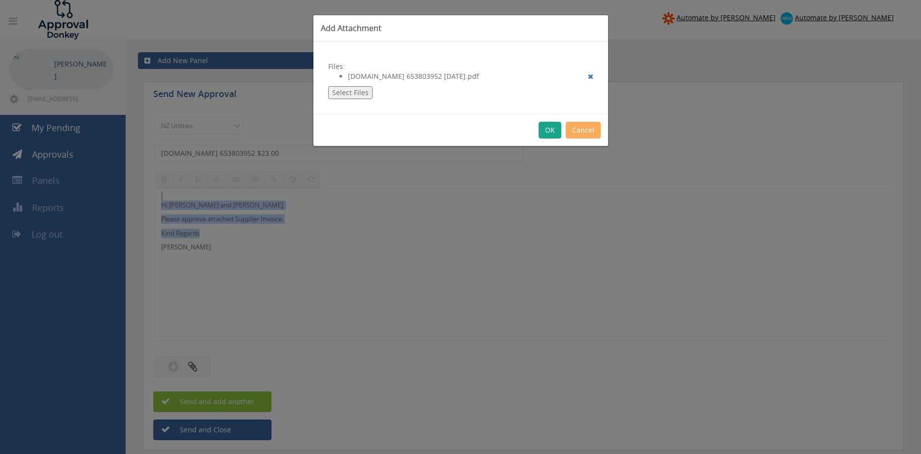
click at [549, 130] on button "OK" at bounding box center [550, 130] width 23 height 17
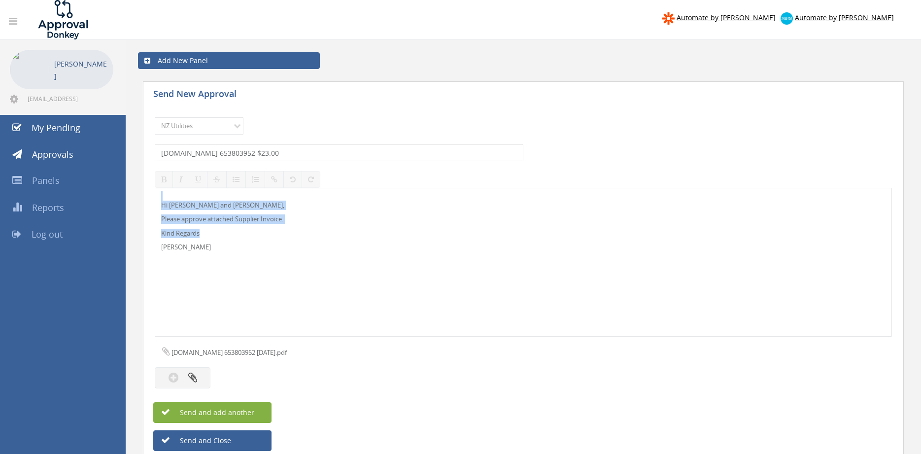
click at [261, 411] on button "Send and add another" at bounding box center [212, 412] width 118 height 21
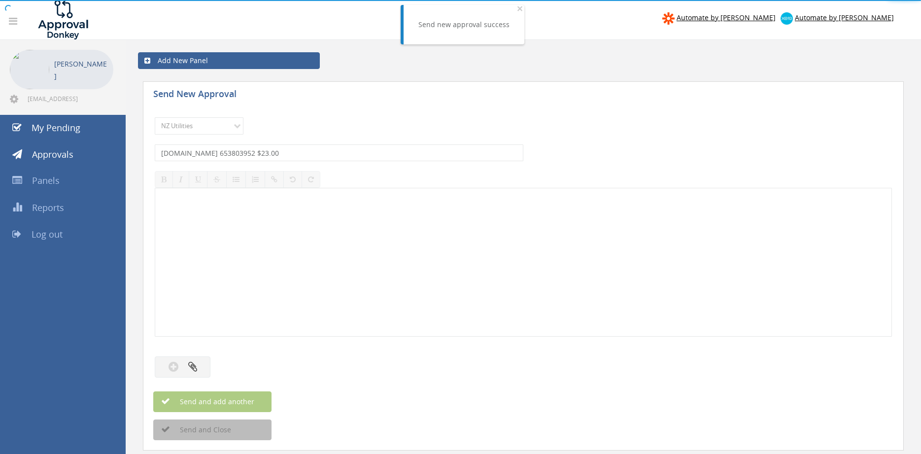
select select
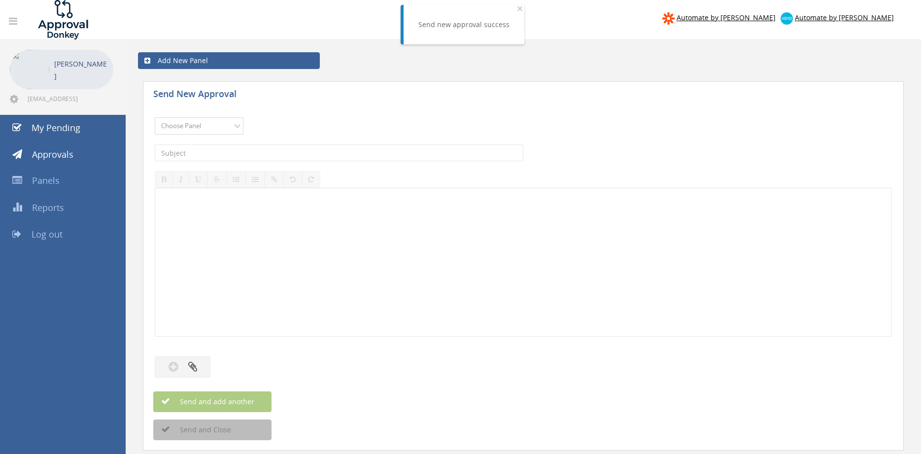
click at [155, 117] on select "Choose Panel Alarm Credits RG - 3 NZ Utilities Cable and SAI Global NZ Alarms-1…" at bounding box center [199, 125] width 89 height 17
select select "13141"
click option "NZ Utilities" at bounding box center [0, 0] width 0 height 0
click at [209, 153] on input "text" at bounding box center [339, 152] width 369 height 17
type input "OJI FIBRE INV-1110500 $44.39"
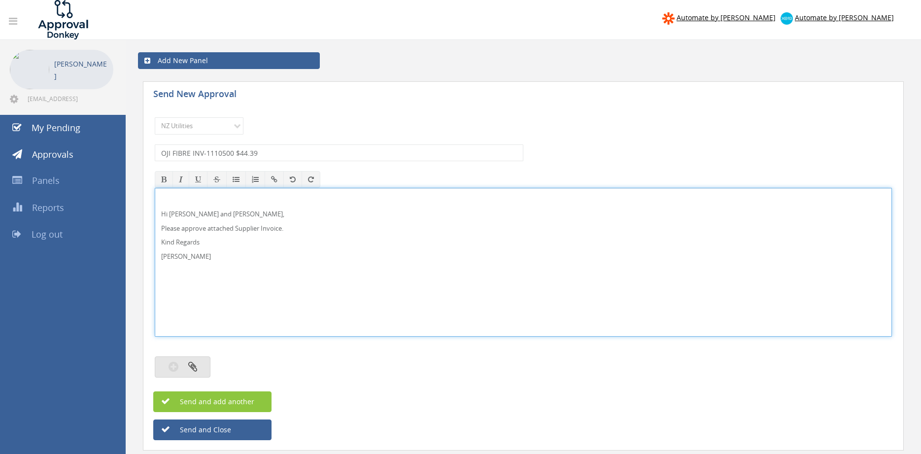
click at [200, 357] on button "button" at bounding box center [183, 366] width 56 height 21
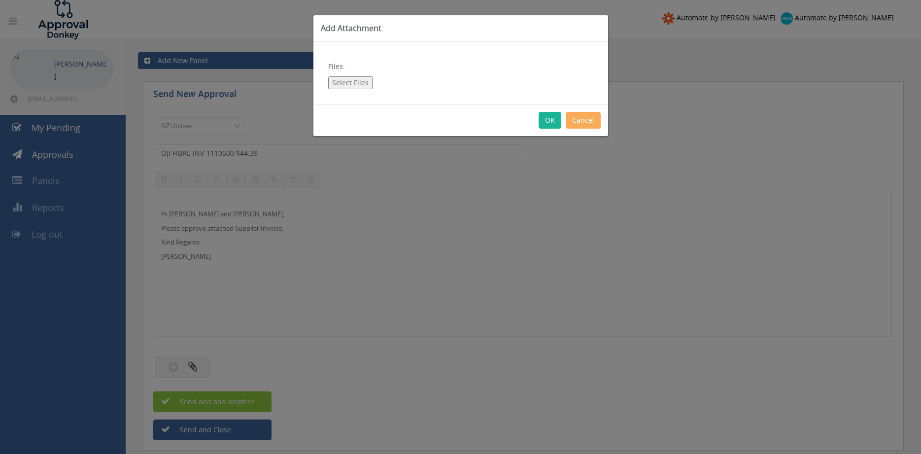
click at [358, 77] on button "Select Files" at bounding box center [350, 82] width 44 height 13
type input "C:\fakepath\OJI FIBRE INV-1110500 [DATE].pdf"
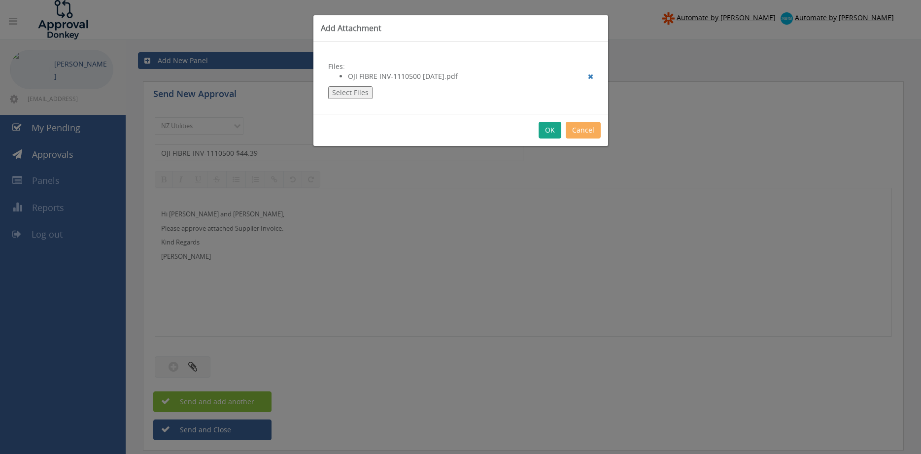
click at [550, 128] on button "OK" at bounding box center [550, 130] width 23 height 17
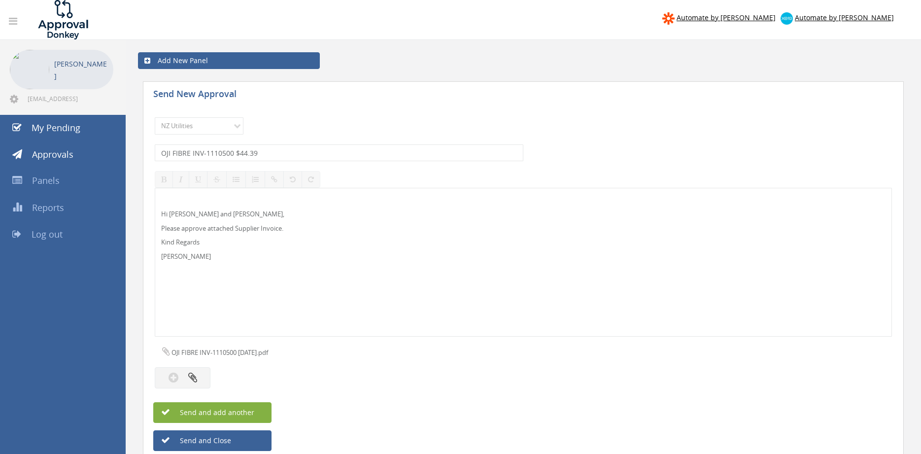
click at [257, 408] on button "Send and add another" at bounding box center [212, 412] width 118 height 21
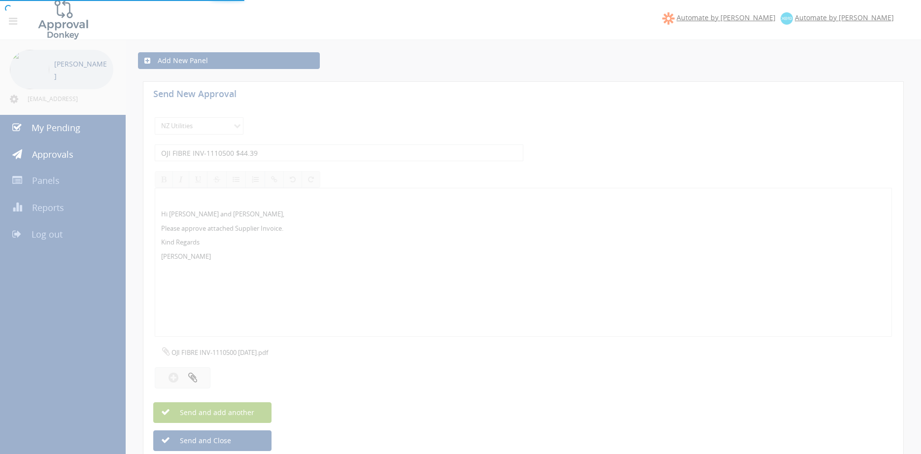
select select
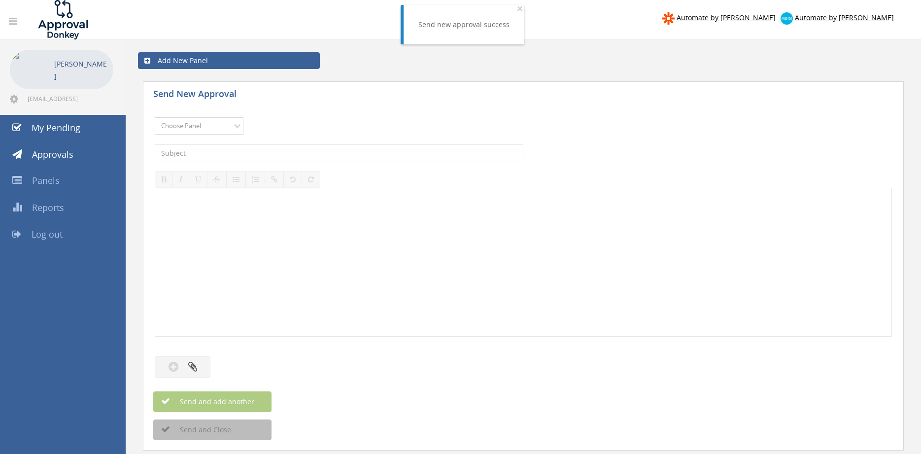
click at [155, 117] on select "Choose Panel Alarm Credits RG - 3 NZ Utilities Cable and SAI Global NZ Alarms-1…" at bounding box center [199, 125] width 89 height 17
select select "13141"
click option "NZ Utilities" at bounding box center [0, 0] width 0 height 0
click at [213, 151] on input "text" at bounding box center [339, 152] width 369 height 17
type input "GLOBAL SECURITY 2527957 $51.75"
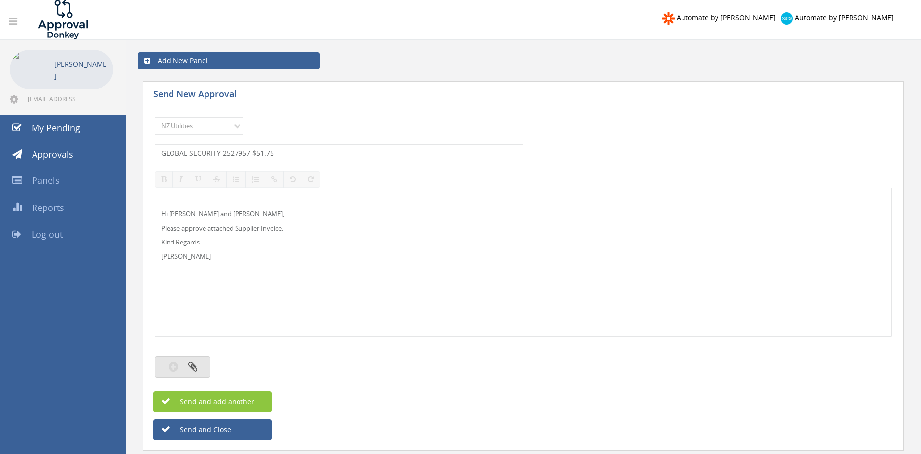
click at [194, 361] on button "button" at bounding box center [183, 366] width 56 height 21
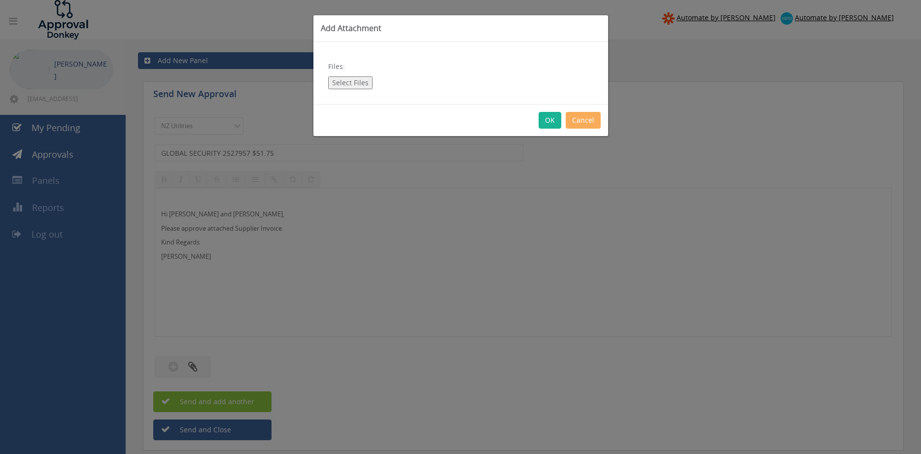
click at [353, 83] on button "Select Files" at bounding box center [350, 82] width 44 height 13
type input "C:\fakepath\GLOBAL SECURITY SOLUTIONS 2527957 [DATE].pdf"
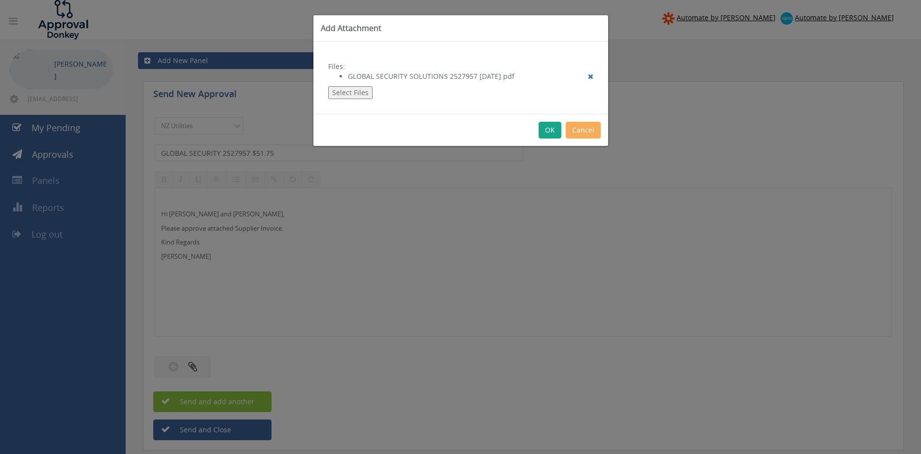
click at [551, 130] on button "OK" at bounding box center [550, 130] width 23 height 17
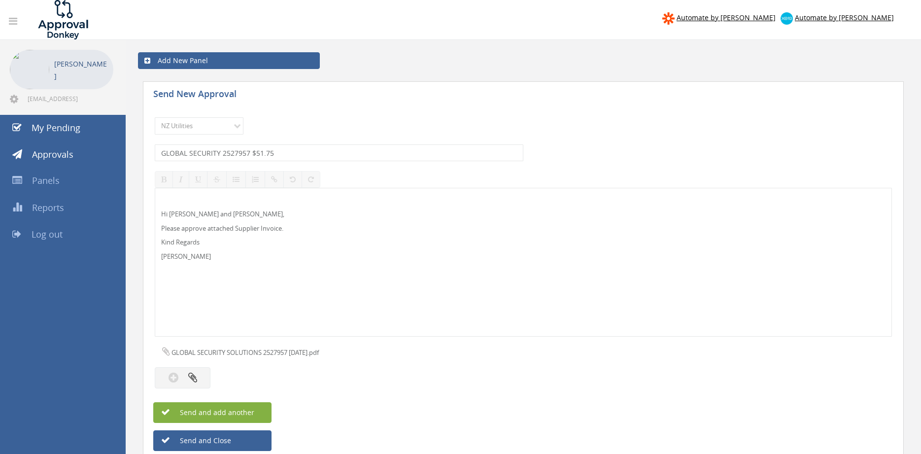
click at [254, 410] on button "Send and add another" at bounding box center [212, 412] width 118 height 21
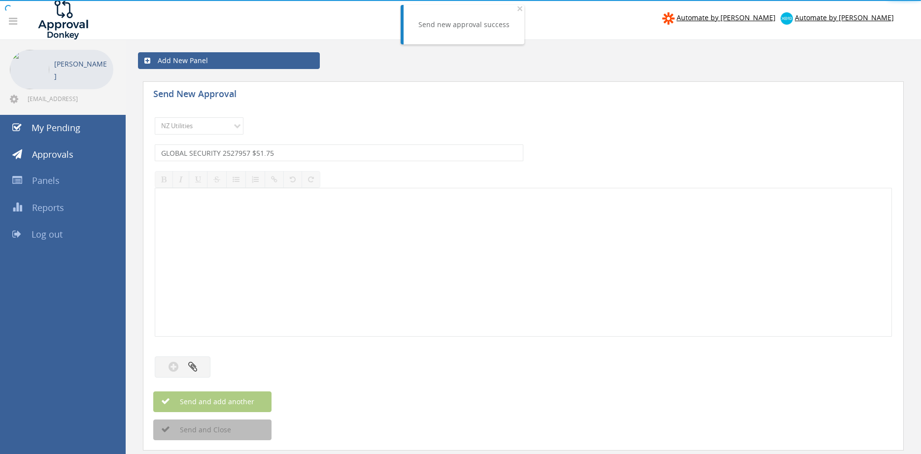
select select
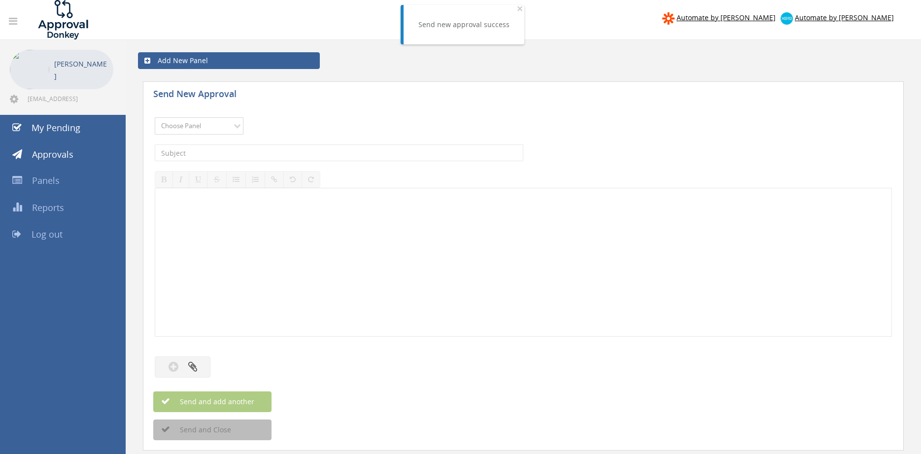
click at [155, 117] on select "Choose Panel Alarm Credits RG - 3 NZ Utilities Cable and SAI Global NZ Alarms-1…" at bounding box center [199, 125] width 89 height 17
select select "13141"
click option "NZ Utilities" at bounding box center [0, 0] width 0 height 0
click at [221, 154] on input "text" at bounding box center [339, 152] width 369 height 17
type input "CTS VOICE INV 45928-89220100 $399.89"
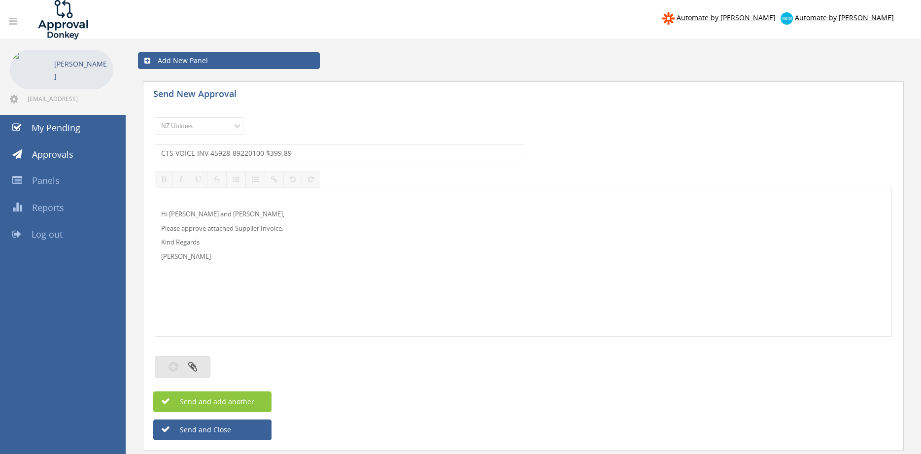
click at [202, 364] on button "button" at bounding box center [183, 366] width 56 height 21
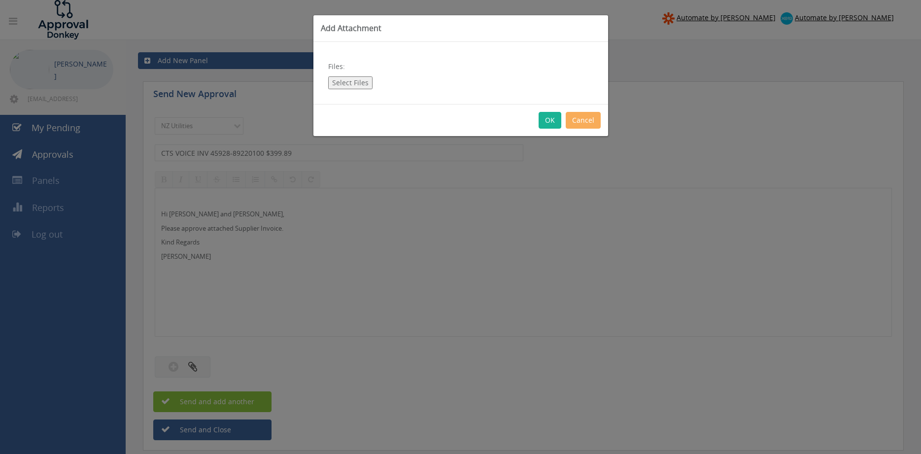
click at [355, 84] on button "Select Files" at bounding box center [350, 82] width 44 height 13
type input "C:\fakepath\CTS Voice Invoice 45928 - 89220100 [DATE].pdf"
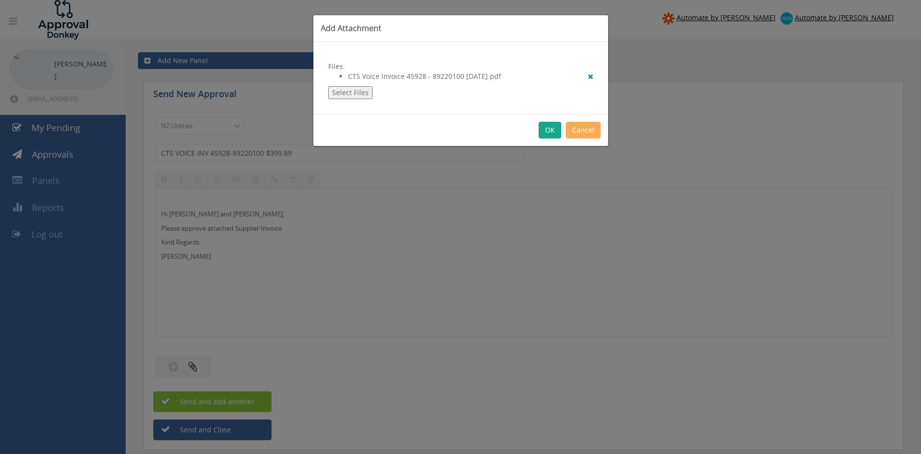
click at [550, 129] on button "OK" at bounding box center [550, 130] width 23 height 17
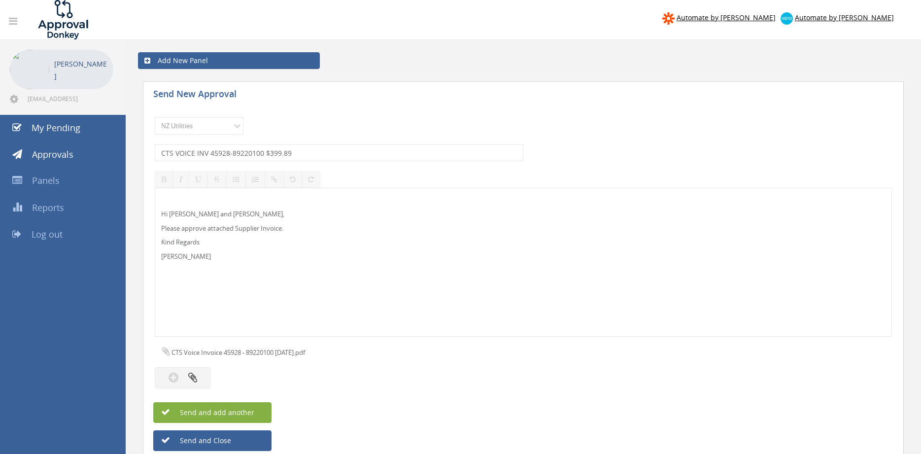
click at [256, 412] on button "Send and add another" at bounding box center [212, 412] width 118 height 21
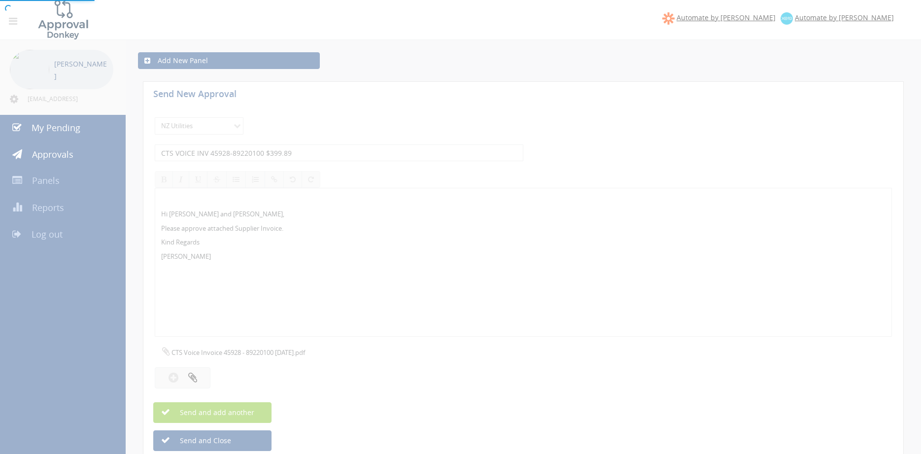
select select
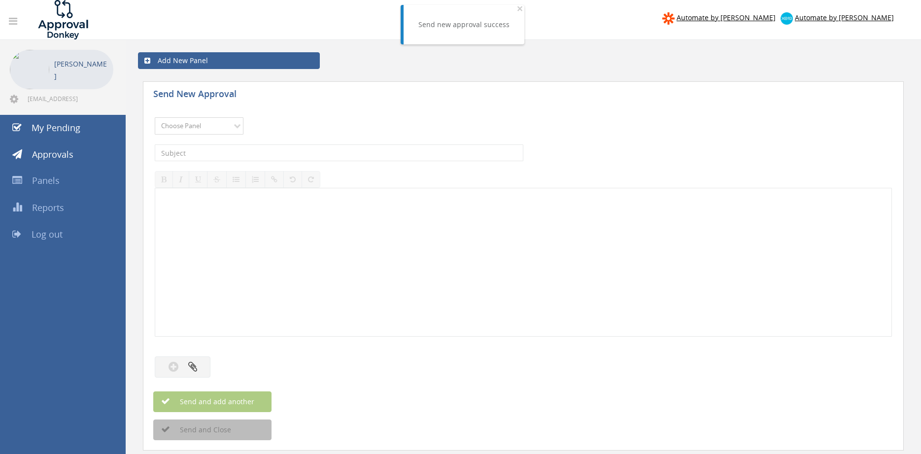
click at [155, 117] on select "Choose Panel Alarm Credits RG - 3 NZ Utilities Cable and SAI Global NZ Alarms-1…" at bounding box center [199, 125] width 89 height 17
select select "13141"
click option "NZ Utilities" at bounding box center [0, 0] width 0 height 0
click at [224, 151] on input "text" at bounding box center [339, 152] width 369 height 17
type input "BOC INV 4089894760 $46.92"
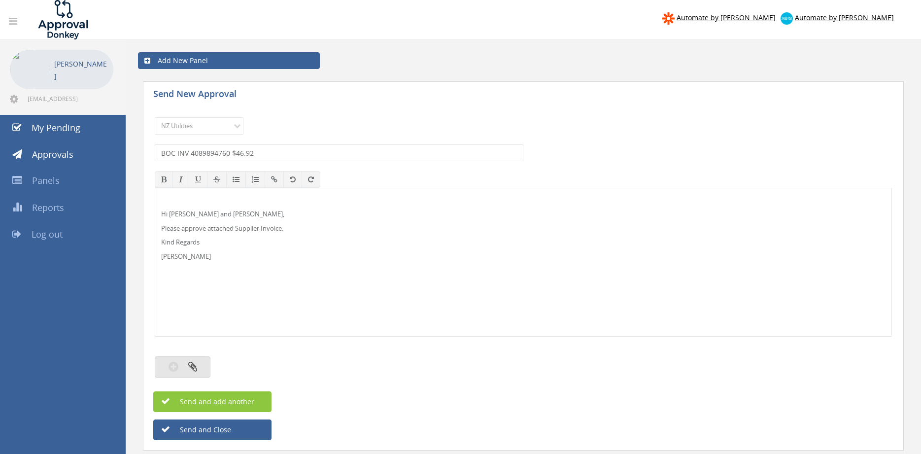
click at [195, 358] on button "button" at bounding box center [183, 366] width 56 height 21
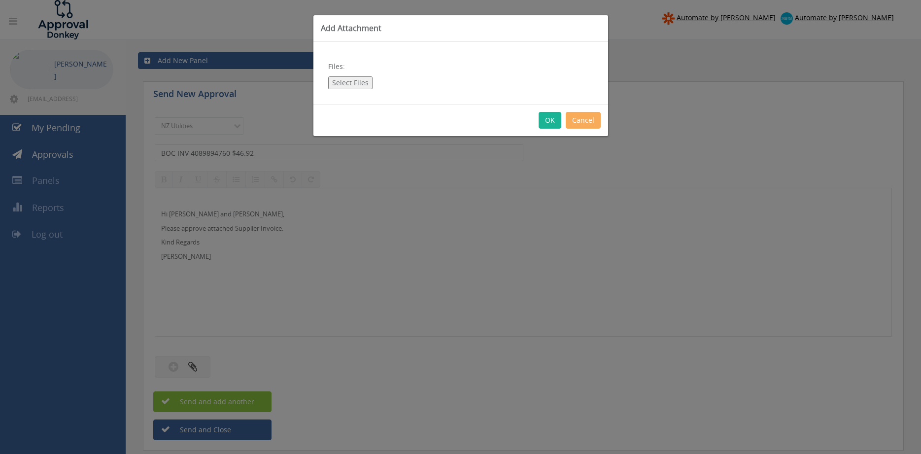
click at [343, 86] on button "Select Files" at bounding box center [350, 82] width 44 height 13
type input "C:\fakepath\BOC Inv 4089894760 [DATE].pdf"
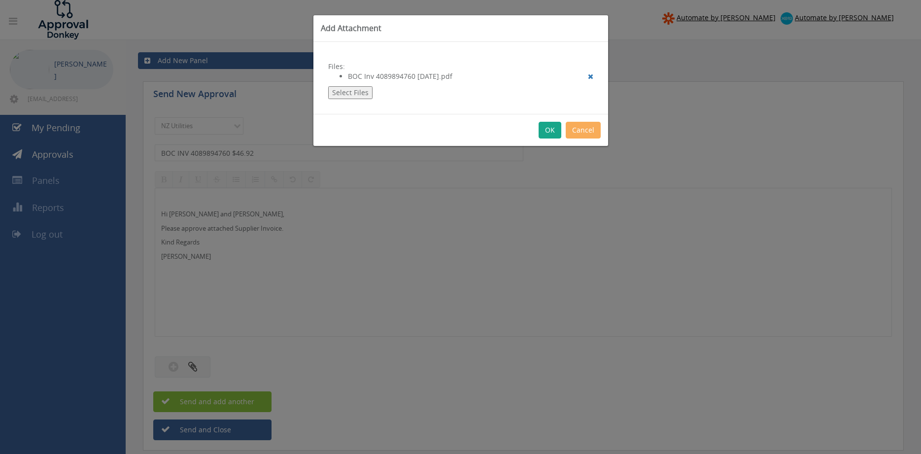
click at [549, 133] on button "OK" at bounding box center [550, 130] width 23 height 17
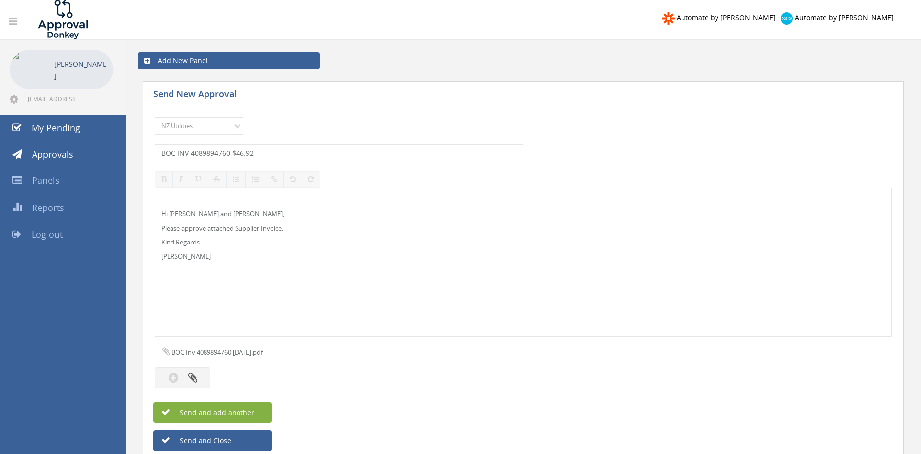
click at [236, 411] on span "Send and add another" at bounding box center [207, 412] width 96 height 9
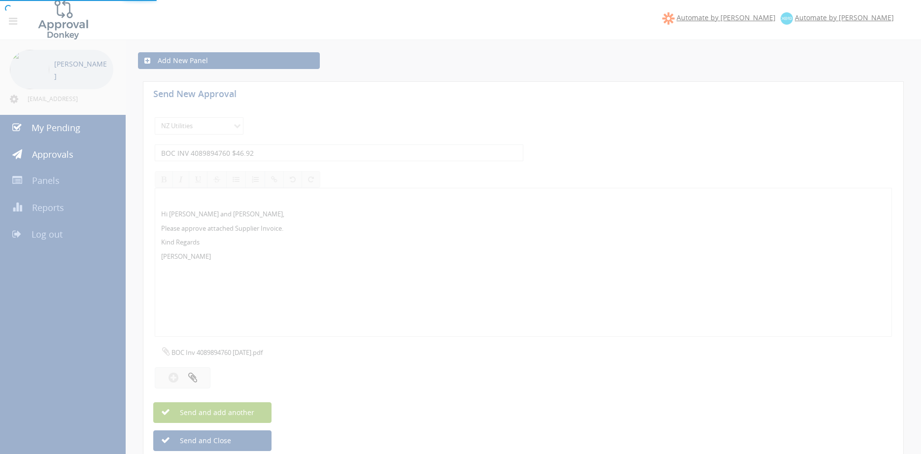
select select
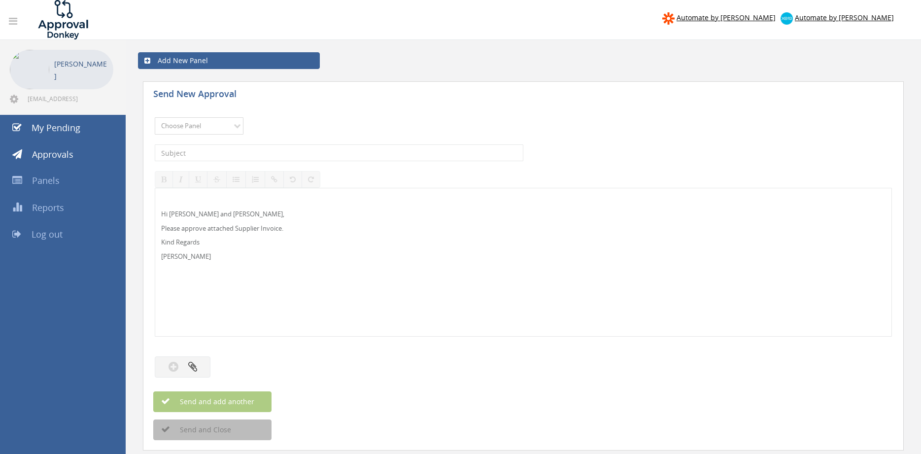
select select "9741"
click option "NZ Payables - 2" at bounding box center [0, 0] width 0 height 0
click at [240, 150] on input "text" at bounding box center [339, 152] width 369 height 17
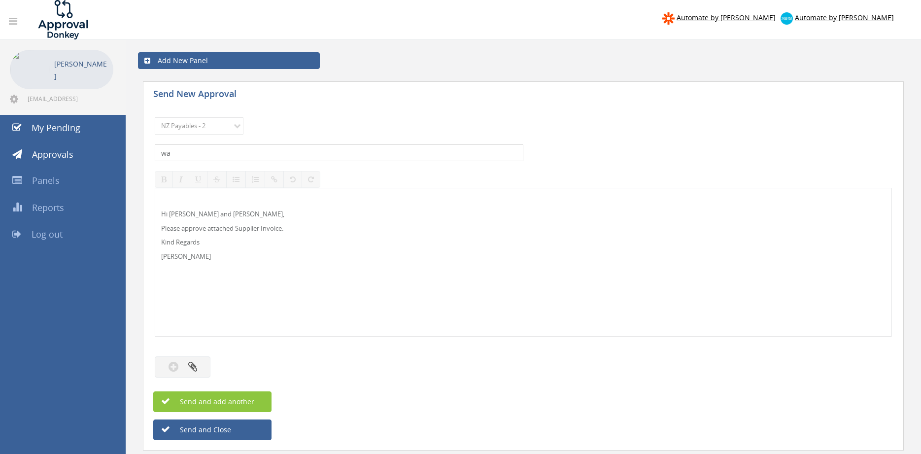
type input "w"
type input "WATERWARE SI239011 $1,077.79"
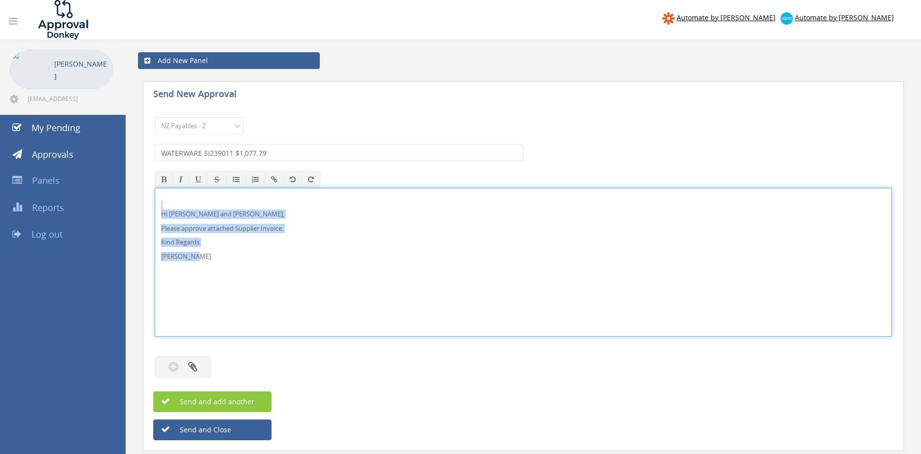
drag, startPoint x: 137, startPoint y: 226, endPoint x: 152, endPoint y: 203, distance: 27.5
click at [155, 201] on div "Hi [PERSON_NAME] and [PERSON_NAME], Please approve attached Supplier Invoice. K…" at bounding box center [523, 262] width 737 height 149
click at [200, 359] on button "button" at bounding box center [183, 366] width 56 height 21
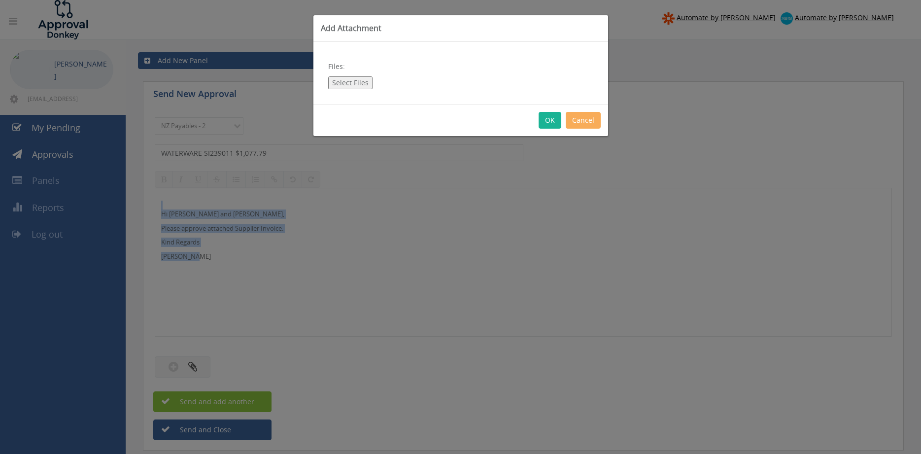
click at [356, 80] on button "Select Files" at bounding box center [350, 82] width 44 height 13
type input "C:\fakepath\WATERWARE-SI239011 [DATE] PO 4407.pdf"
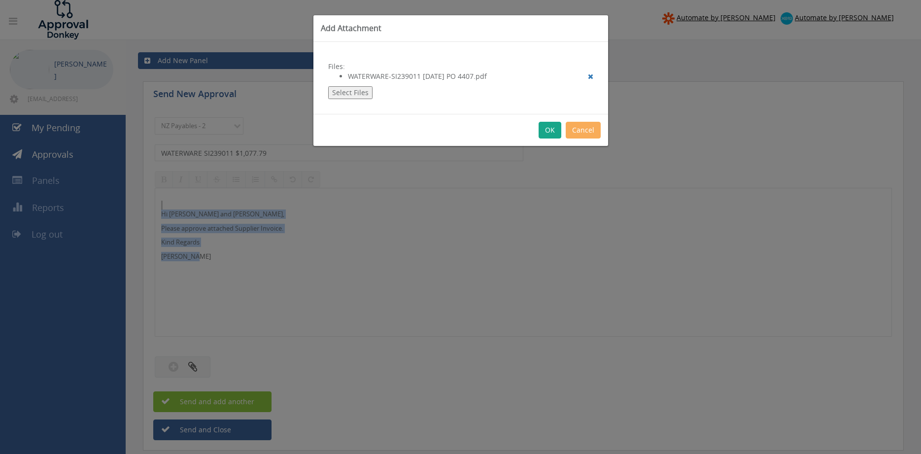
click at [552, 129] on button "OK" at bounding box center [550, 130] width 23 height 17
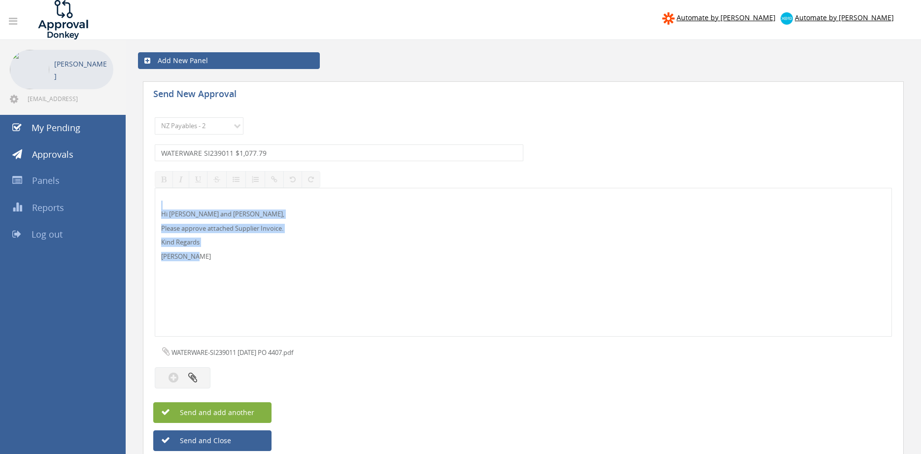
click at [248, 412] on span "Send and add another" at bounding box center [207, 412] width 96 height 9
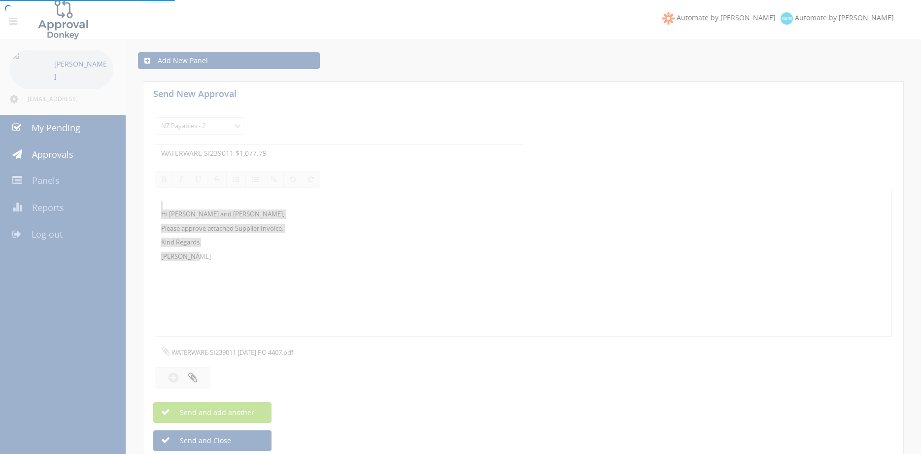
select select
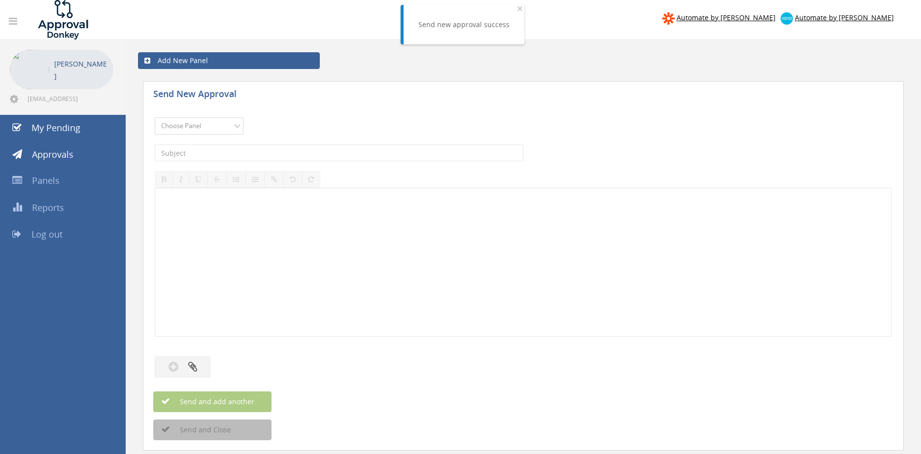
click at [155, 117] on select "Choose Panel Alarm Credits RG - 3 NZ Utilities Cable and SAI Global NZ Alarms-1…" at bounding box center [199, 125] width 89 height 17
select select "9741"
click option "NZ Payables - 2" at bounding box center [0, 0] width 0 height 0
click at [253, 152] on input "text" at bounding box center [339, 152] width 369 height 17
type input "u"
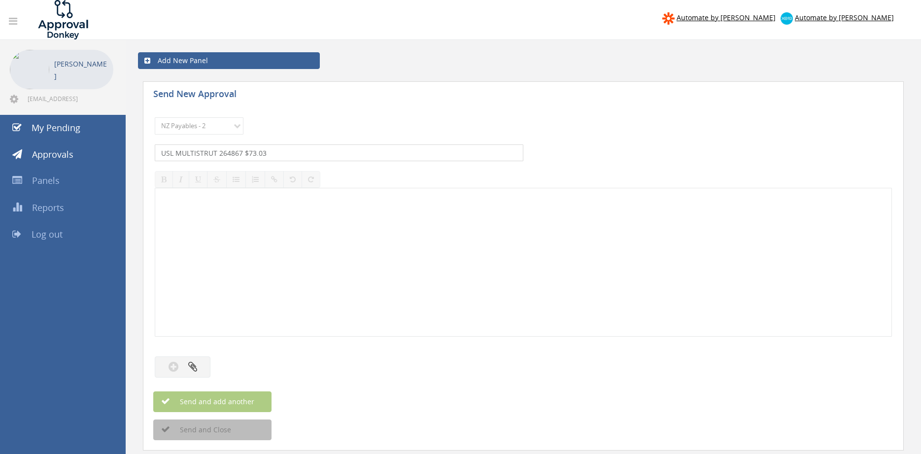
type input "USL MULTISTRUT 264867 $73.03"
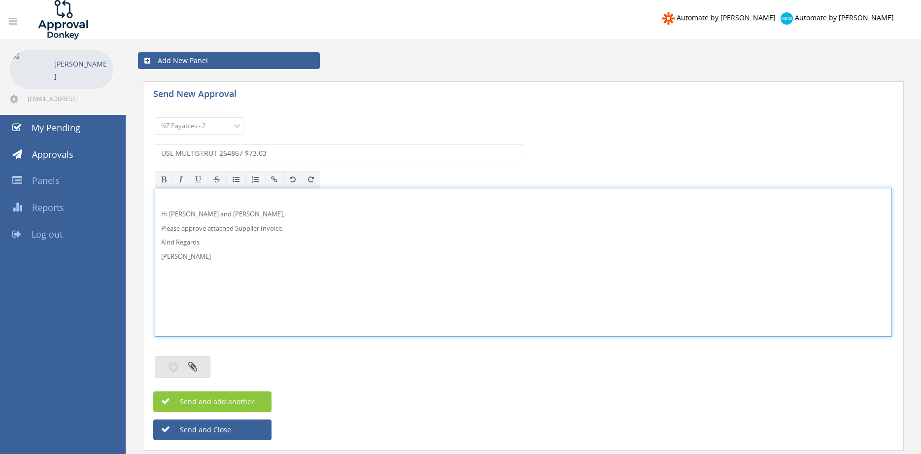
click at [198, 364] on button "button" at bounding box center [183, 366] width 56 height 21
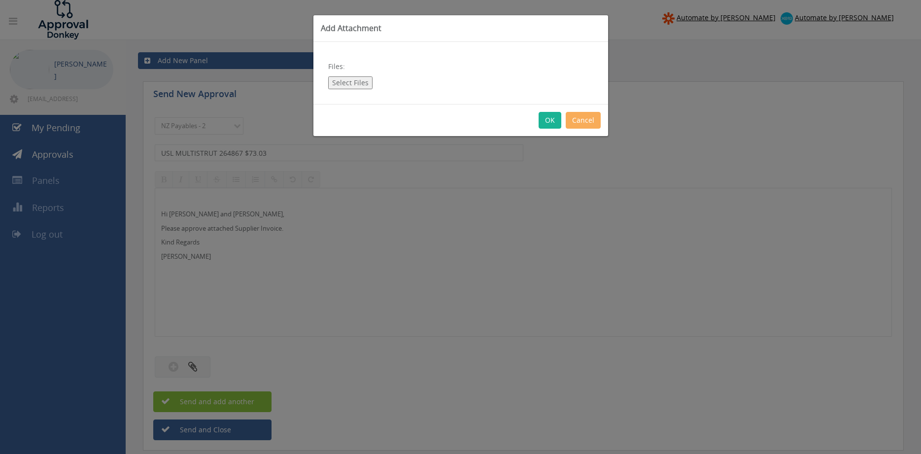
click at [342, 85] on button "Select Files" at bounding box center [350, 82] width 44 height 13
type input "C:\fakepath\USL MULTISTRUT 264867 [DATE] PO 4423.pdf"
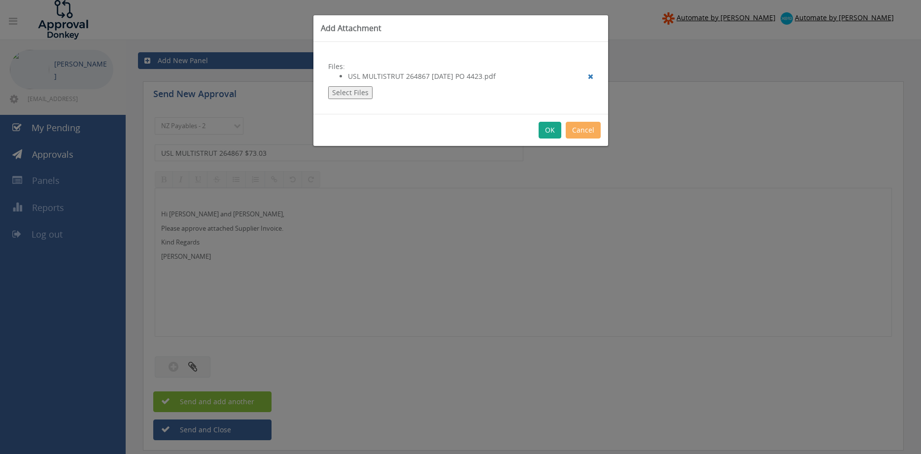
click at [547, 131] on button "OK" at bounding box center [550, 130] width 23 height 17
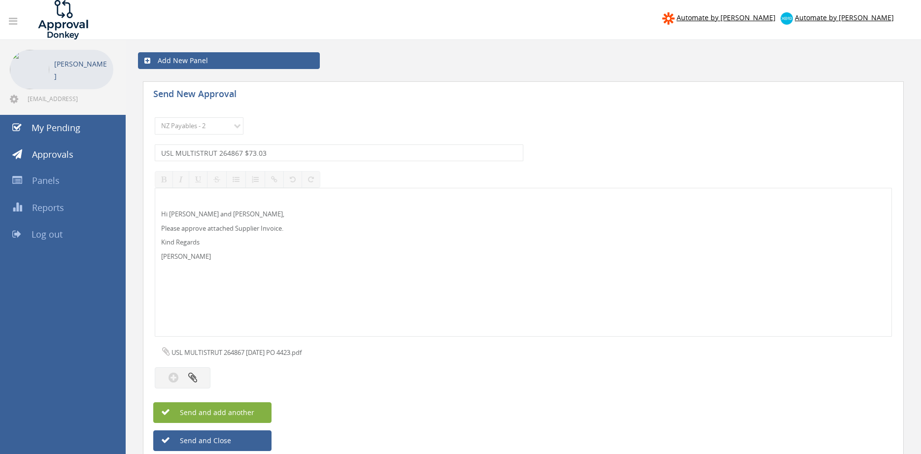
click at [254, 411] on button "Send and add another" at bounding box center [212, 412] width 118 height 21
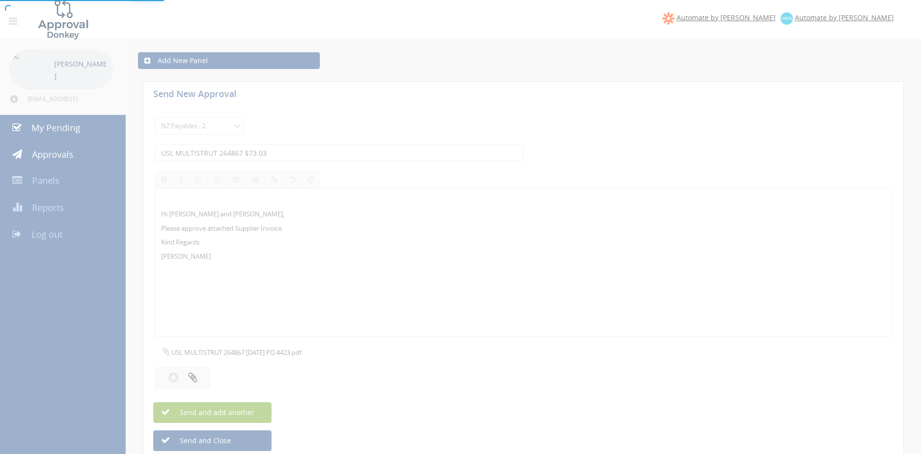
select select
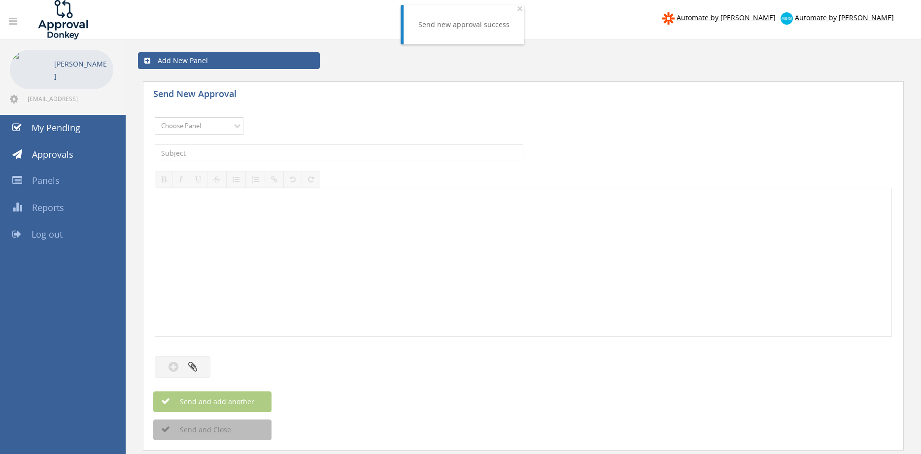
click at [155, 117] on select "Choose Panel Alarm Credits RG - 3 NZ Utilities Cable and SAI Global NZ Alarms-1…" at bounding box center [199, 125] width 89 height 17
select select "9741"
click option "NZ Payables - 2" at bounding box center [0, 0] width 0 height 0
click at [278, 151] on input "text" at bounding box center [339, 152] width 369 height 17
type input "UPS FLIWAY SUAI017064 $1,522.20"
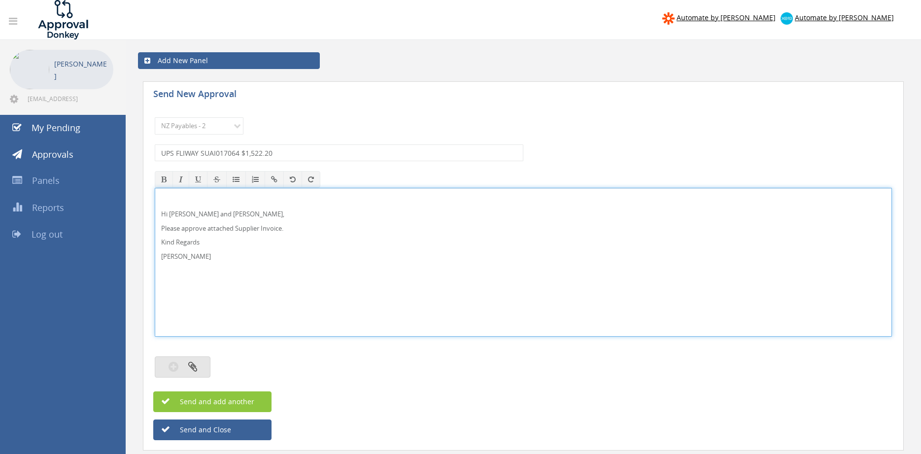
click at [197, 360] on button "button" at bounding box center [183, 366] width 56 height 21
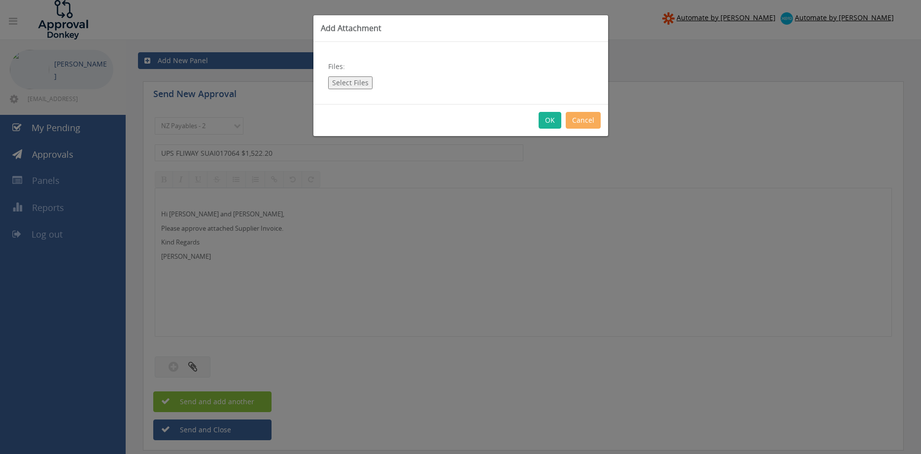
click at [353, 83] on button "Select Files" at bounding box center [350, 82] width 44 height 13
type input "C:\fakepath\UPS FLIWAY TAX INVOICE SUAI017064 701679664 ([DATE]).pdf"
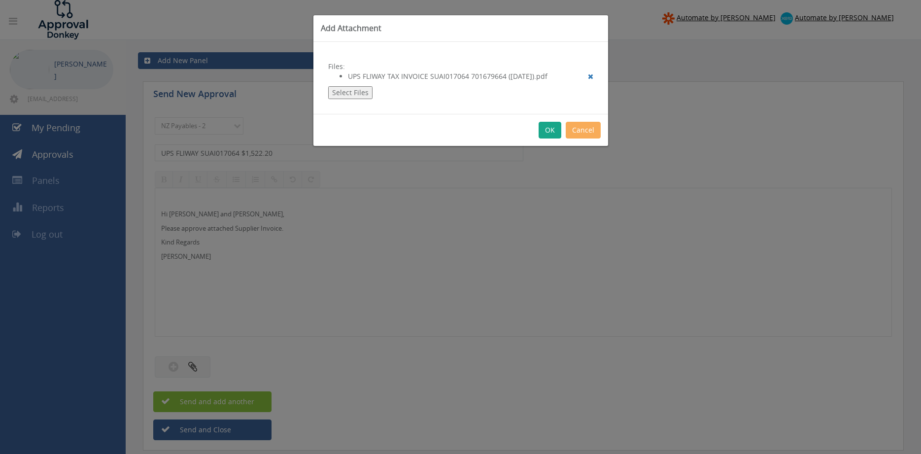
click at [550, 133] on button "OK" at bounding box center [550, 130] width 23 height 17
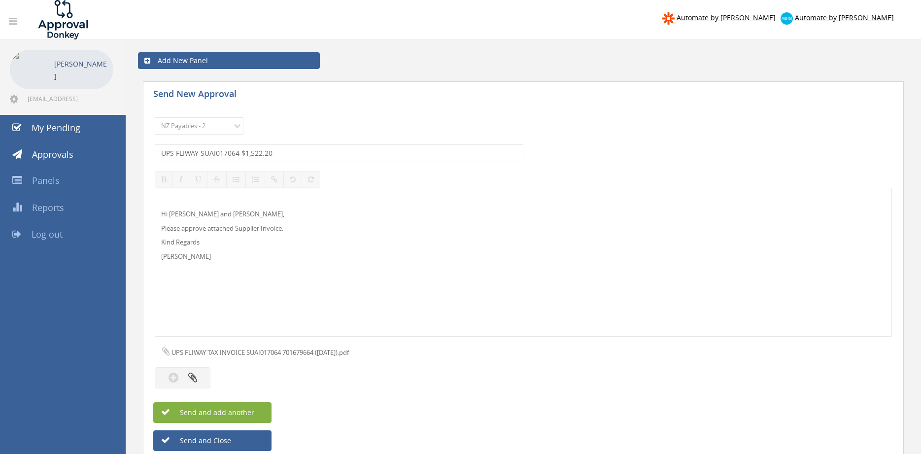
drag, startPoint x: 250, startPoint y: 409, endPoint x: 325, endPoint y: 395, distance: 76.2
click at [250, 410] on span "Send and add another" at bounding box center [207, 412] width 96 height 9
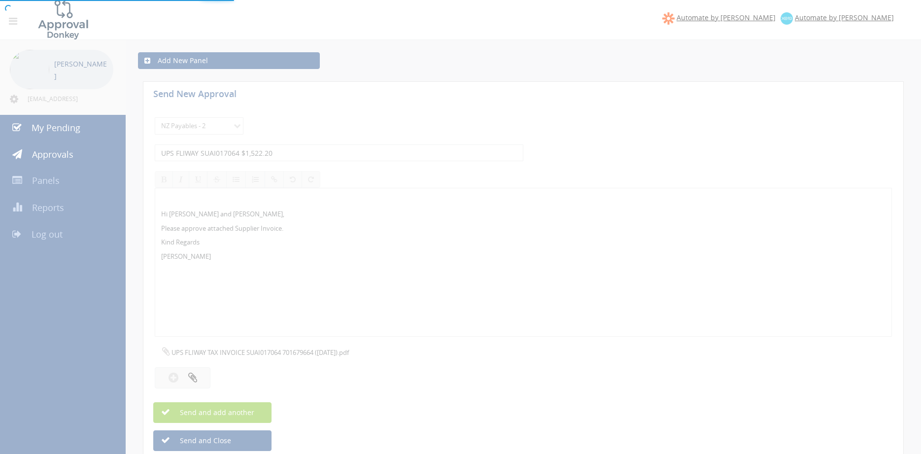
select select
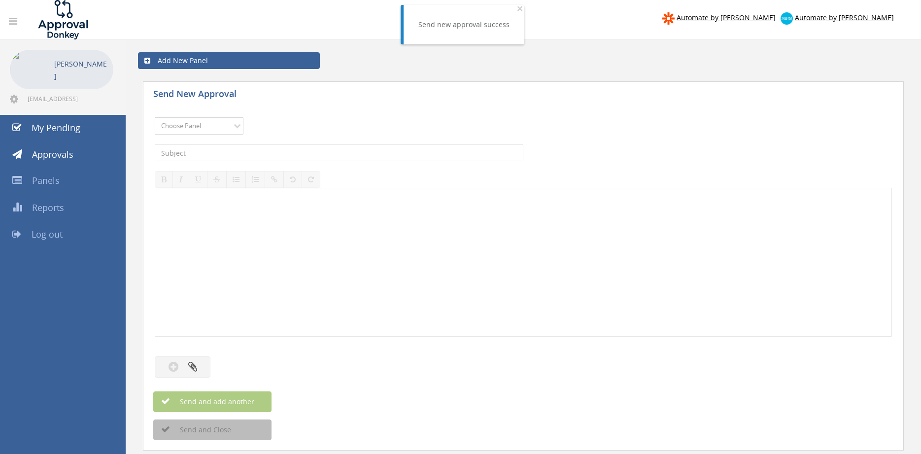
click at [155, 117] on select "Choose Panel Alarm Credits RG - 3 NZ Utilities Cable and SAI Global NZ Alarms-1…" at bounding box center [199, 125] width 89 height 17
select select "9741"
click option "NZ Payables - 2" at bounding box center [0, 0] width 0 height 0
click at [250, 154] on input "text" at bounding box center [339, 152] width 369 height 17
type input "[PERSON_NAME] B00035546 $2,239.34"
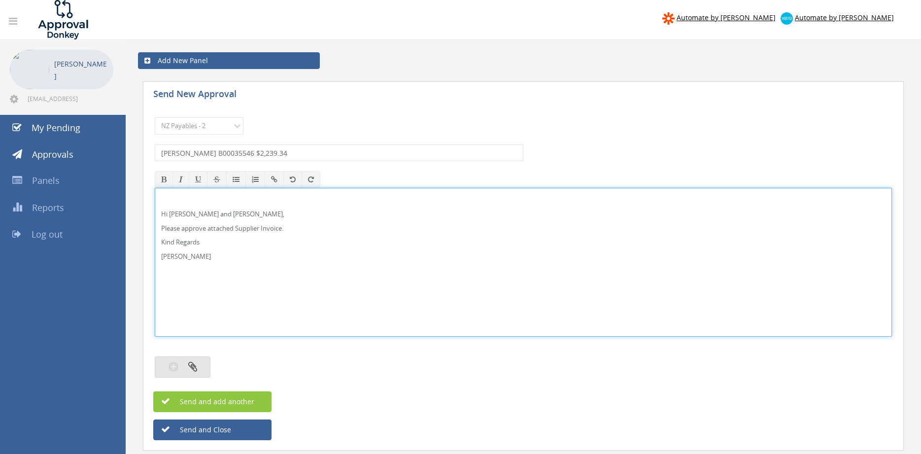
click at [202, 364] on button "button" at bounding box center [183, 366] width 56 height 21
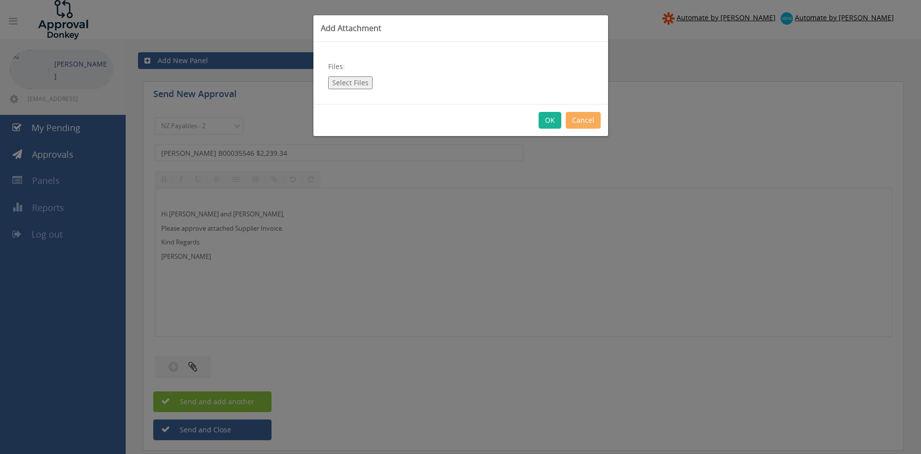
click at [347, 83] on button "Select Files" at bounding box center [350, 82] width 44 height 13
type input "C:\fakepath\[PERSON_NAME] - B00035546 - VIKSALAKL ([DATE]).pdf"
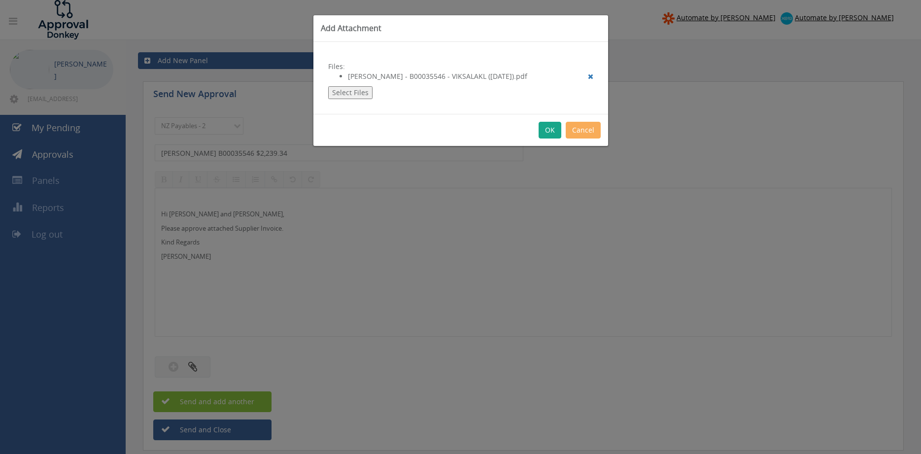
click at [549, 128] on button "OK" at bounding box center [550, 130] width 23 height 17
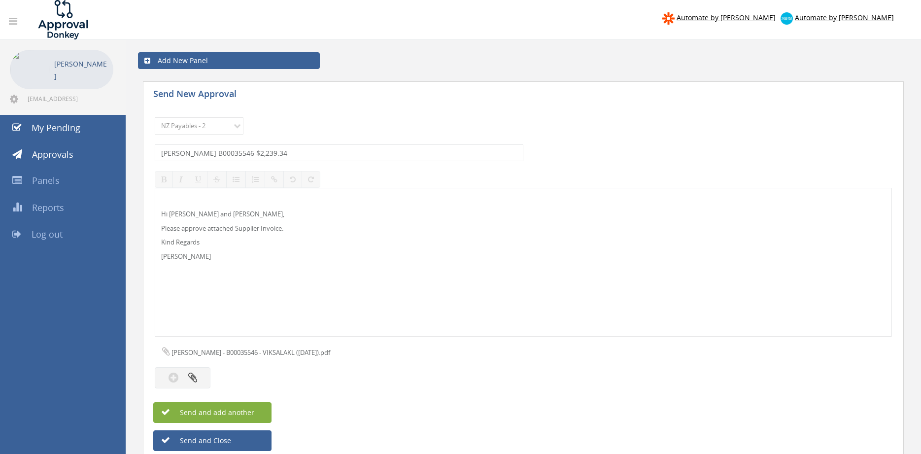
click at [257, 409] on button "Send and add another" at bounding box center [212, 412] width 118 height 21
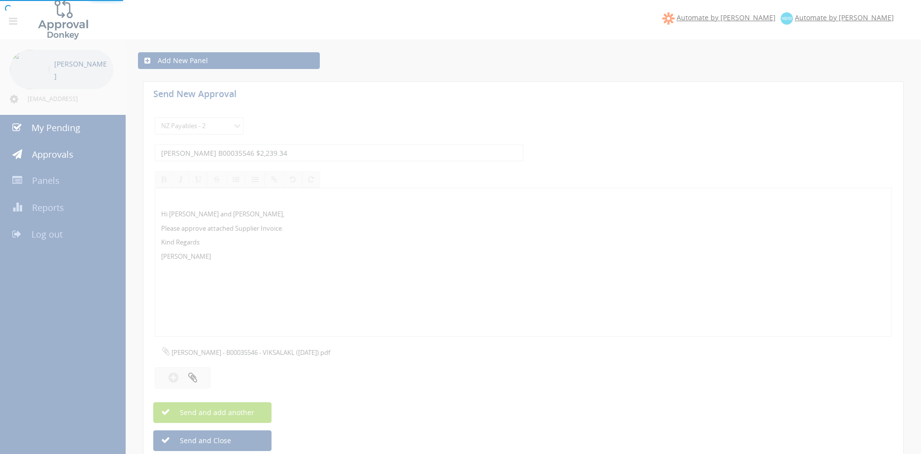
select select
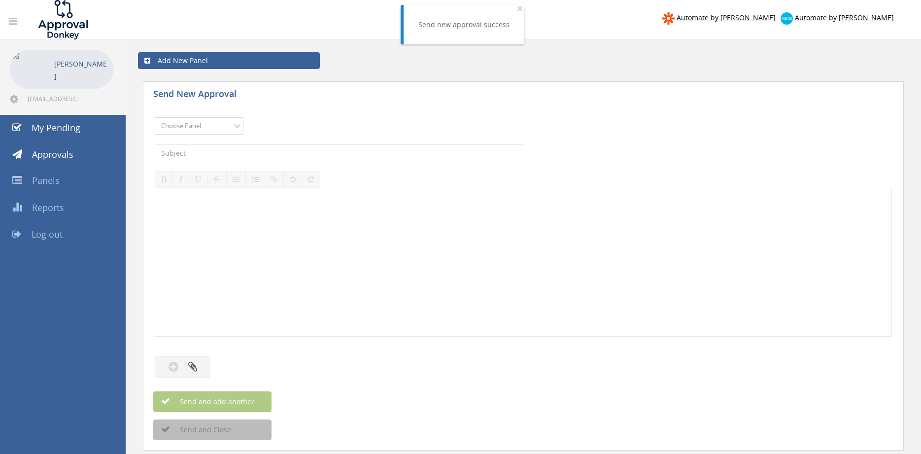
click at [155, 117] on select "Choose Panel Alarm Credits RG - 3 NZ Utilities Cable and SAI Global NZ Alarms-1…" at bounding box center [199, 125] width 89 height 17
select select "9741"
click option "NZ Payables - 2" at bounding box center [0, 0] width 0 height 0
click at [252, 151] on input "text" at bounding box center [339, 152] width 369 height 17
type input "DHL EXPRESS AKLI000812065 $158.63"
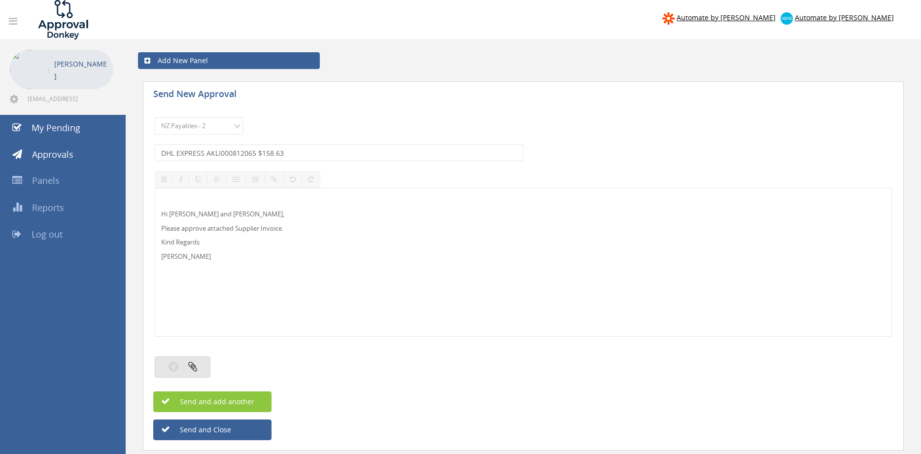
click at [208, 367] on button "button" at bounding box center [183, 366] width 56 height 21
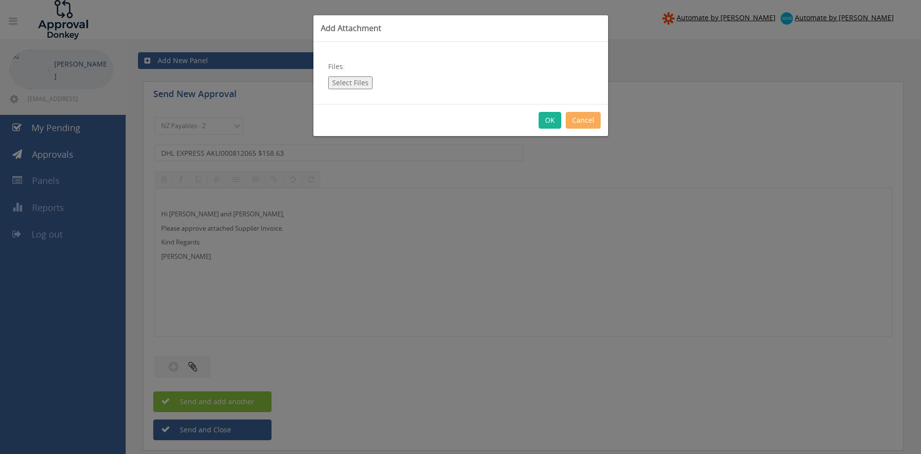
click at [359, 79] on button "Select Files" at bounding box center [350, 82] width 44 height 13
type input "C:\fakepath\DHL EXPRESS AKLI000812065 [DATE].pdf"
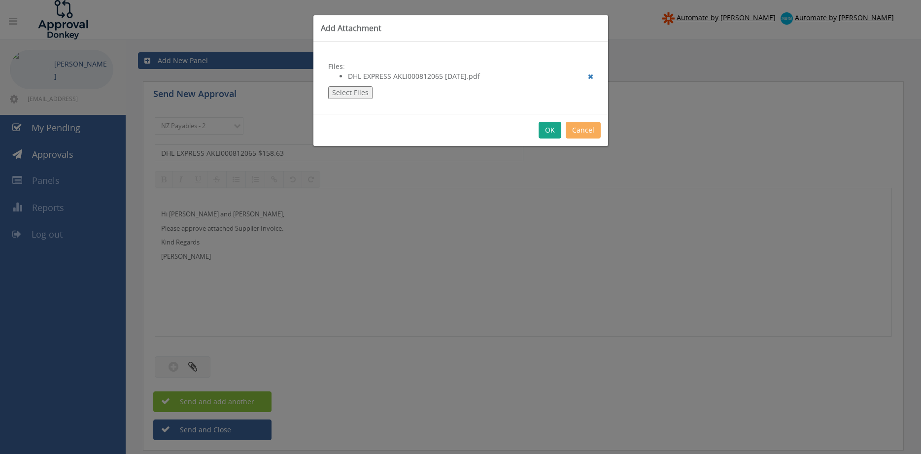
click at [550, 132] on button "OK" at bounding box center [550, 130] width 23 height 17
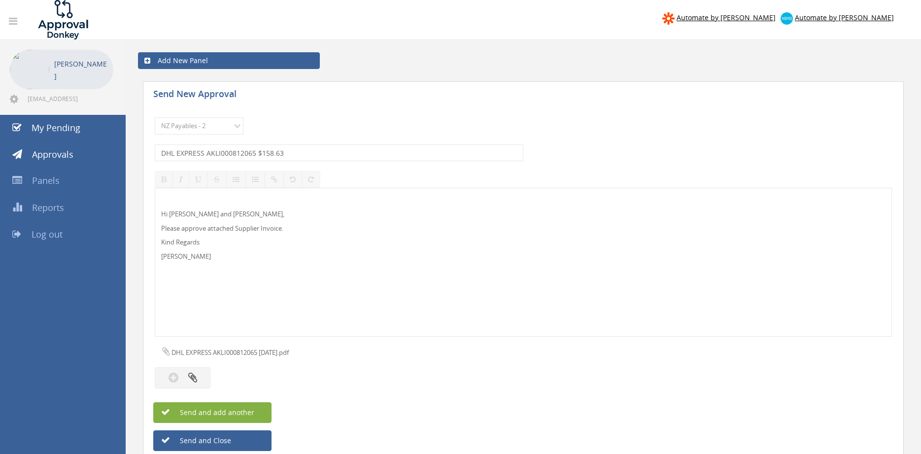
click at [259, 408] on button "Send and add another" at bounding box center [212, 412] width 118 height 21
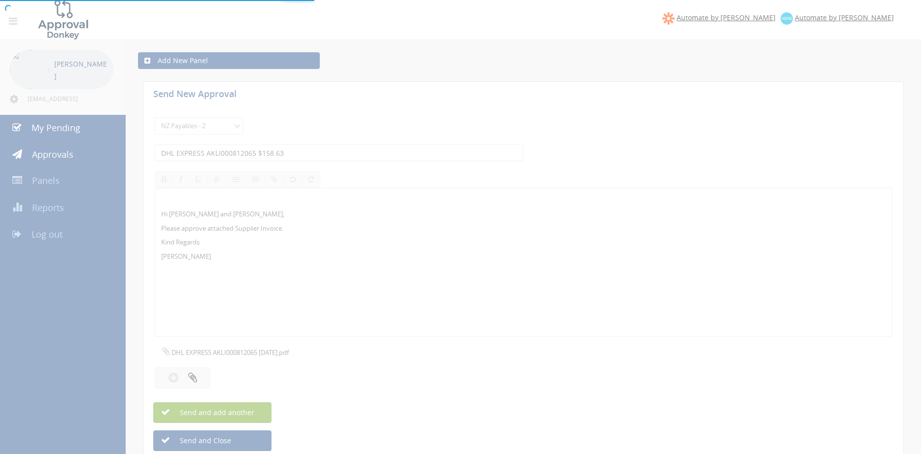
select select
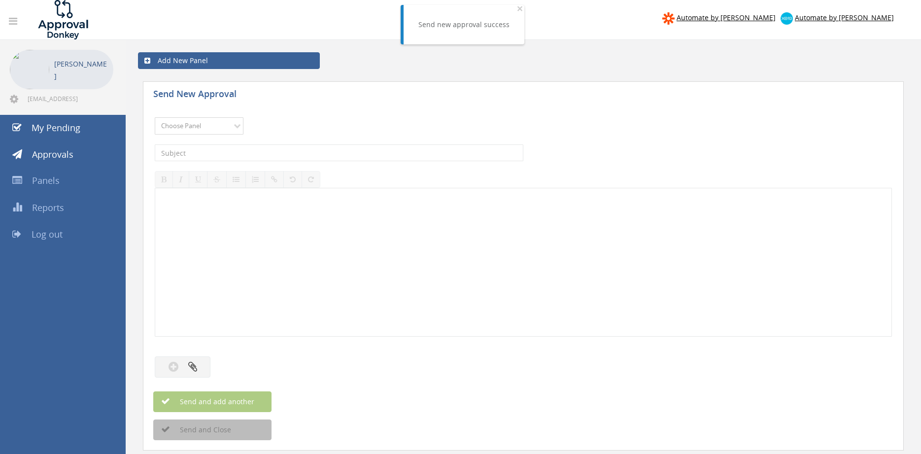
click at [155, 117] on select "Choose Panel Alarm Credits RG - 3 NZ Utilities Cable and SAI Global NZ Alarms-1…" at bounding box center [199, 125] width 89 height 17
select select "9741"
click option "NZ Payables - 2" at bounding box center [0, 0] width 0 height 0
drag, startPoint x: 274, startPoint y: 150, endPoint x: 513, endPoint y: 174, distance: 240.7
click at [274, 150] on input "text" at bounding box center [339, 152] width 369 height 17
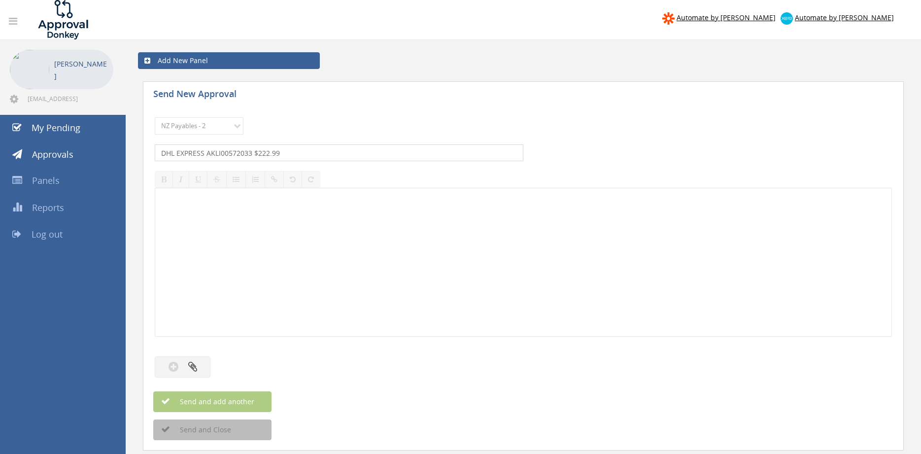
type input "DHL EXPRESS AKLI00572033 $222.99"
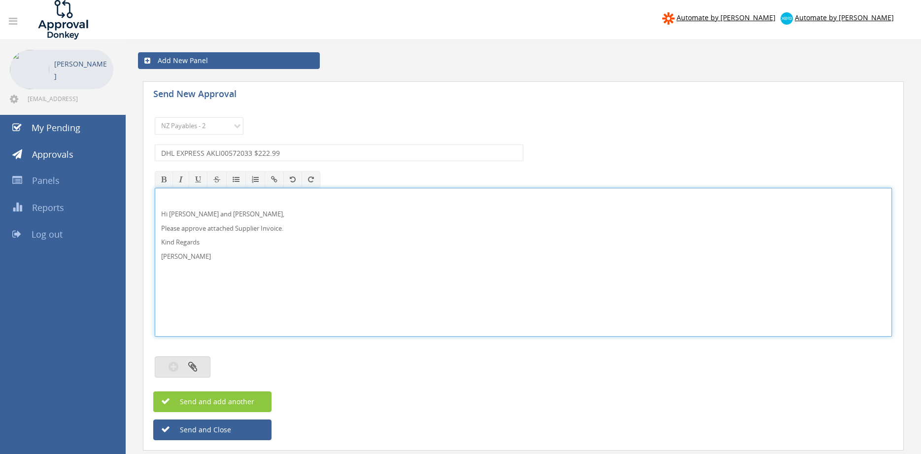
click at [194, 370] on icon "button" at bounding box center [192, 366] width 9 height 11
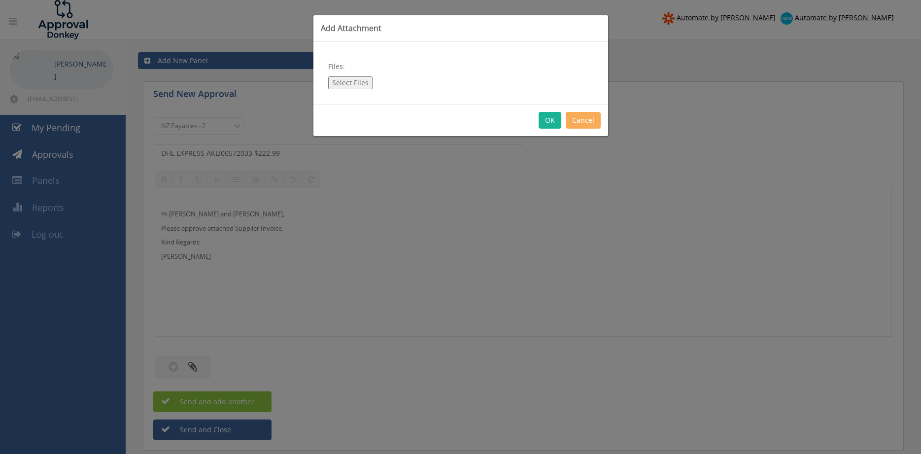
click at [357, 83] on button "Select Files" at bounding box center [350, 82] width 44 height 13
type input "C:\fakepath\DHL EXPRESS AKLI00572033 [DATE].pdf"
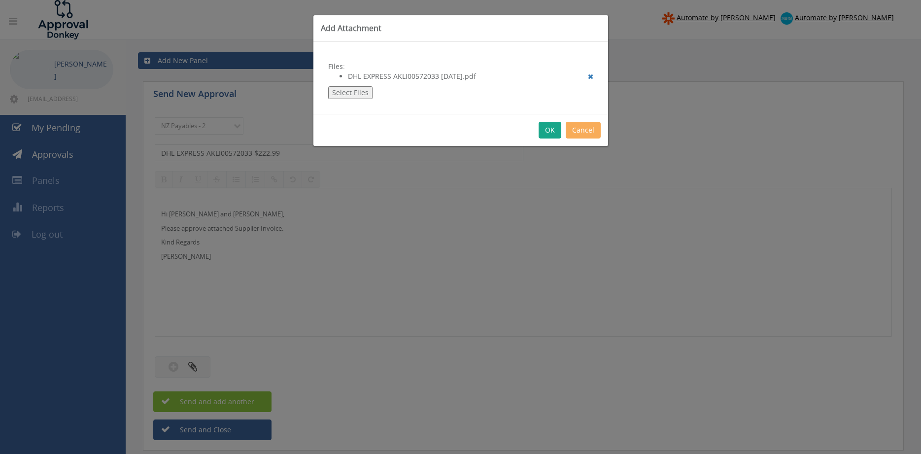
click at [548, 132] on button "OK" at bounding box center [550, 130] width 23 height 17
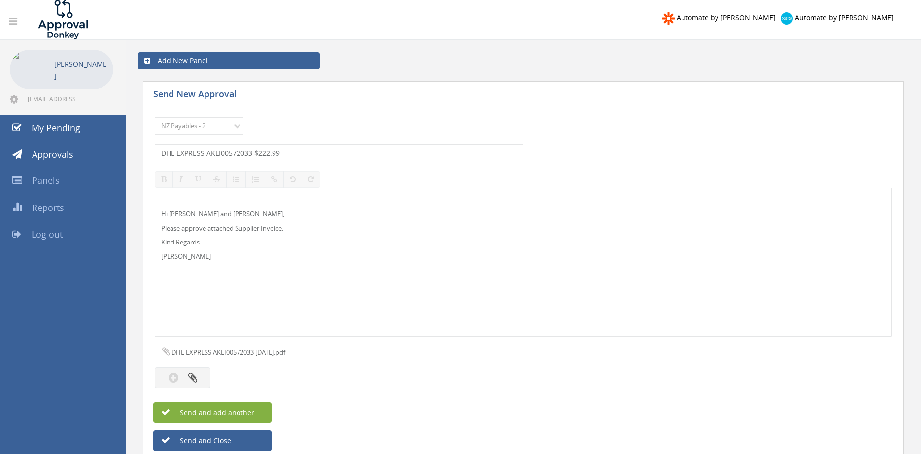
click at [246, 410] on span "Send and add another" at bounding box center [207, 412] width 96 height 9
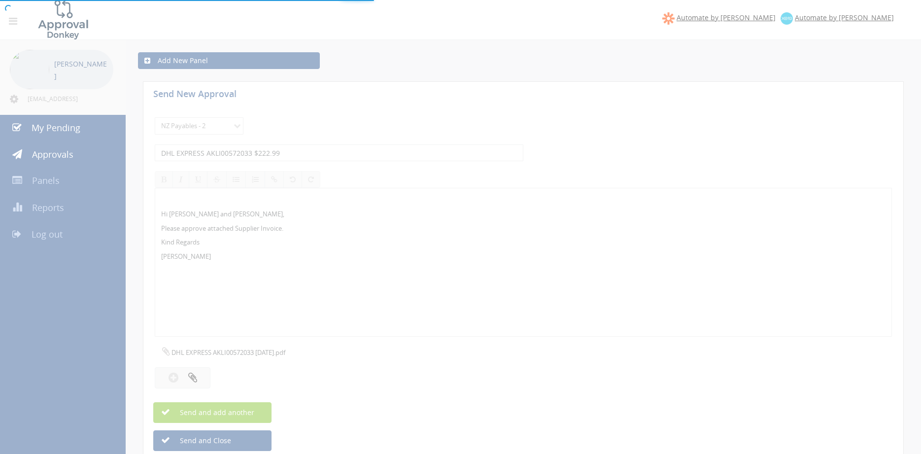
select select
